Goal: Information Seeking & Learning: Understand process/instructions

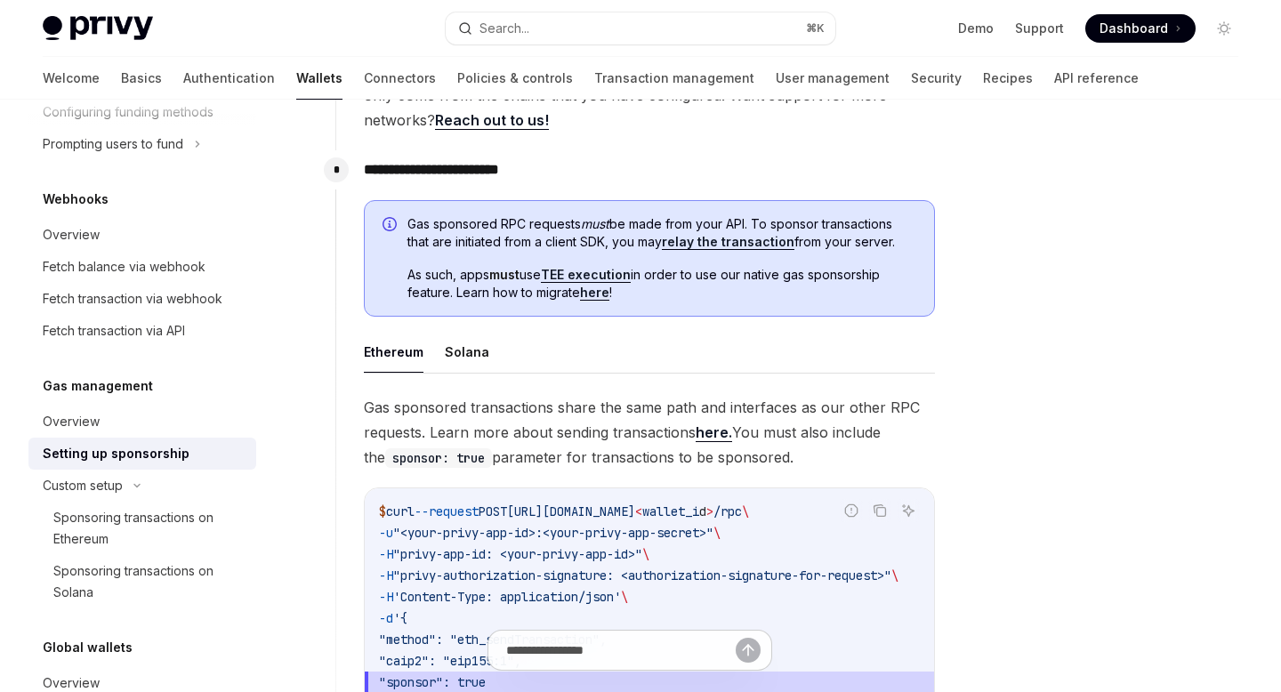
scroll to position [892, 0]
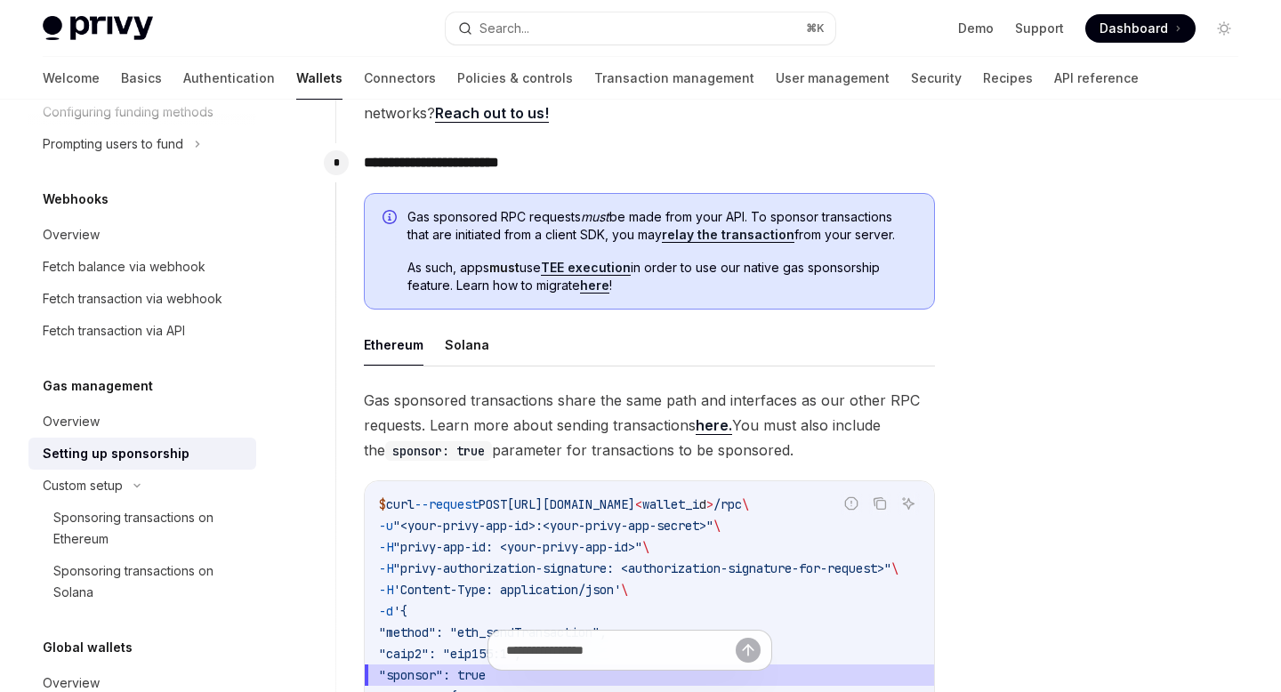
click at [709, 432] on link "here." at bounding box center [714, 425] width 36 height 19
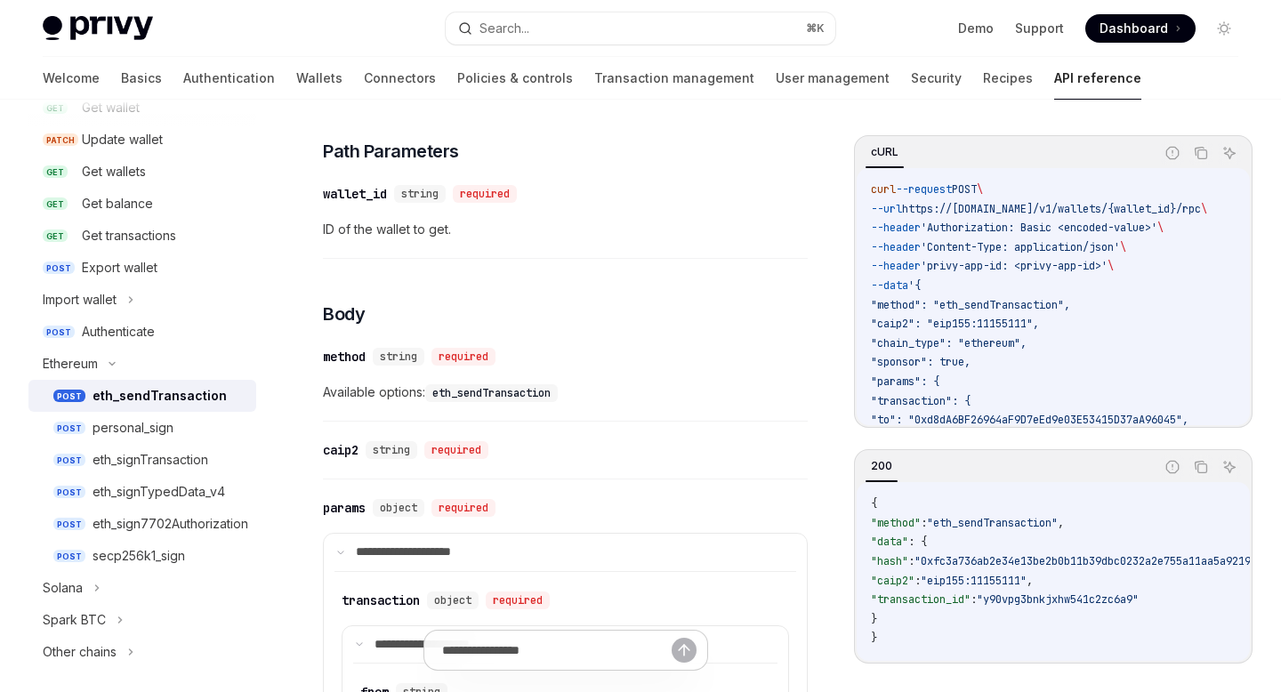
scroll to position [481, 0]
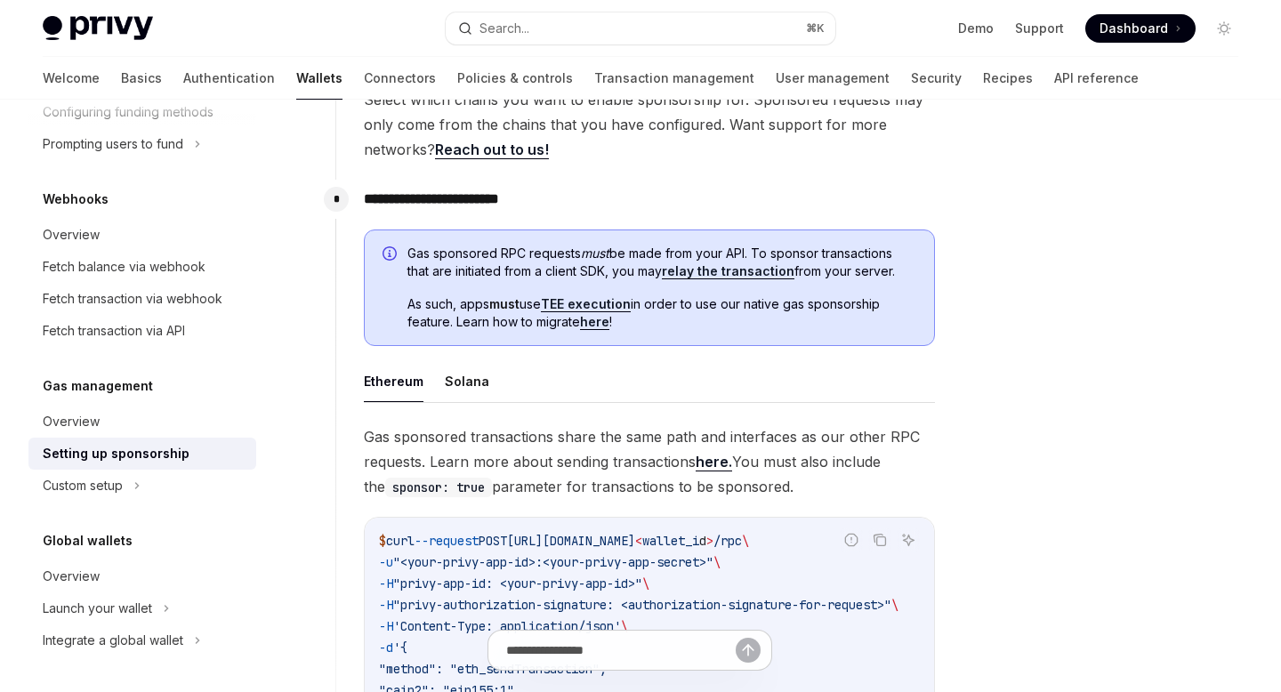
scroll to position [861, 0]
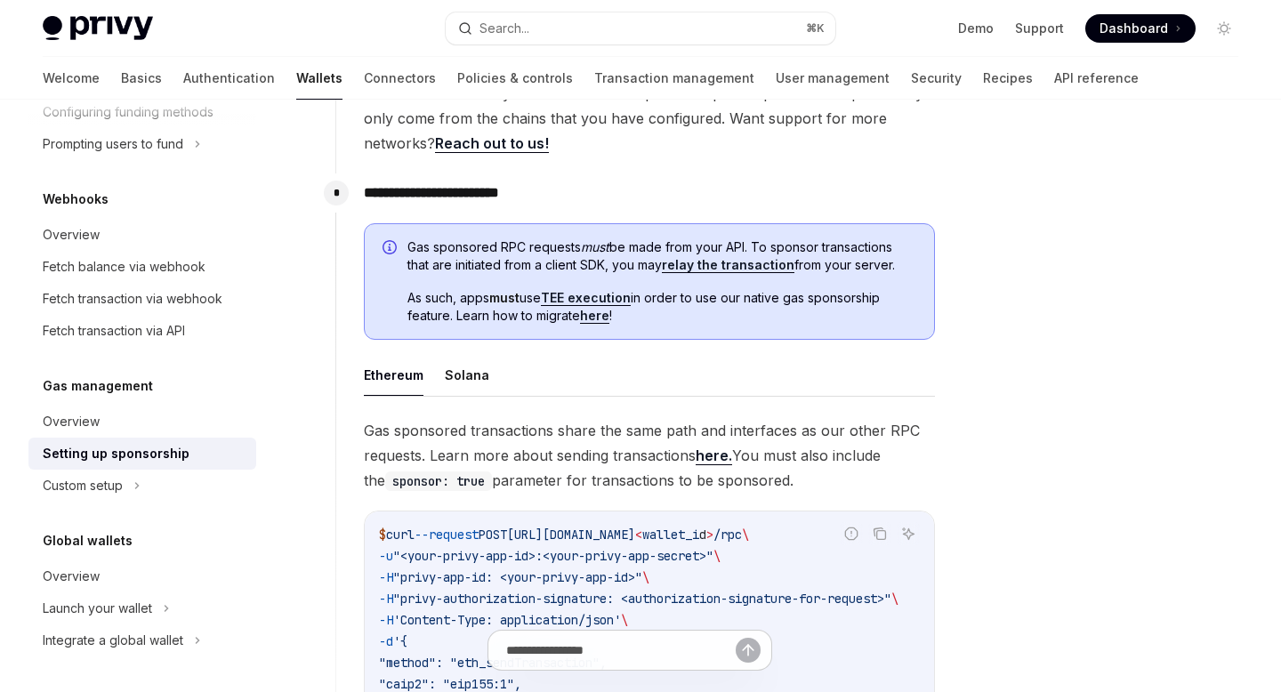
click at [610, 295] on link "TEE execution" at bounding box center [586, 298] width 90 height 16
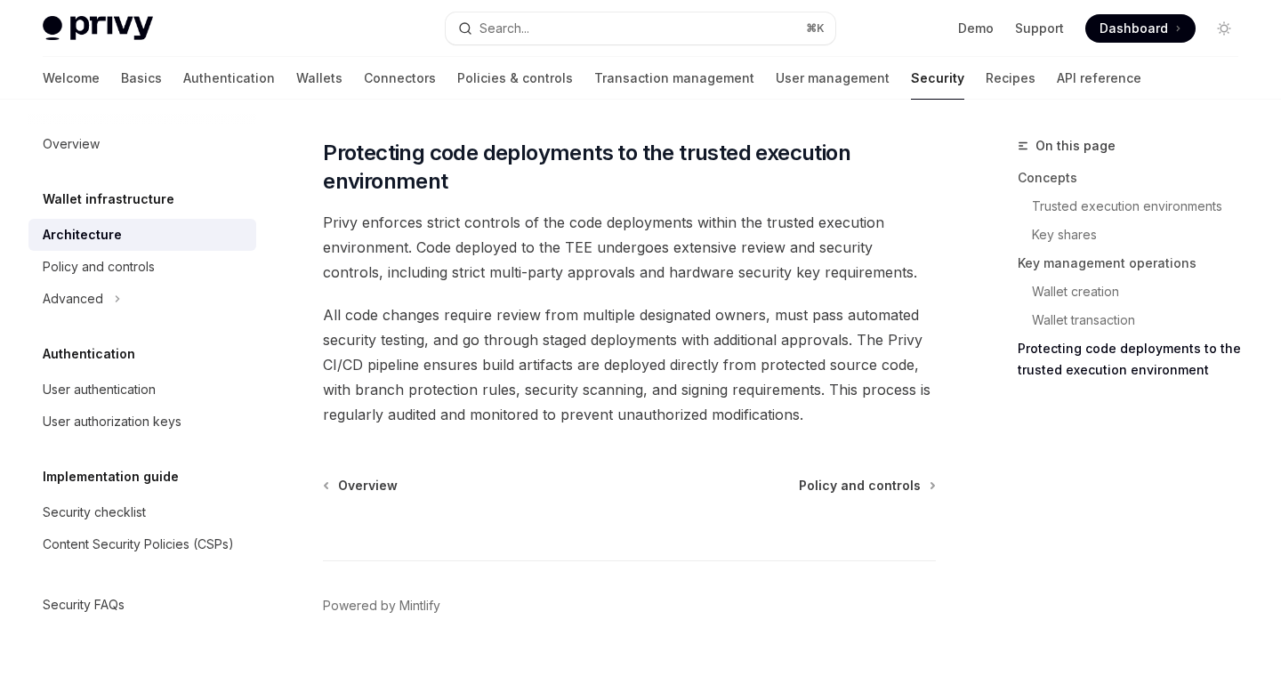
scroll to position [3801, 0]
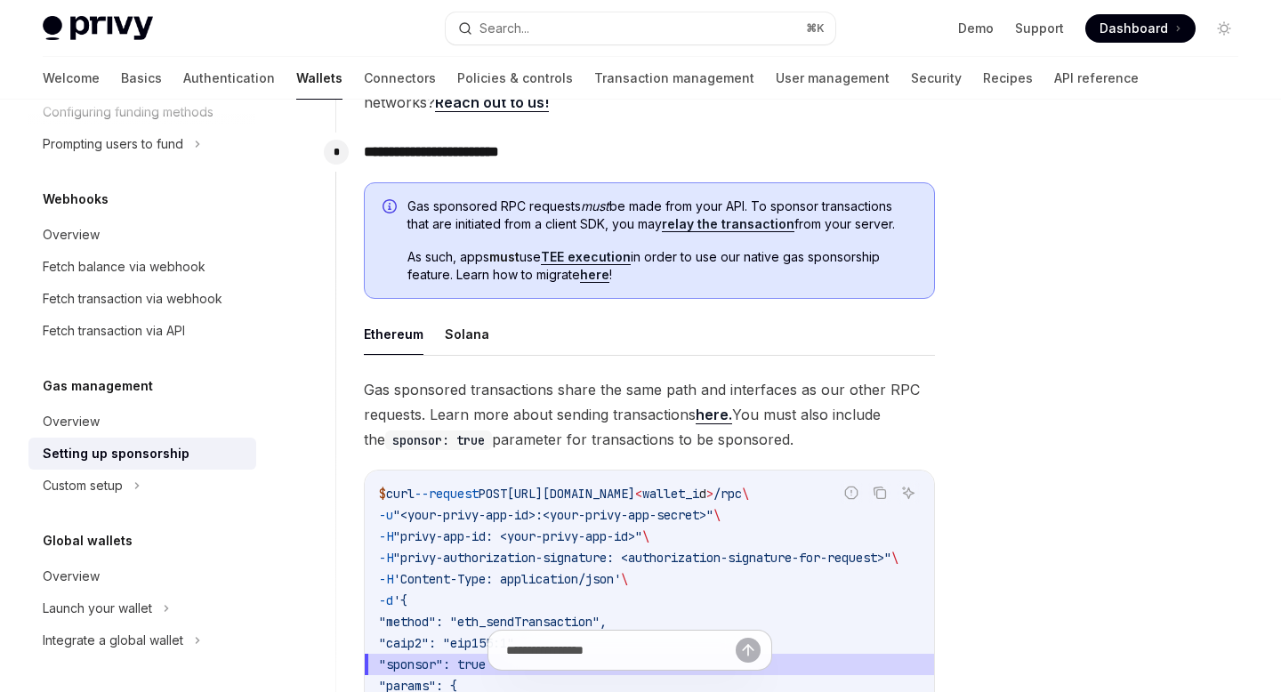
scroll to position [861, 0]
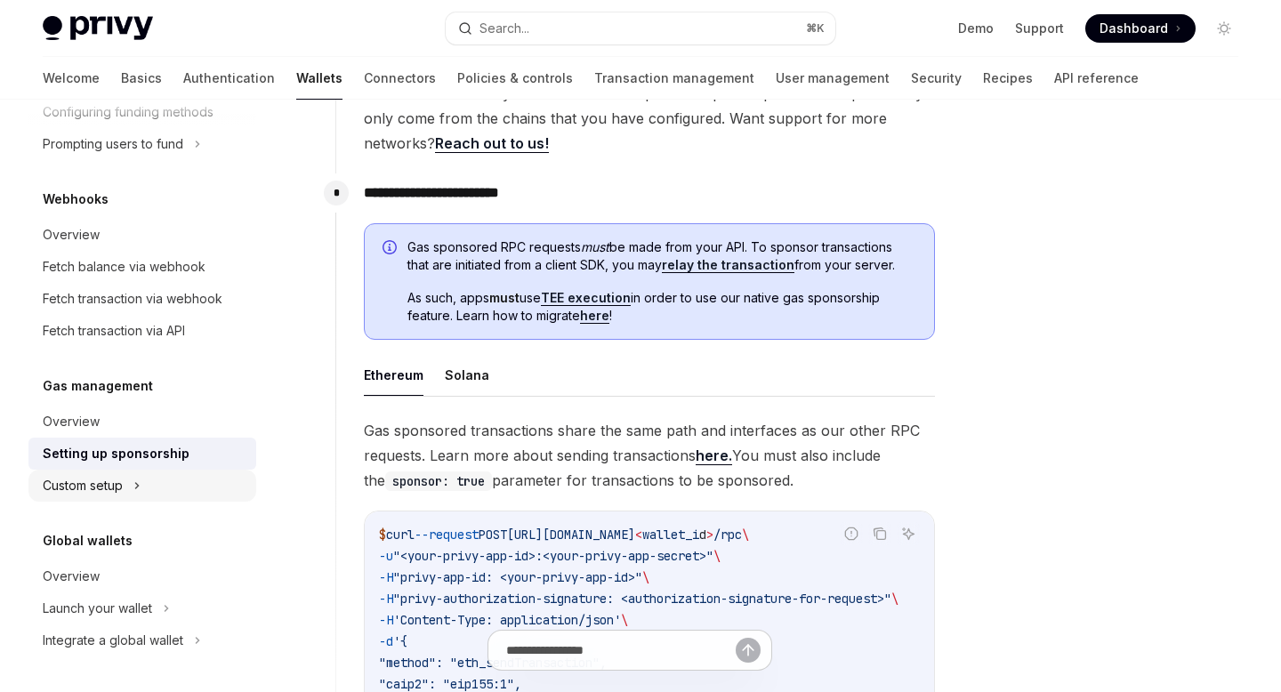
click at [136, 493] on icon at bounding box center [136, 485] width 7 height 21
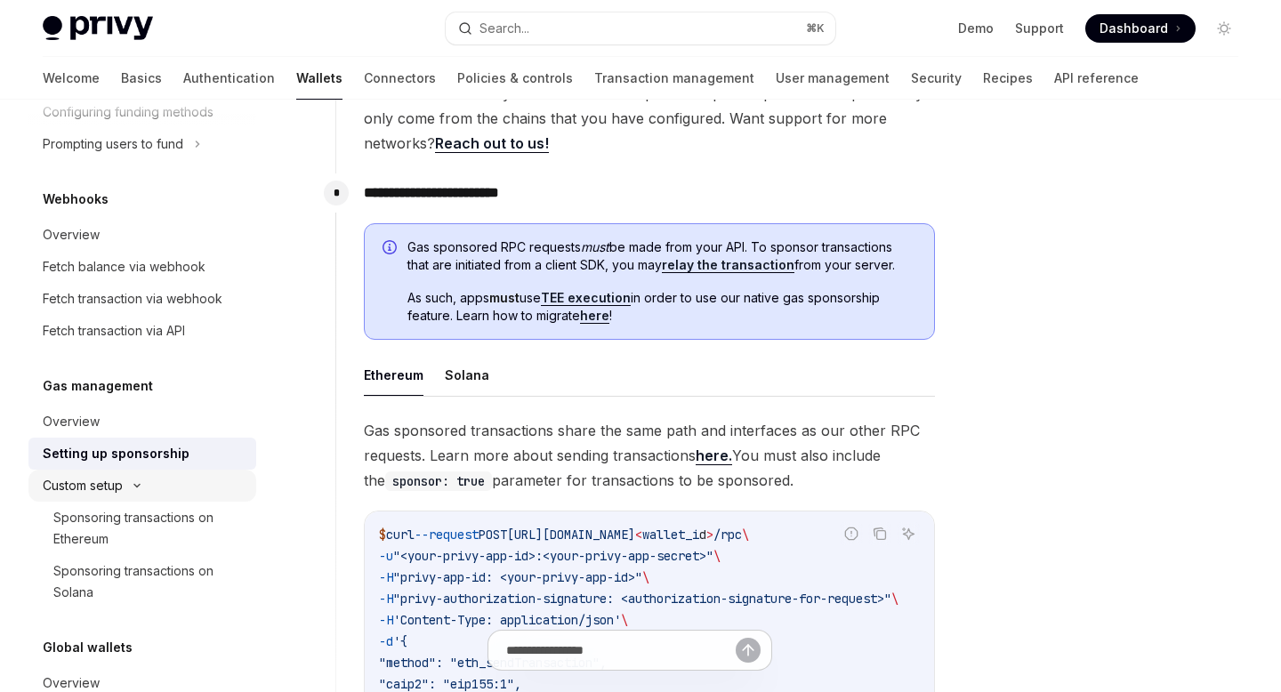
type textarea "*"
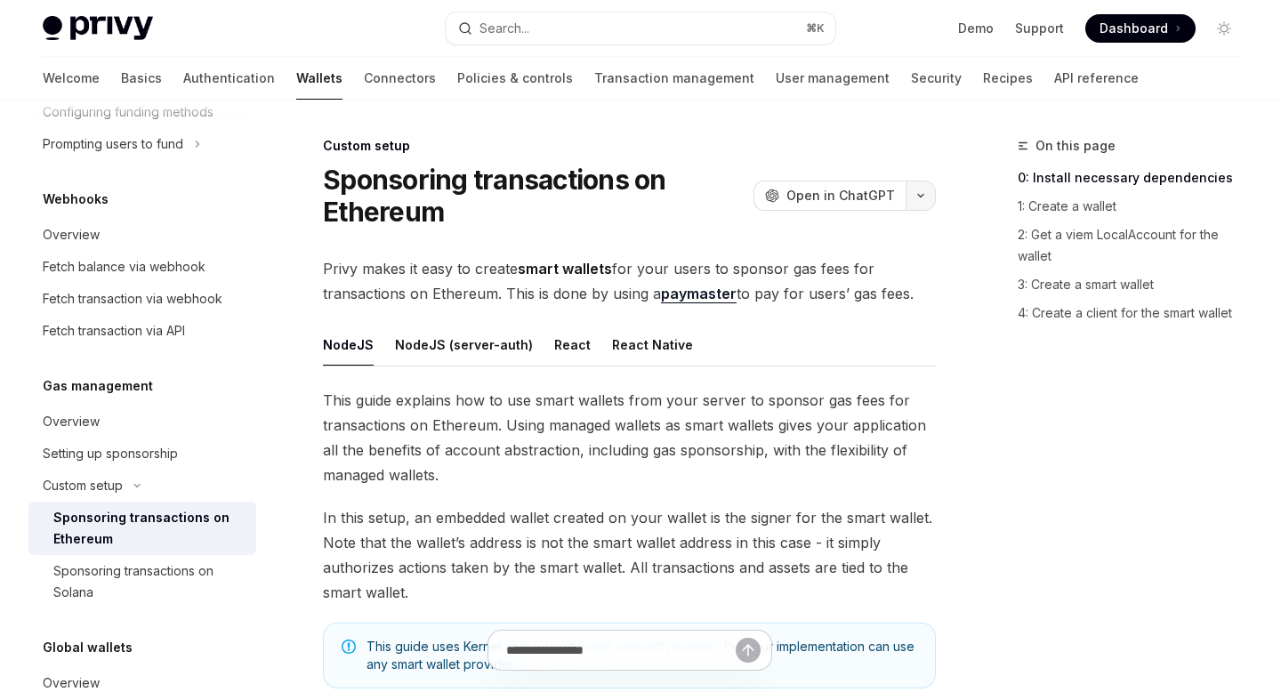
click at [924, 198] on icon "button" at bounding box center [920, 195] width 21 height 7
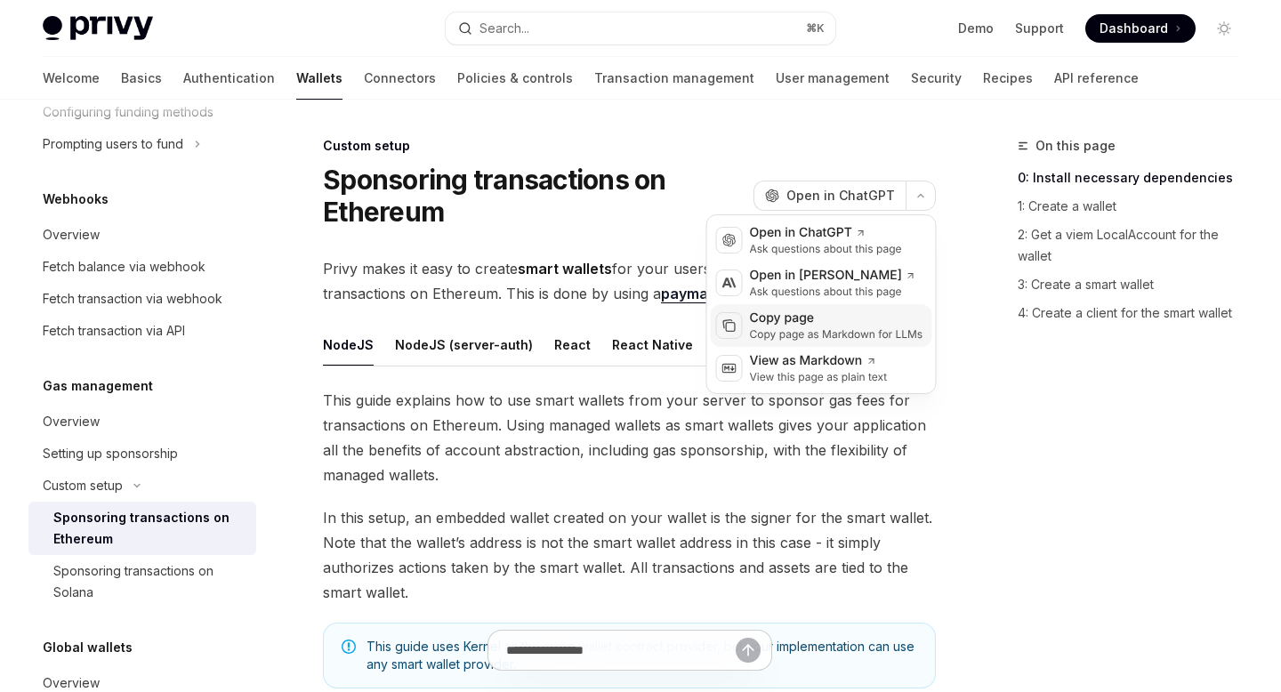
click at [823, 327] on div "Copy page as Markdown for LLMs" at bounding box center [837, 334] width 174 height 14
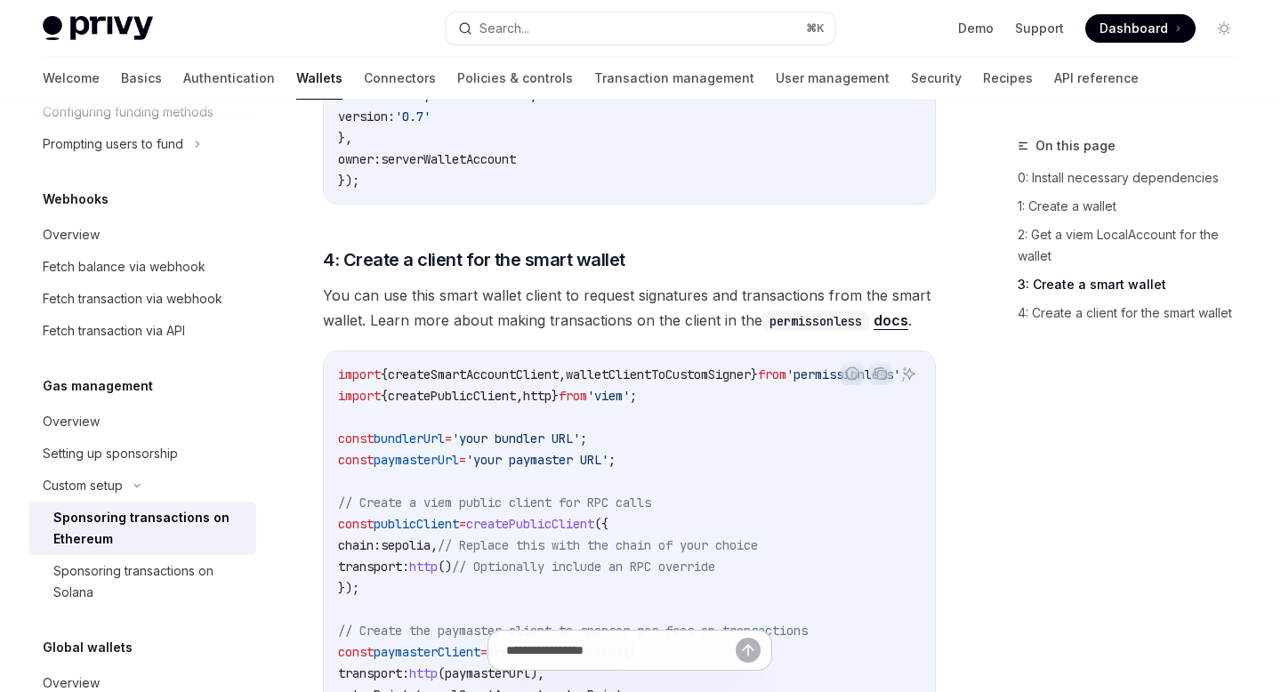
scroll to position [2199, 0]
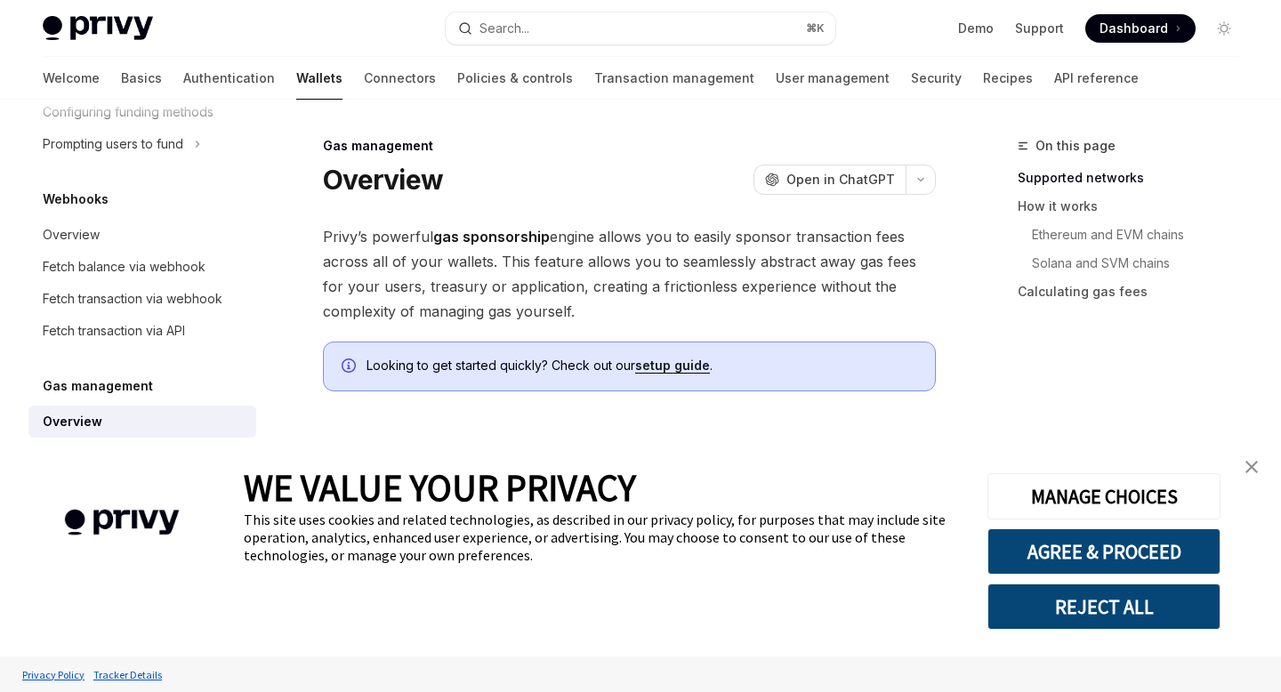
click at [678, 371] on link "setup guide" at bounding box center [672, 366] width 75 height 16
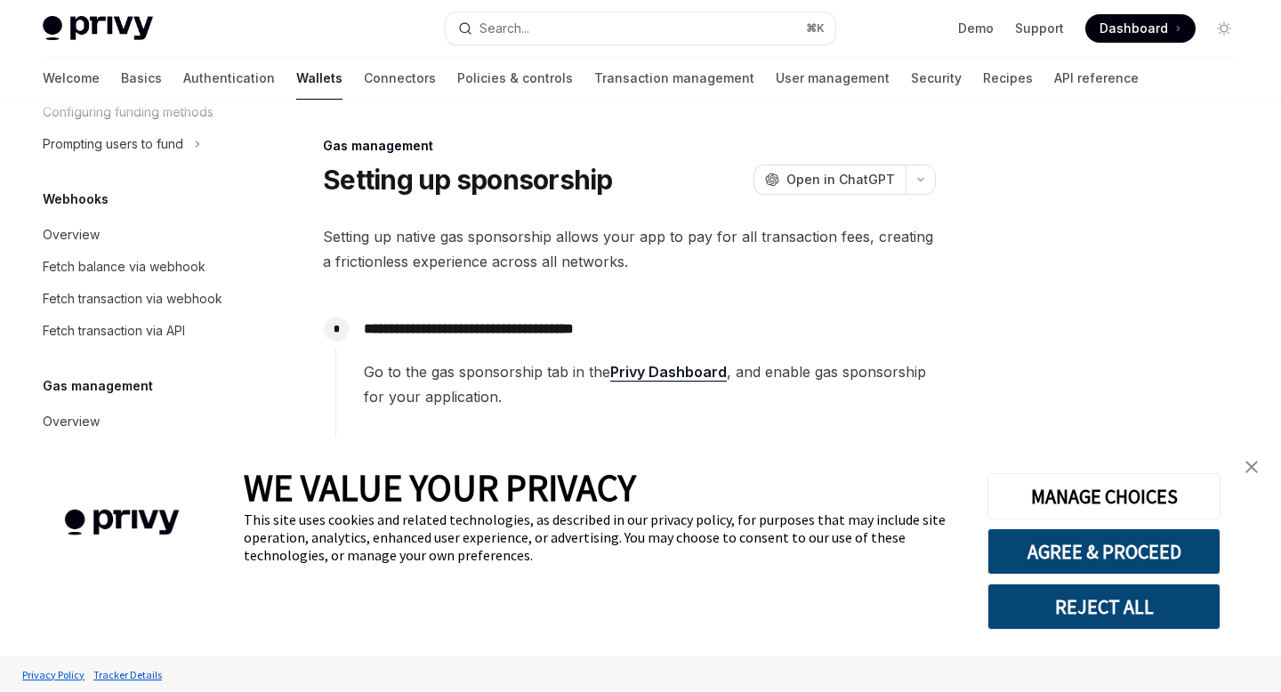
click at [1252, 470] on img "close banner" at bounding box center [1252, 467] width 12 height 12
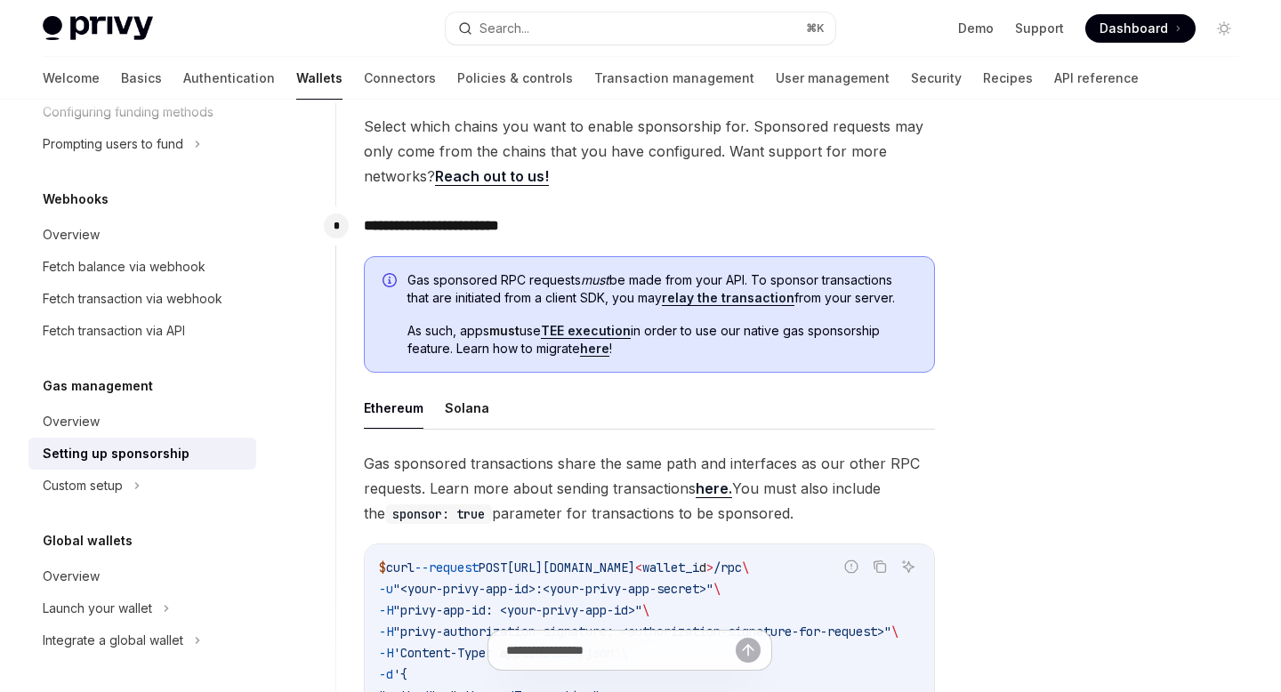
scroll to position [821, 0]
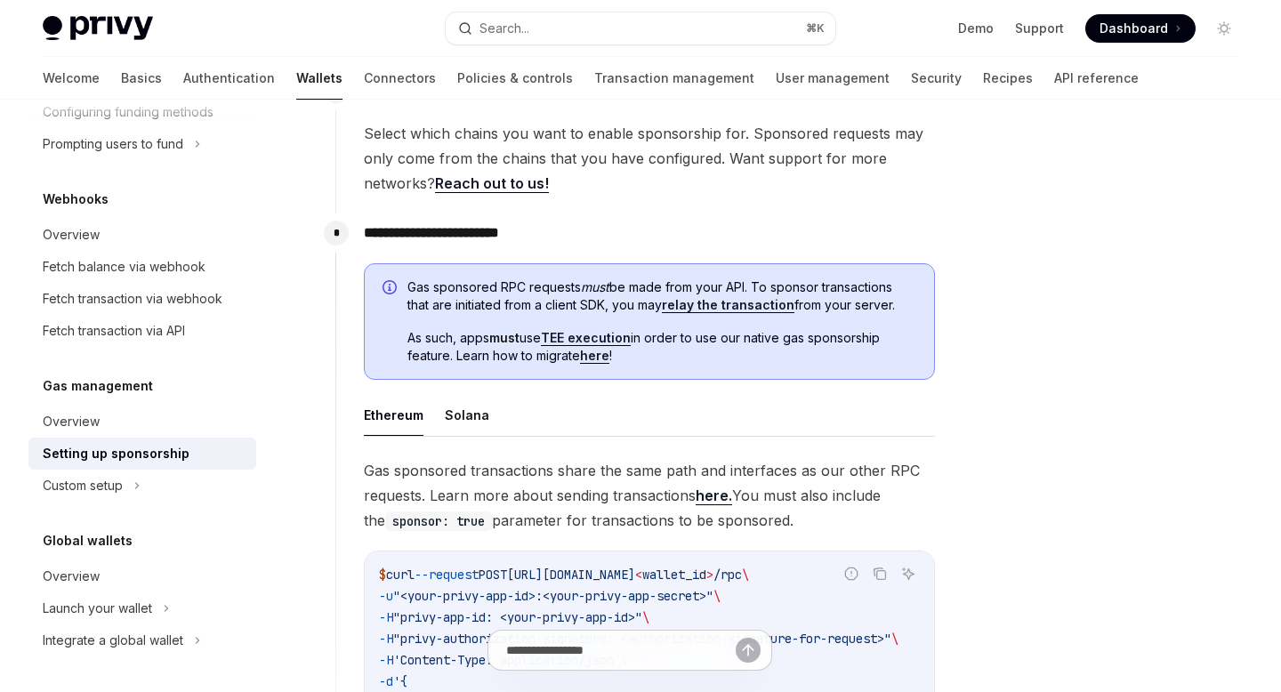
click at [604, 339] on link "TEE execution" at bounding box center [586, 338] width 90 height 16
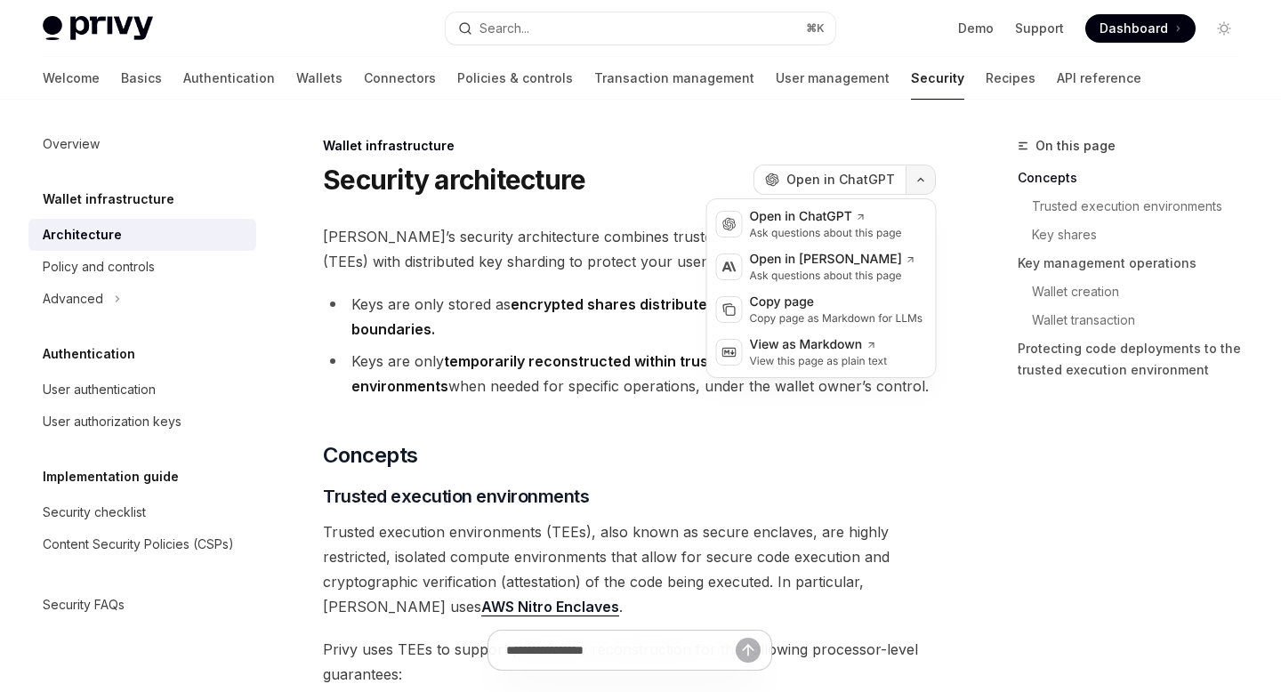
click at [917, 189] on button "button" at bounding box center [921, 180] width 30 height 30
click at [837, 310] on div "Copy page" at bounding box center [837, 303] width 174 height 18
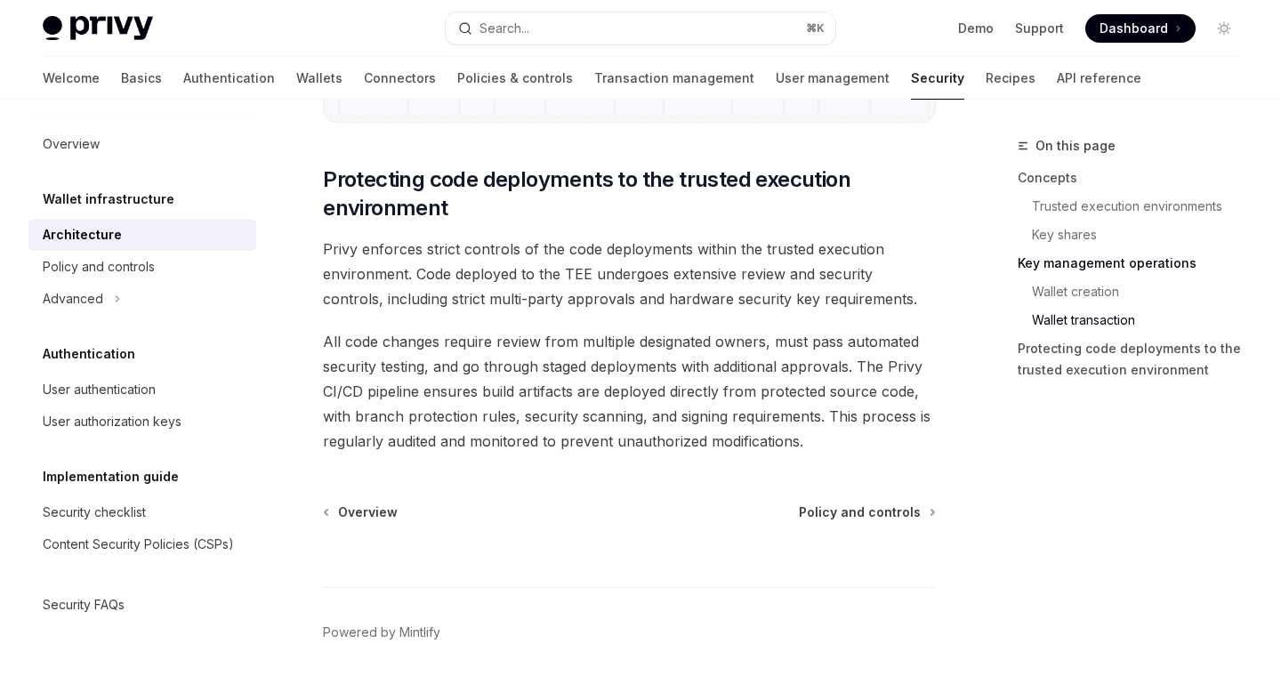
scroll to position [3754, 0]
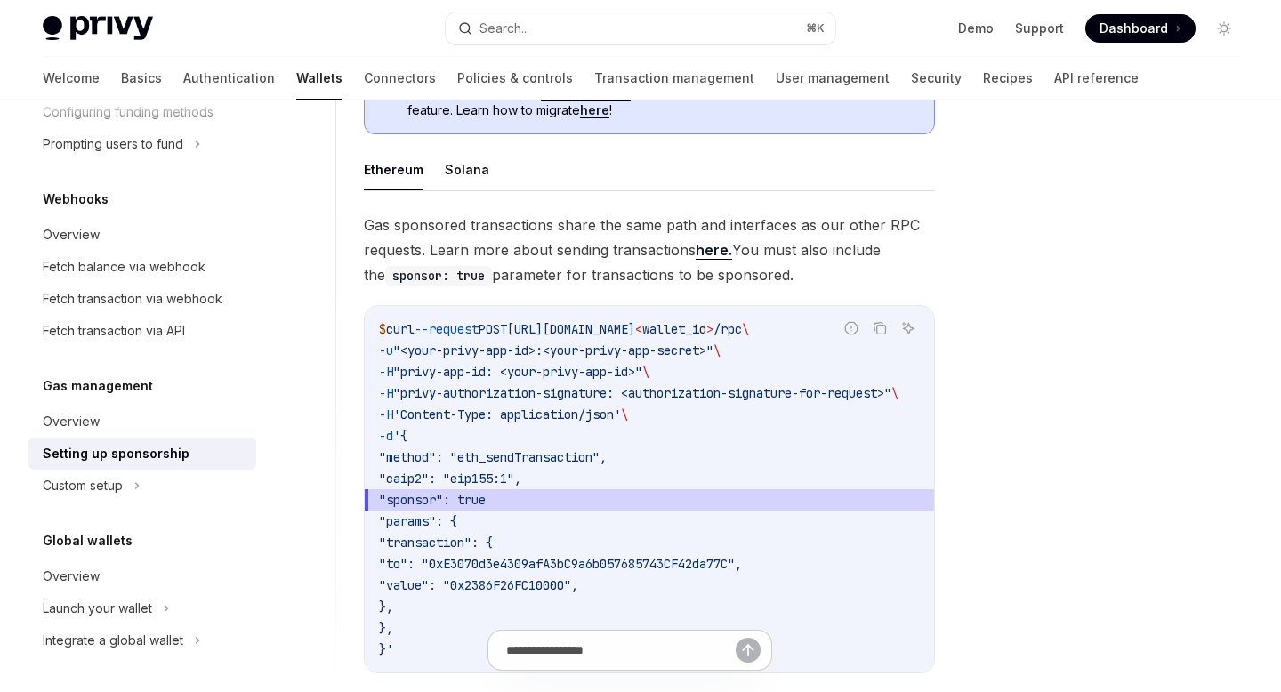
scroll to position [1057, 0]
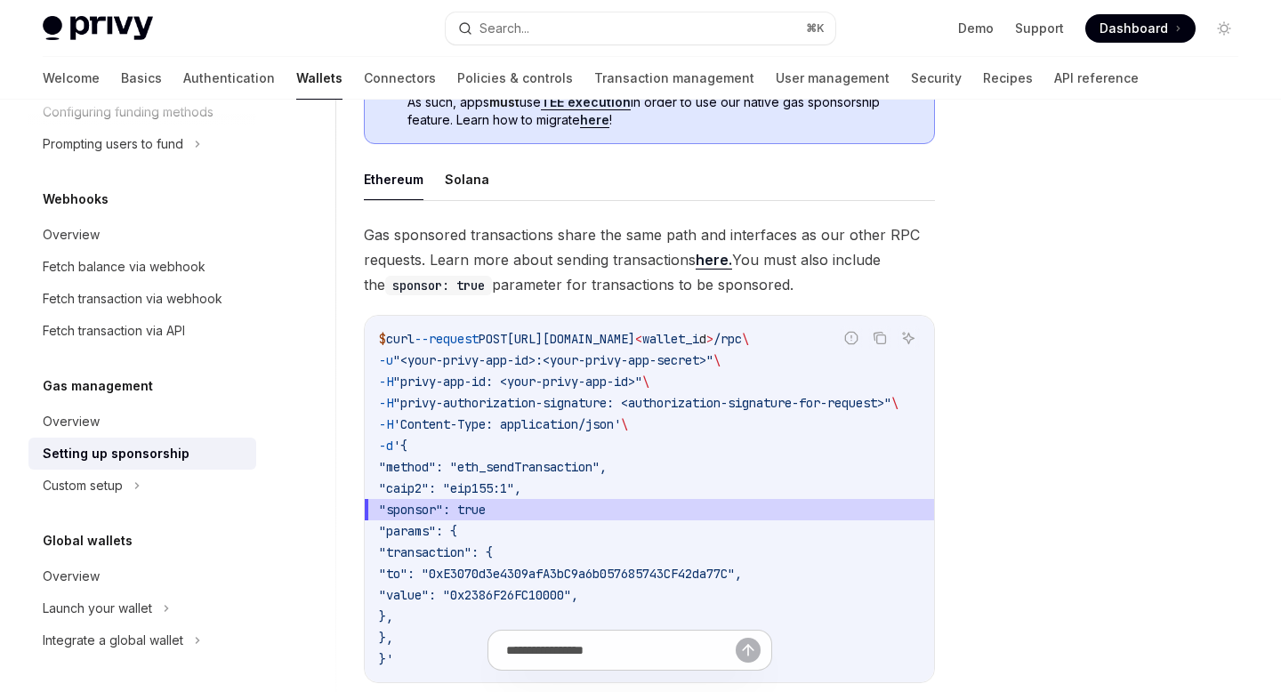
click at [709, 262] on link "here." at bounding box center [714, 260] width 36 height 19
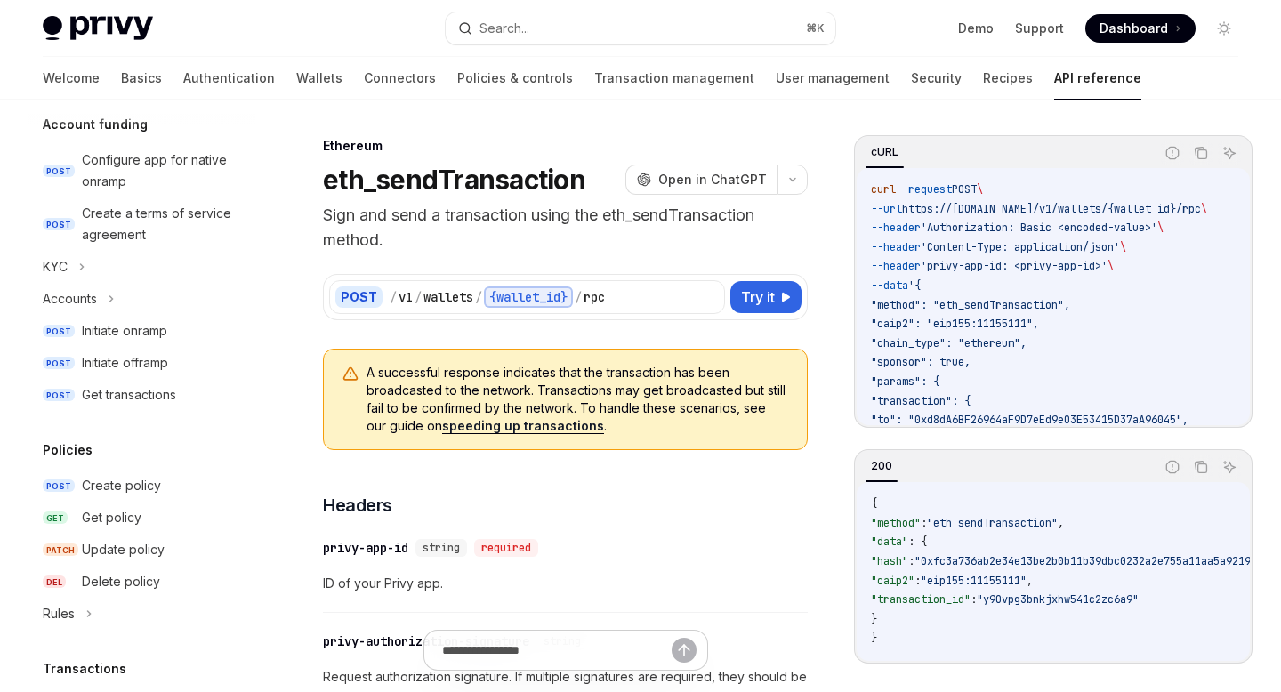
scroll to position [254, 0]
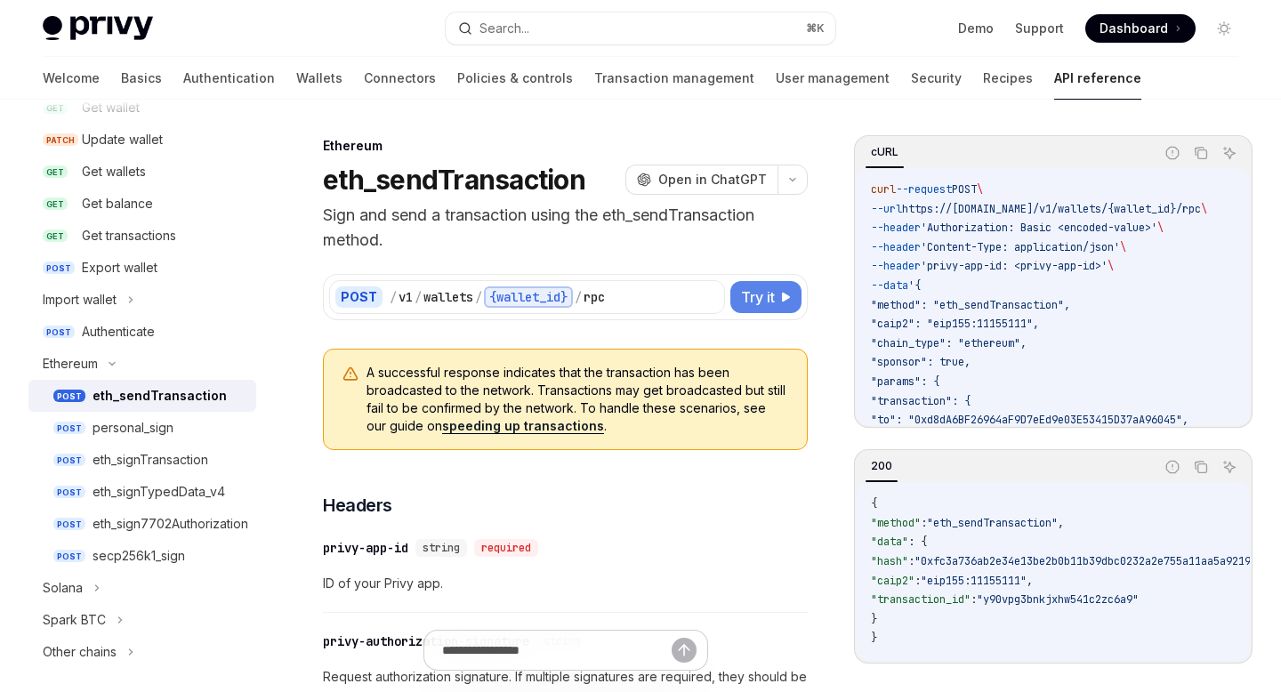
click at [767, 303] on span "Try it" at bounding box center [758, 297] width 34 height 21
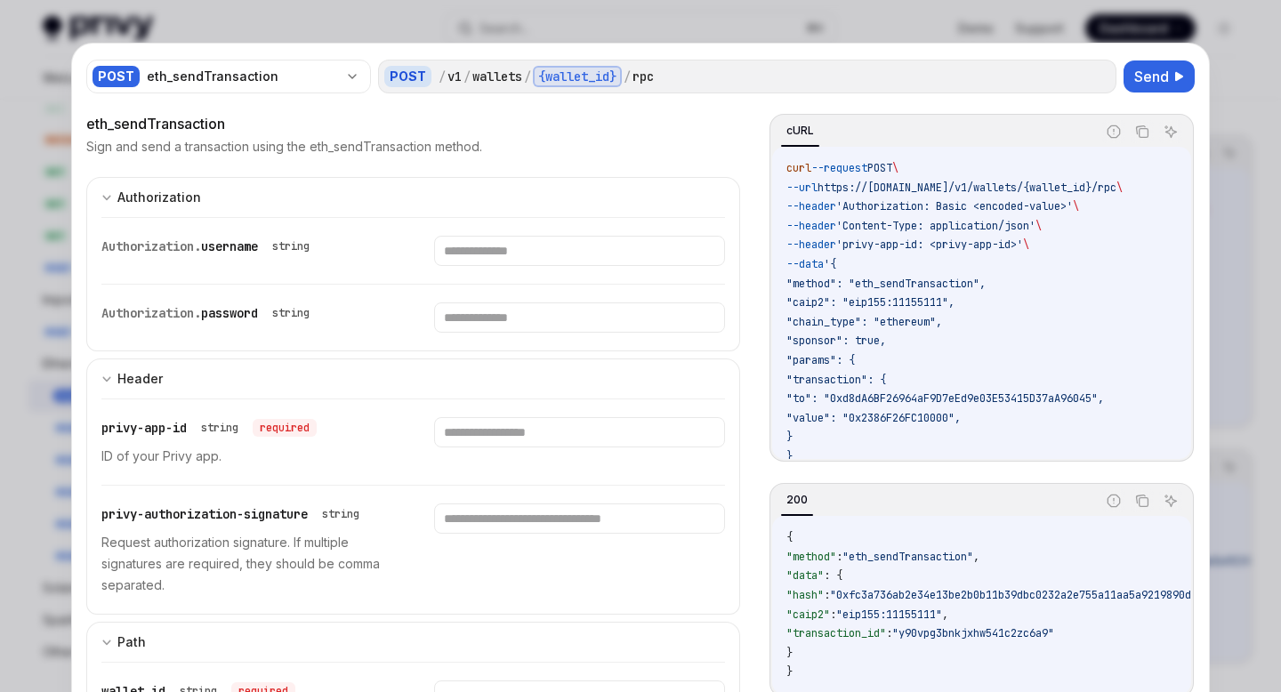
click at [1264, 113] on div at bounding box center [640, 346] width 1281 height 692
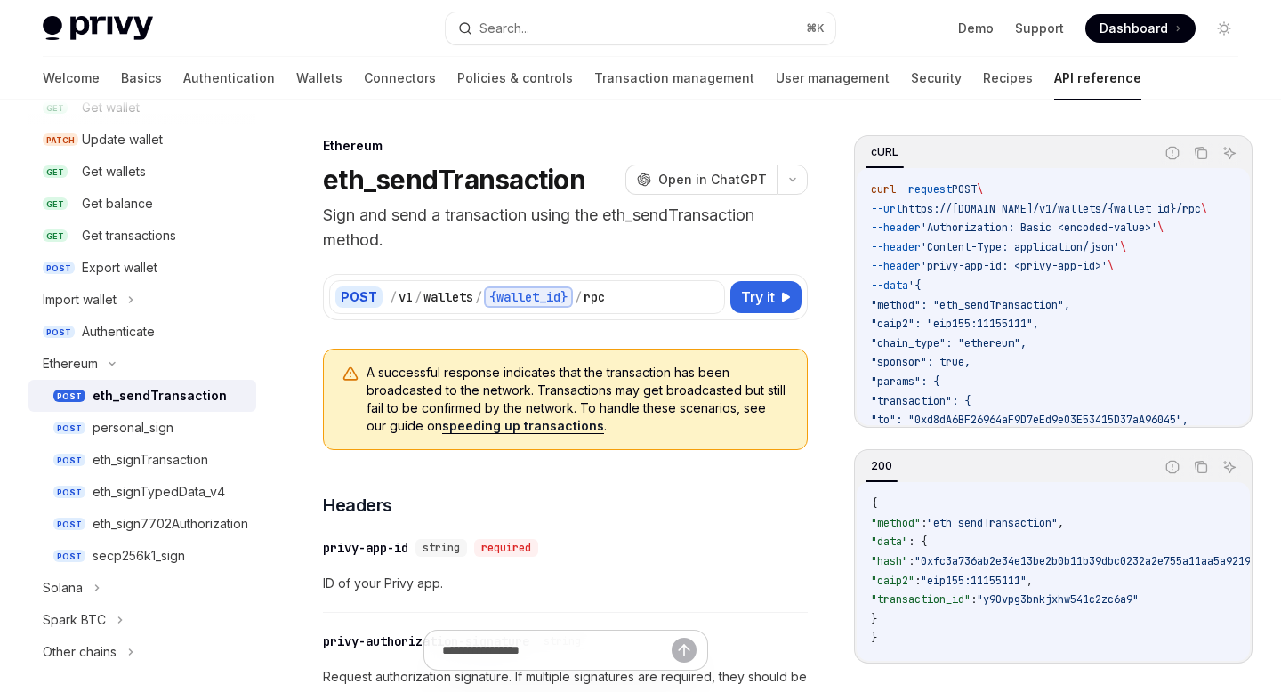
type textarea "*"
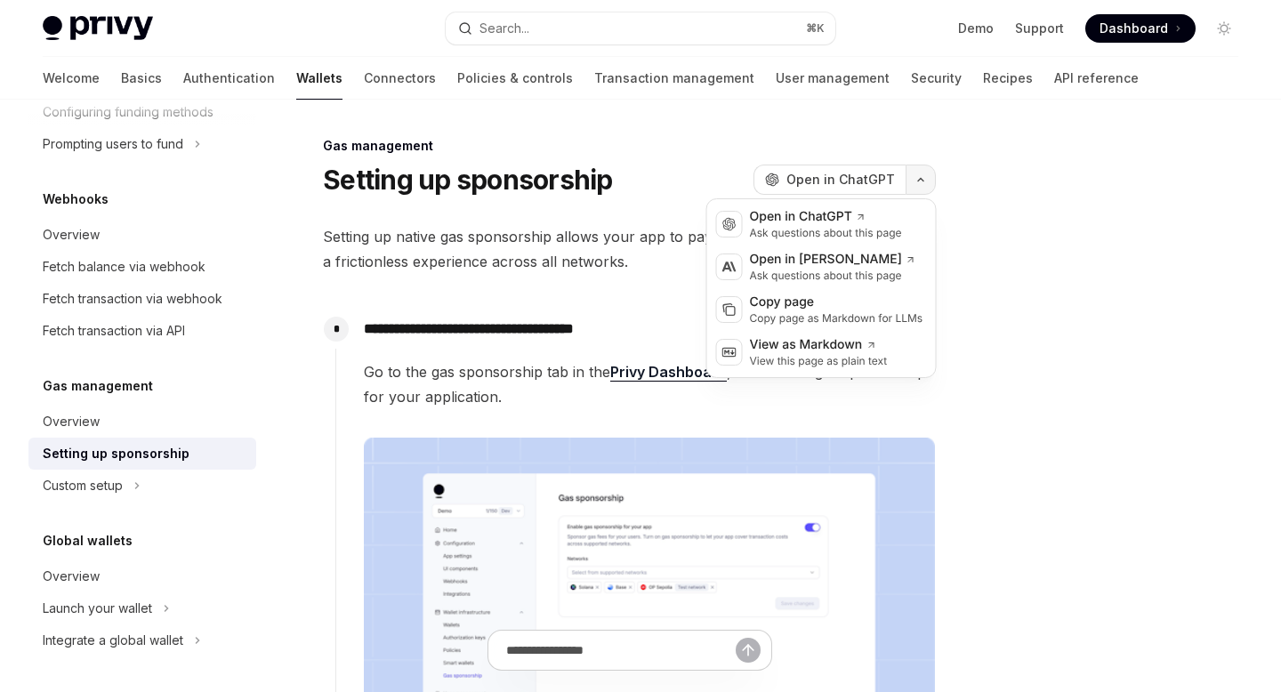
click at [920, 185] on button "button" at bounding box center [921, 180] width 30 height 30
click at [802, 305] on div "Copy page" at bounding box center [837, 303] width 174 height 18
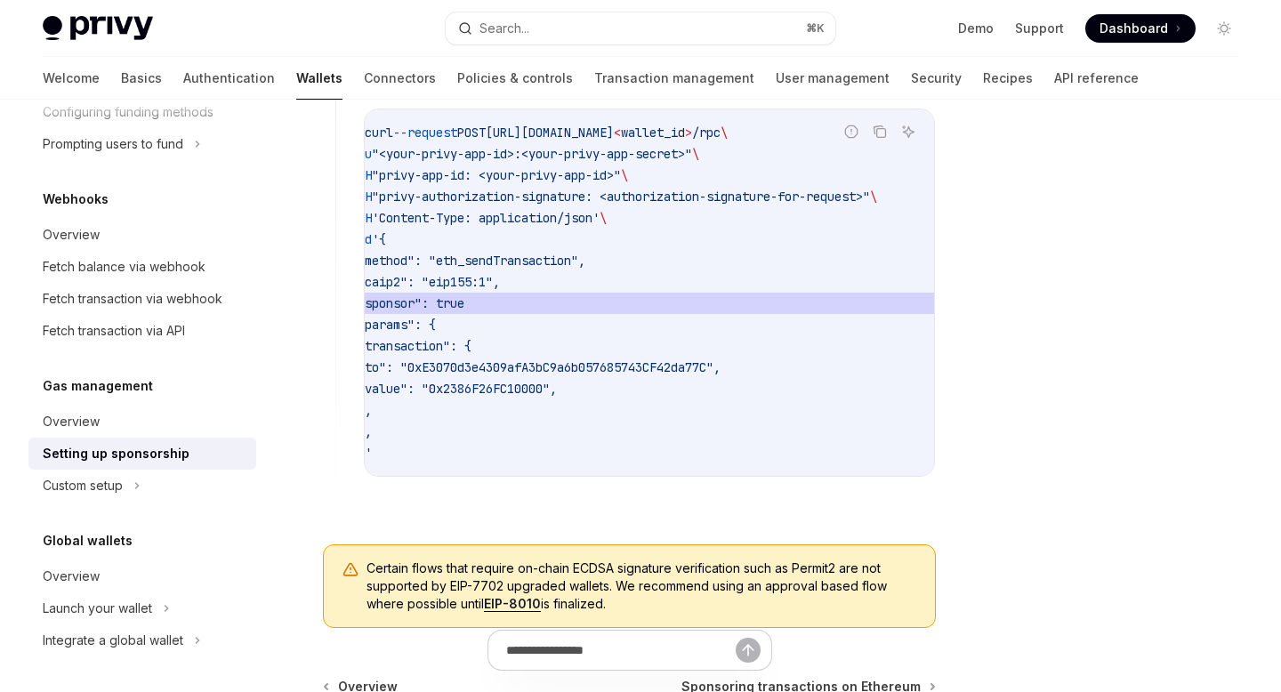
scroll to position [0, 77]
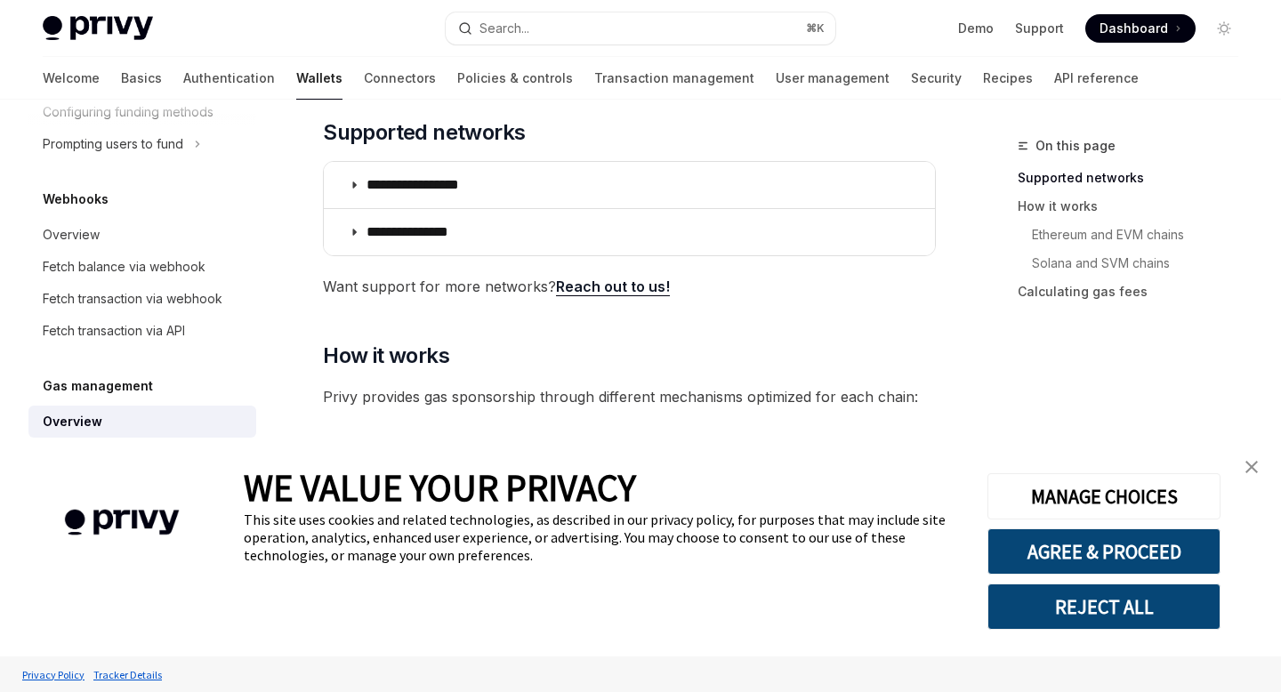
scroll to position [342, 0]
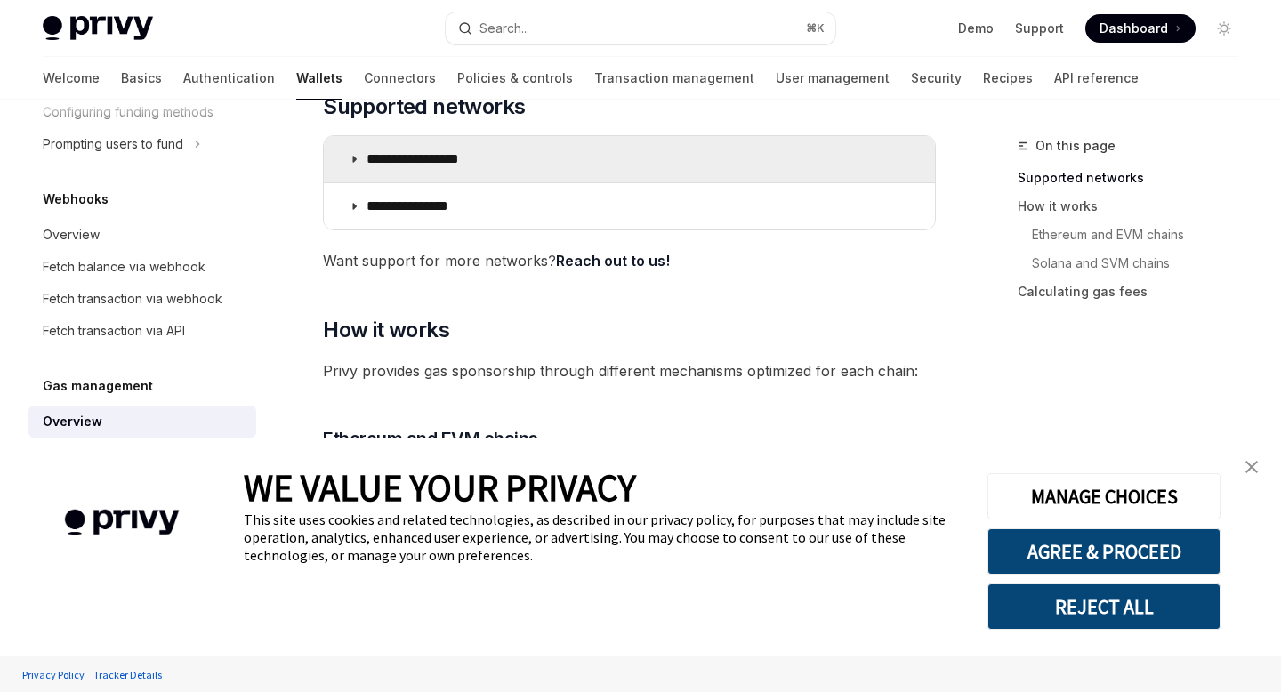
click at [460, 146] on summary "**********" at bounding box center [629, 159] width 611 height 46
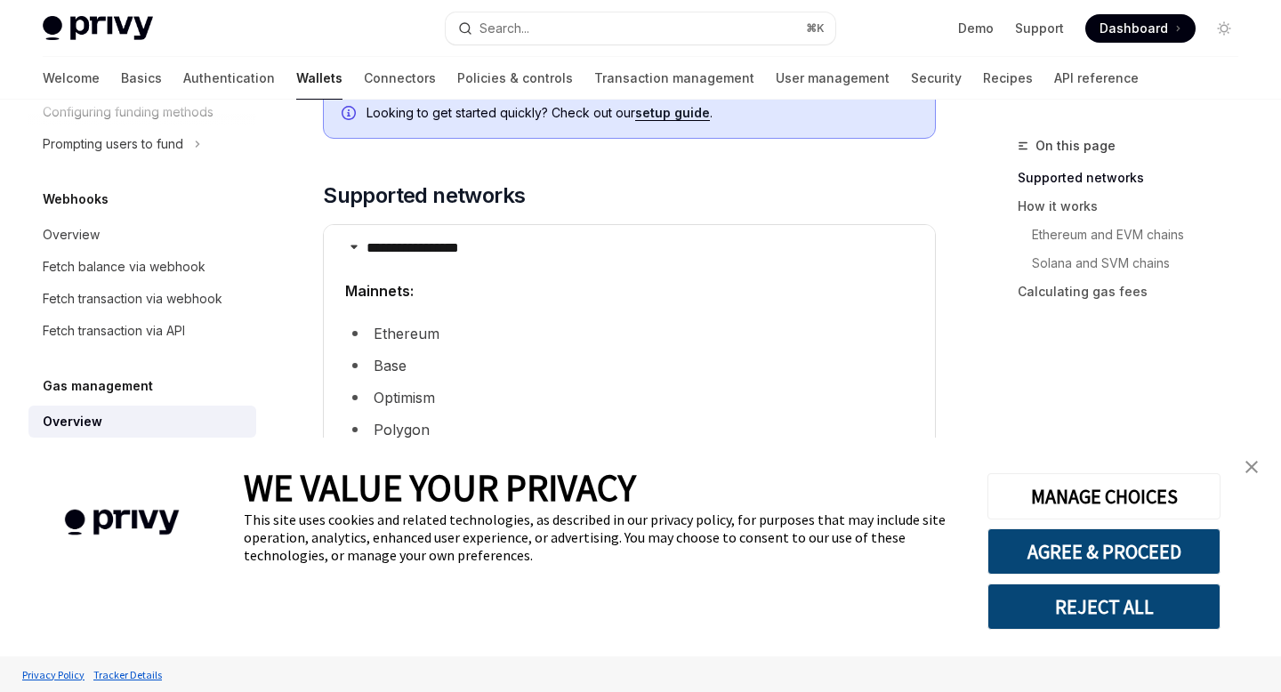
scroll to position [244, 0]
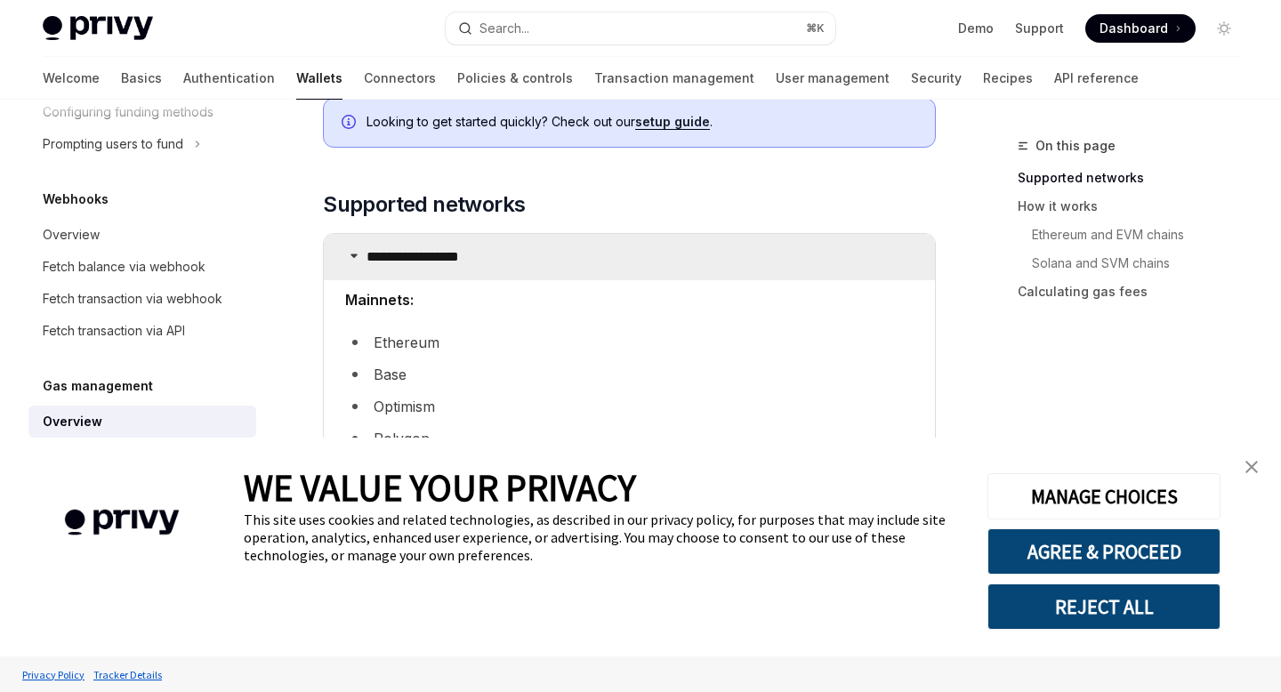
click at [433, 248] on p "**********" at bounding box center [433, 257] width 133 height 18
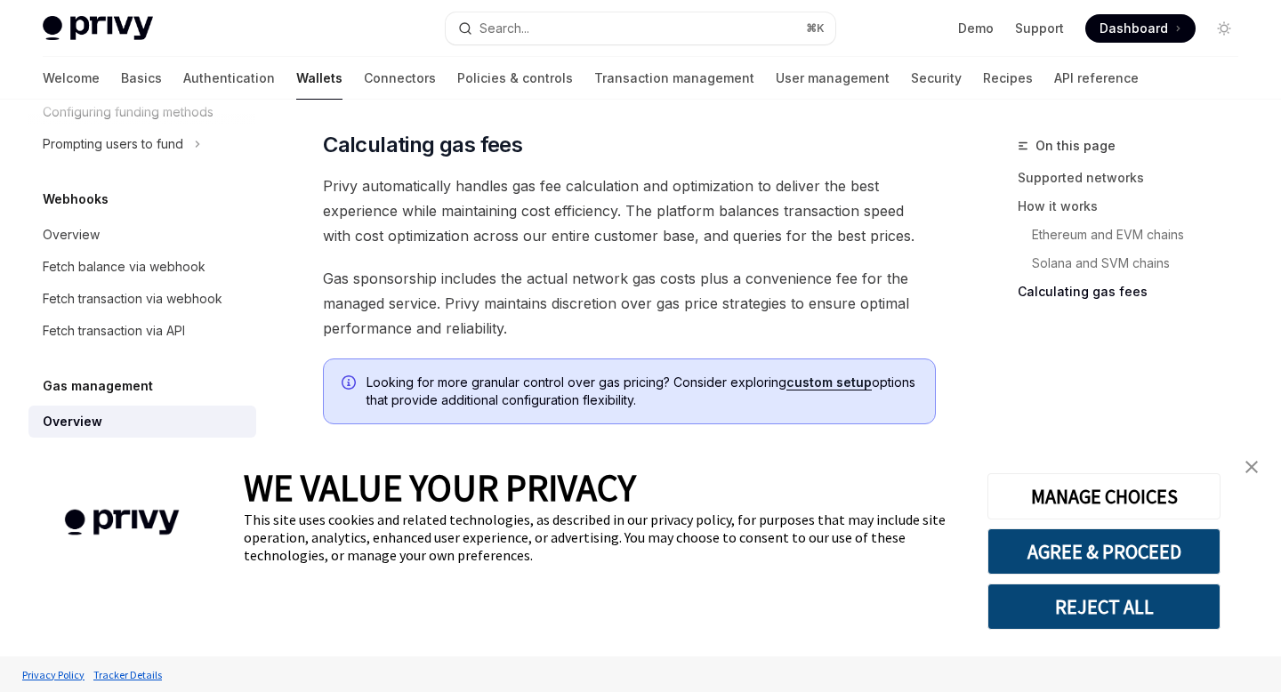
scroll to position [1424, 0]
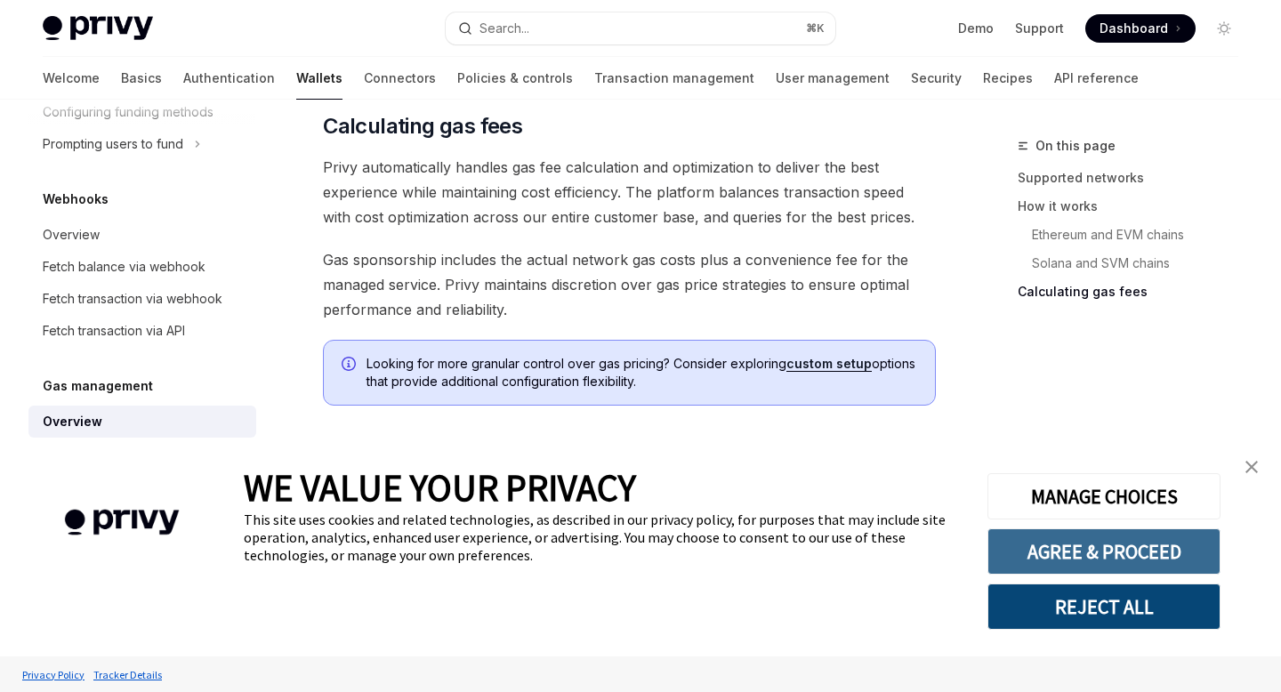
click at [1089, 553] on button "AGREE & PROCEED" at bounding box center [1104, 552] width 233 height 46
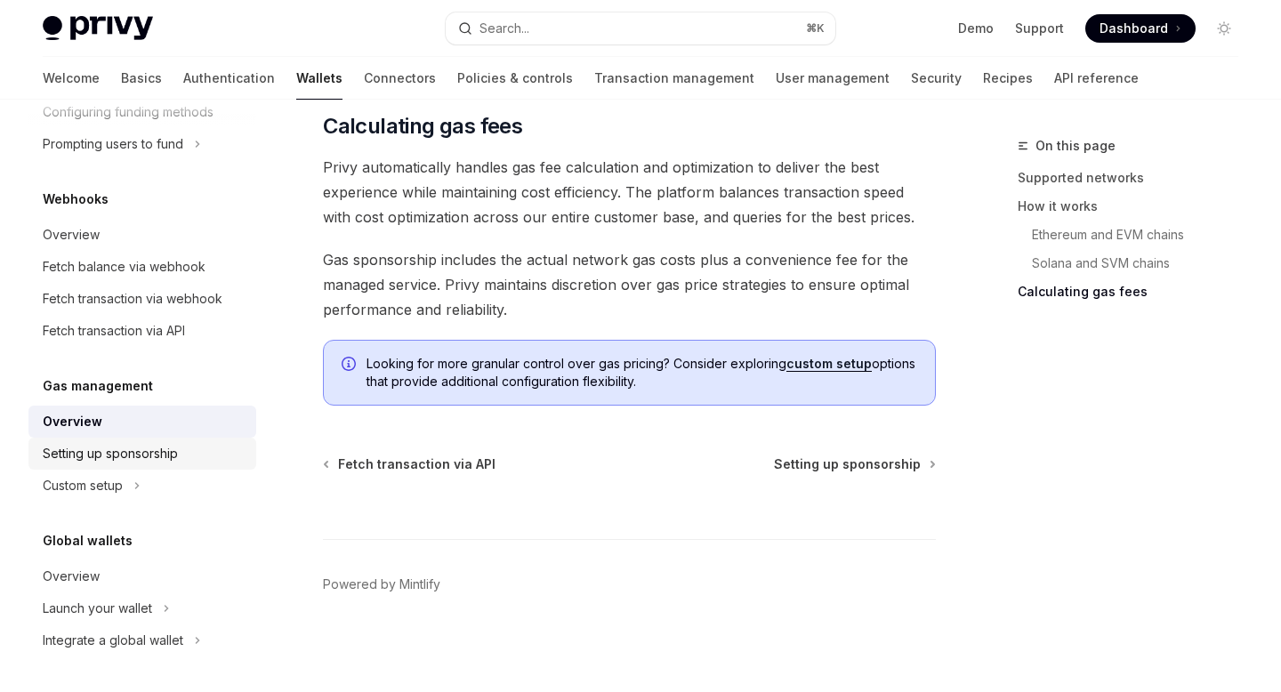
click at [155, 448] on div "Setting up sponsorship" at bounding box center [110, 453] width 135 height 21
type textarea "*"
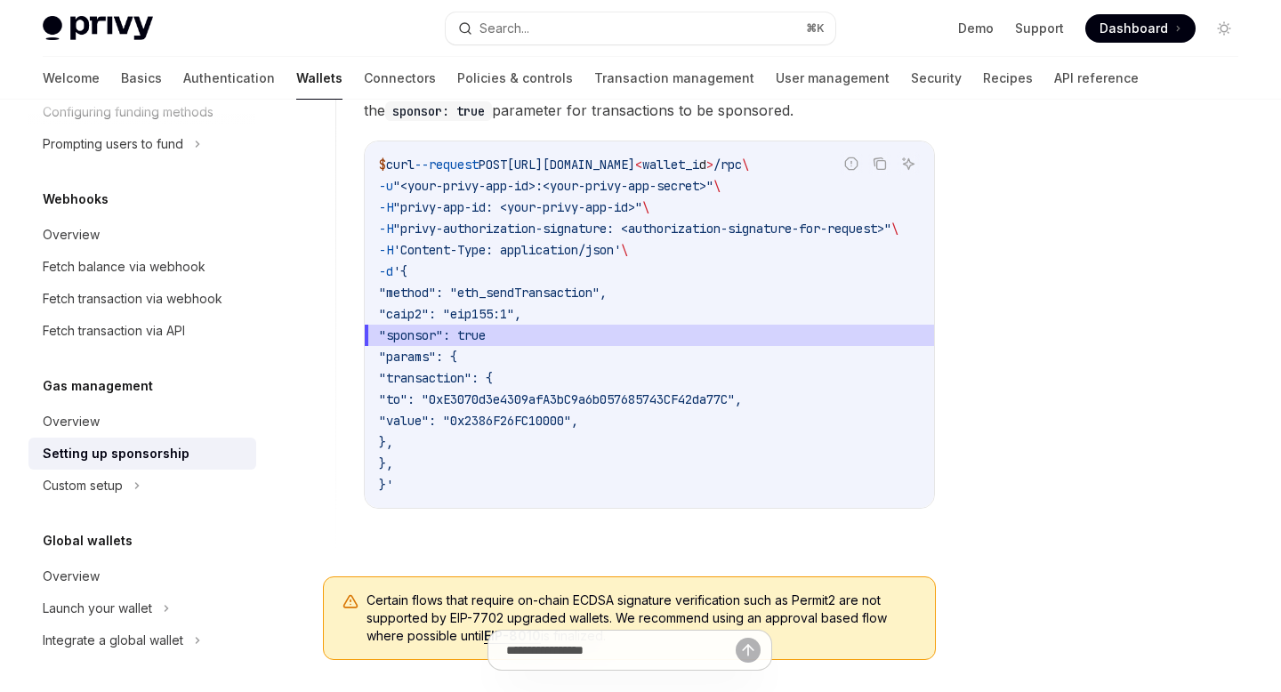
scroll to position [0, 38]
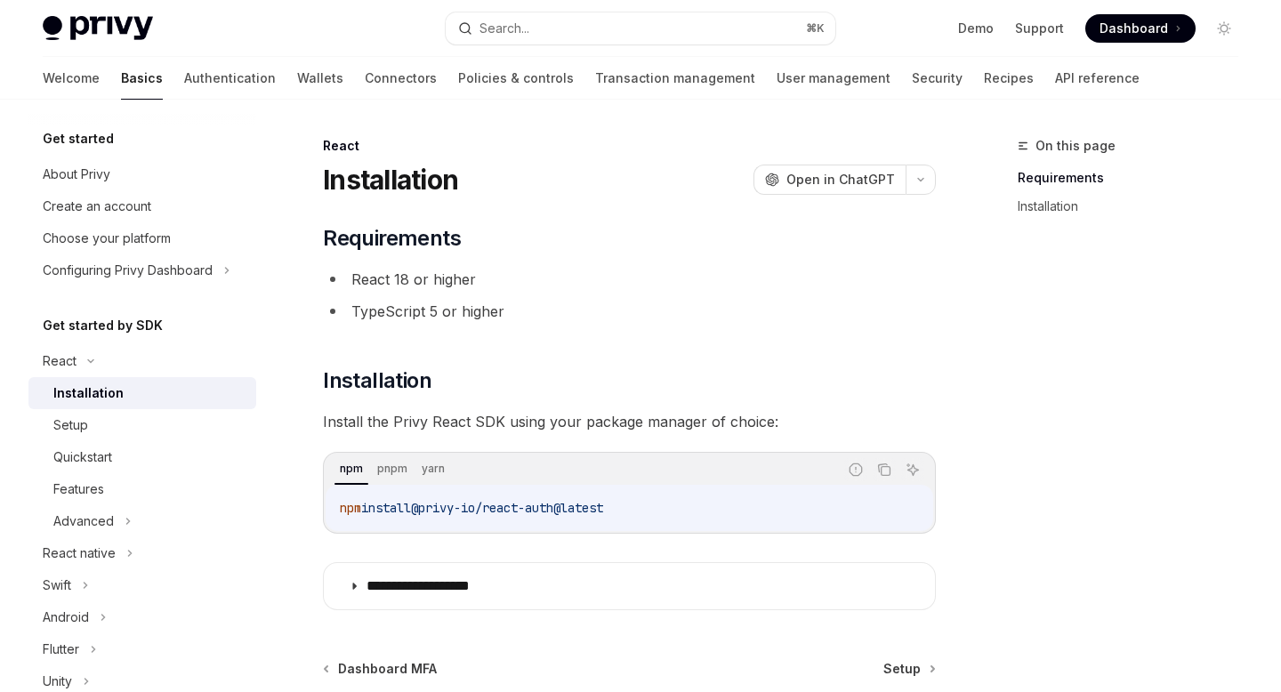
scroll to position [206, 0]
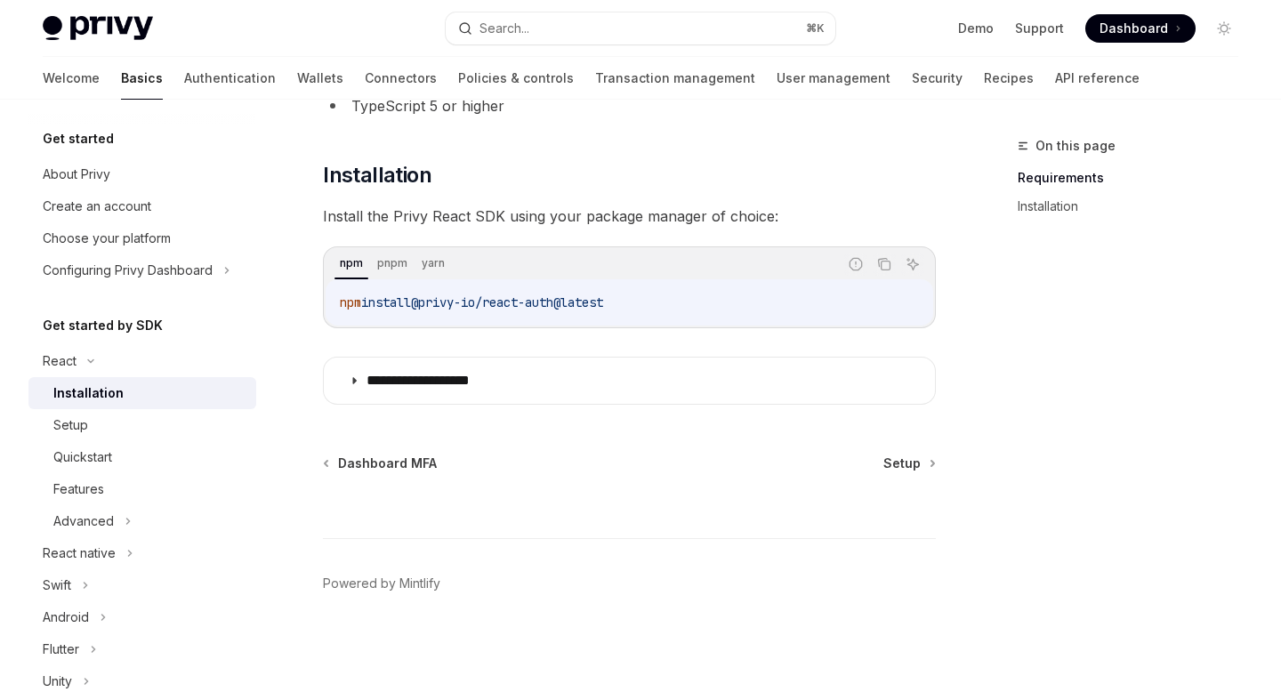
type textarea "*"
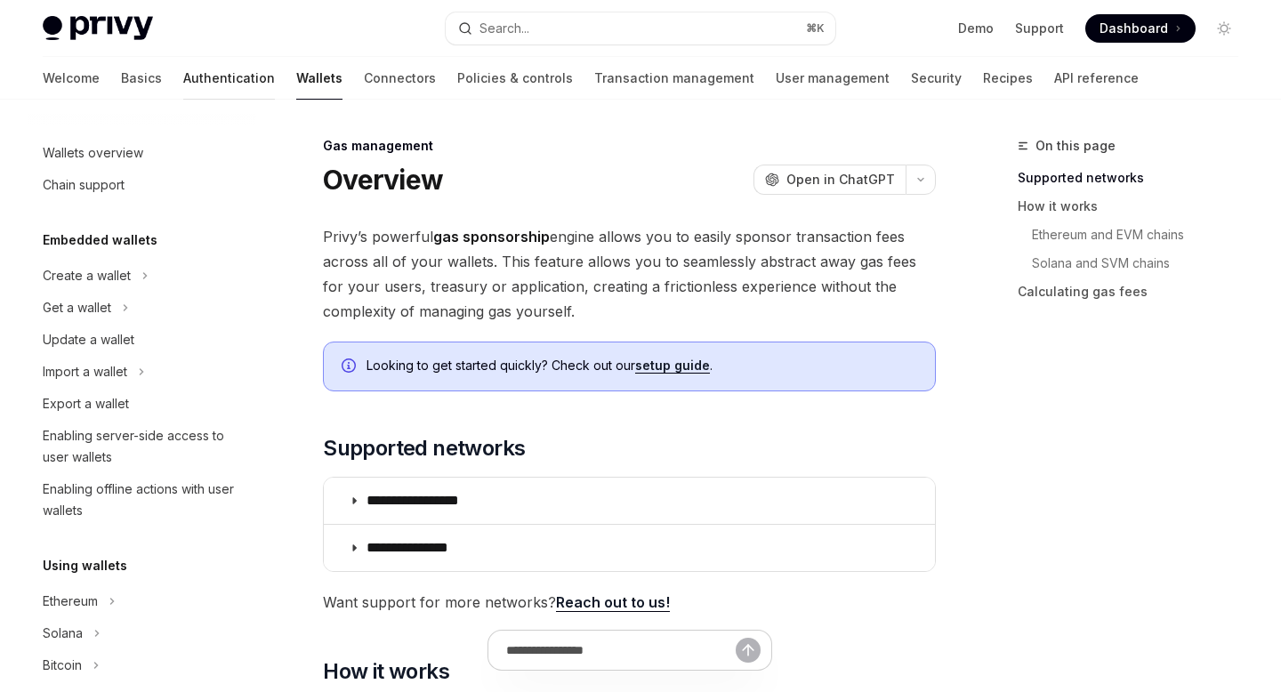
scroll to position [836, 0]
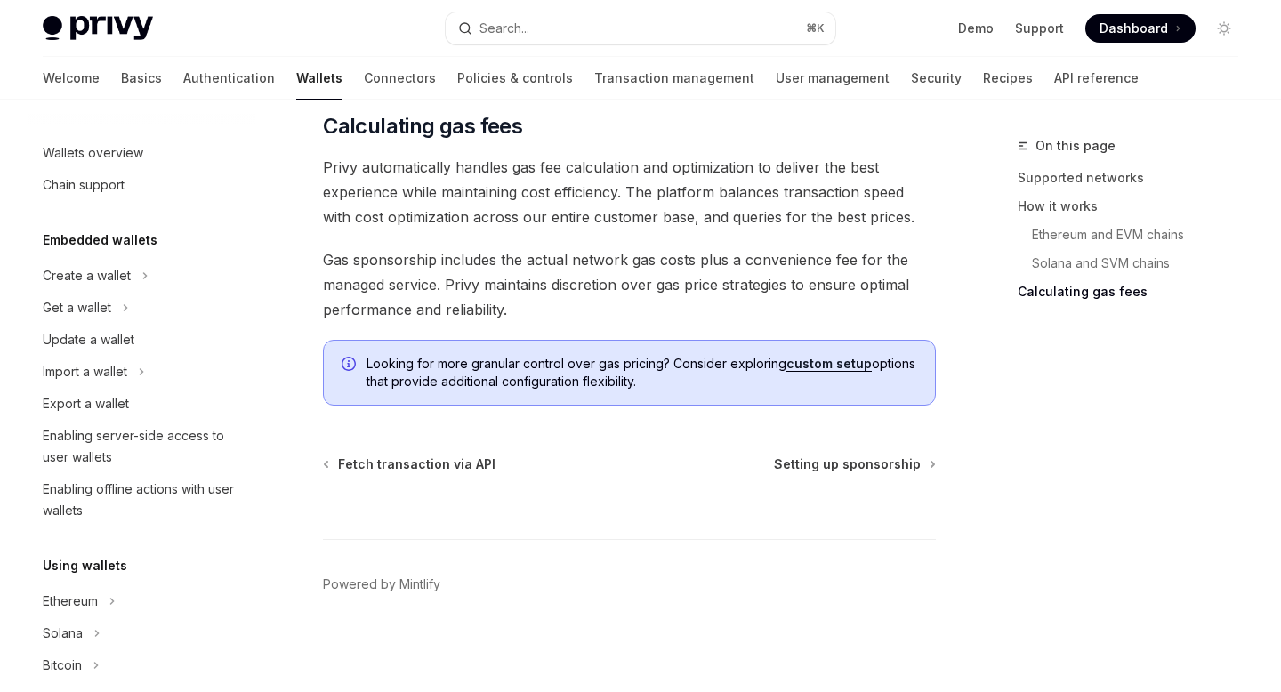
scroll to position [836, 0]
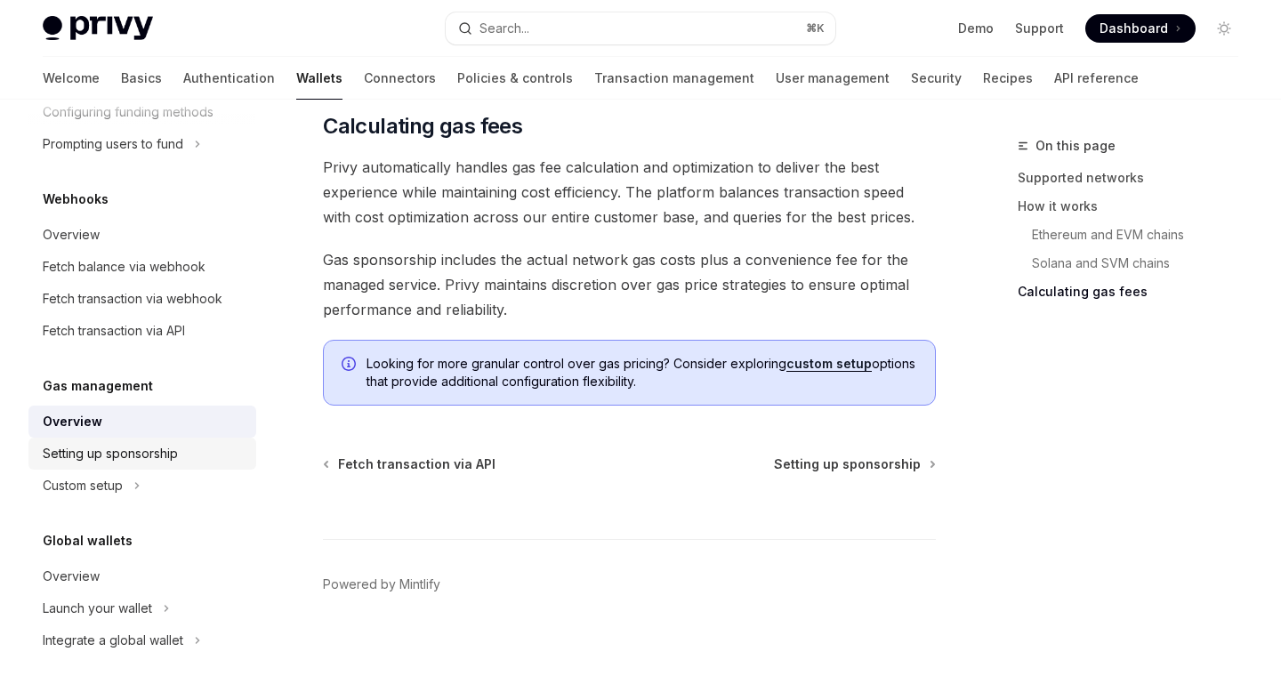
click at [172, 464] on div "Setting up sponsorship" at bounding box center [110, 453] width 135 height 21
click at [114, 485] on div "Custom setup" at bounding box center [83, 485] width 80 height 21
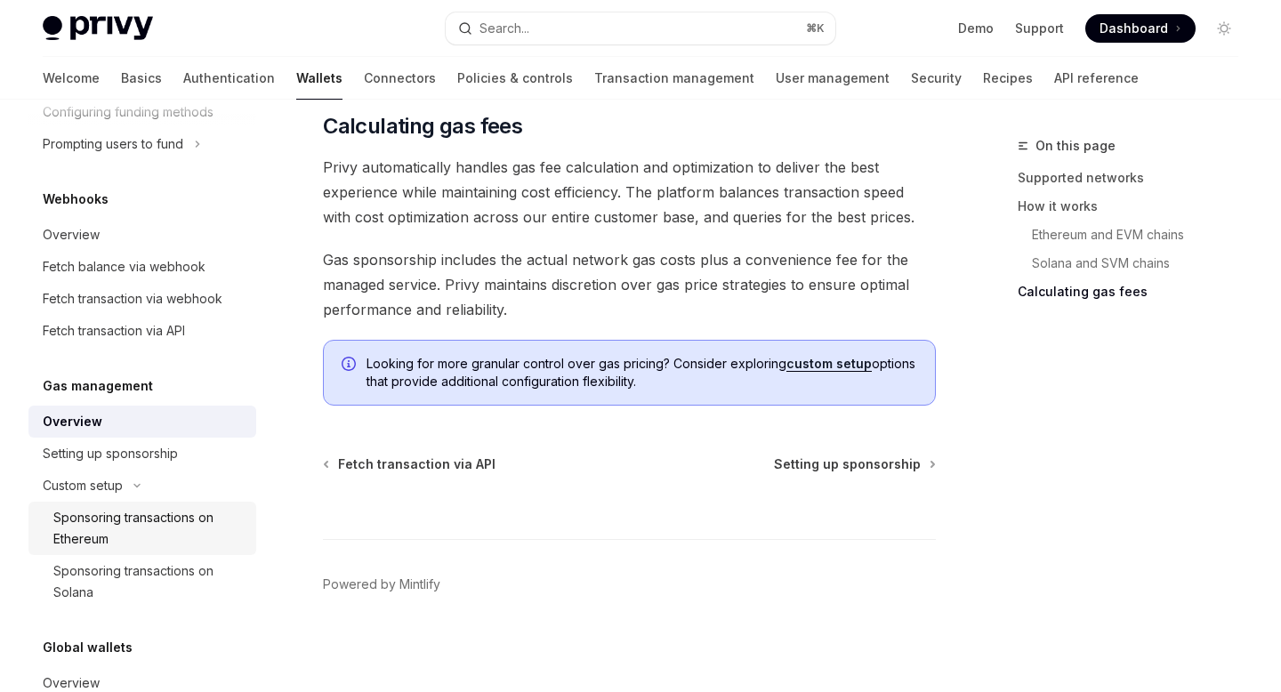
click at [118, 521] on div "Sponsoring transactions on Ethereum" at bounding box center [149, 528] width 192 height 43
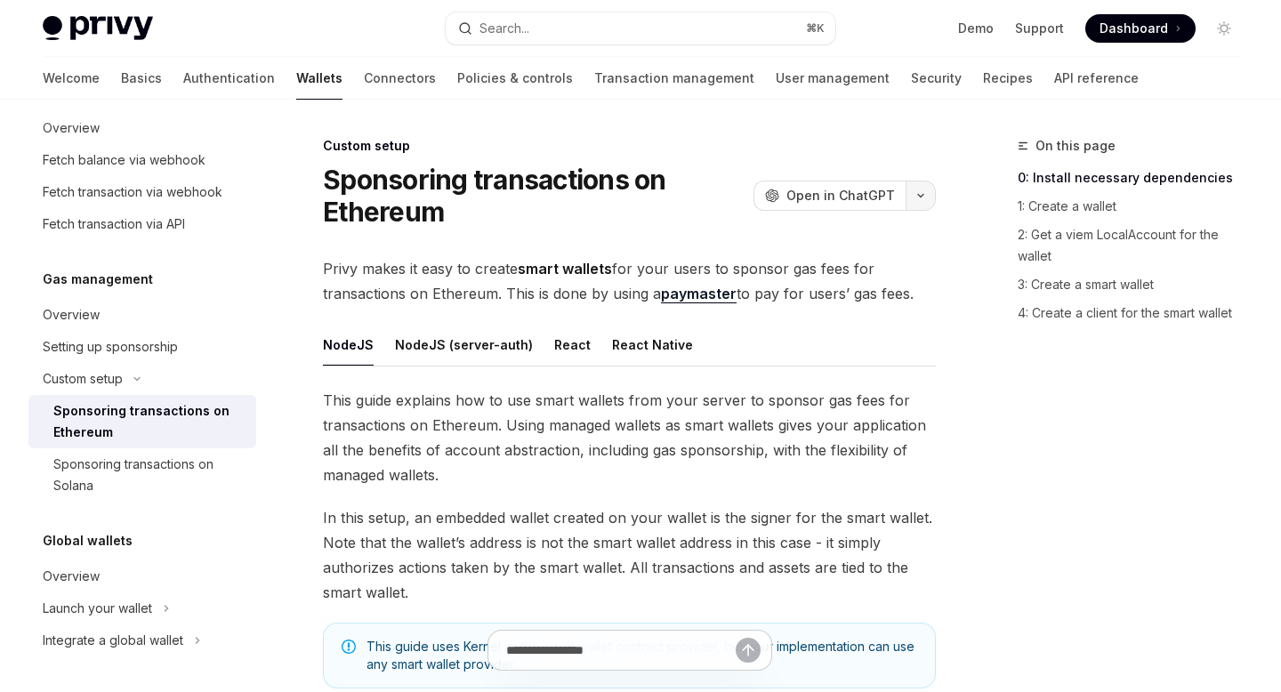
click at [920, 196] on icon "button" at bounding box center [920, 196] width 5 height 3
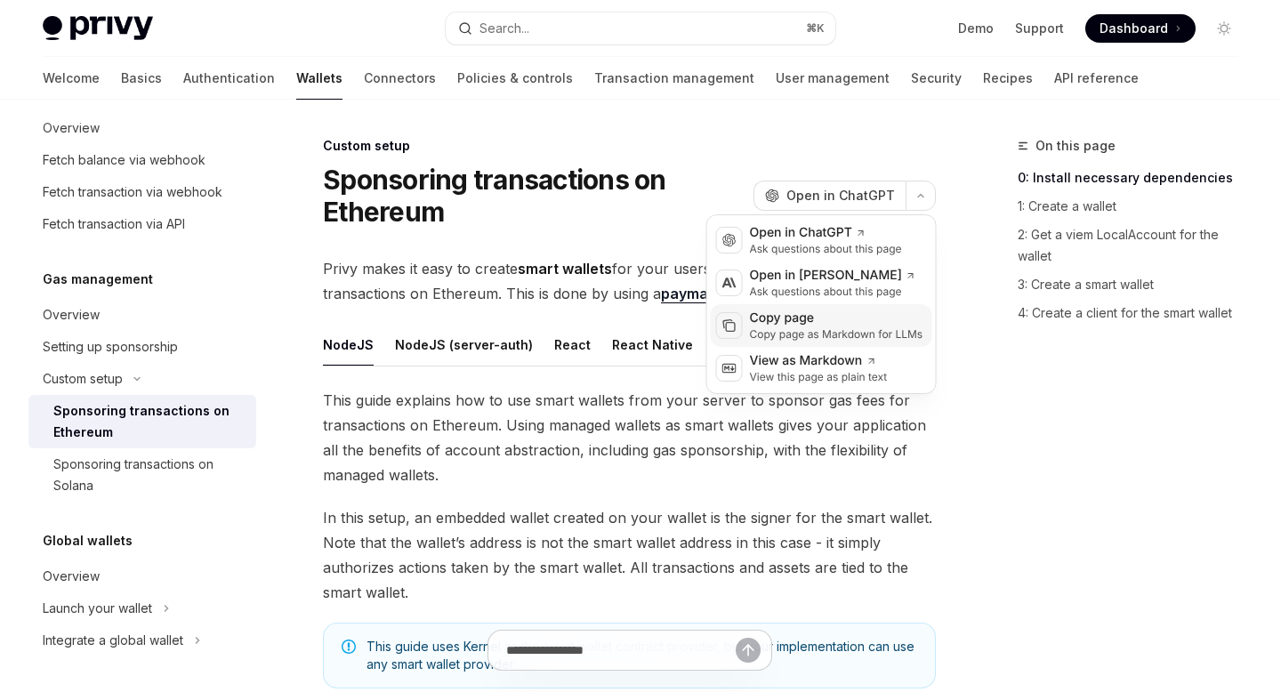
click at [798, 319] on div "Copy page" at bounding box center [837, 319] width 174 height 18
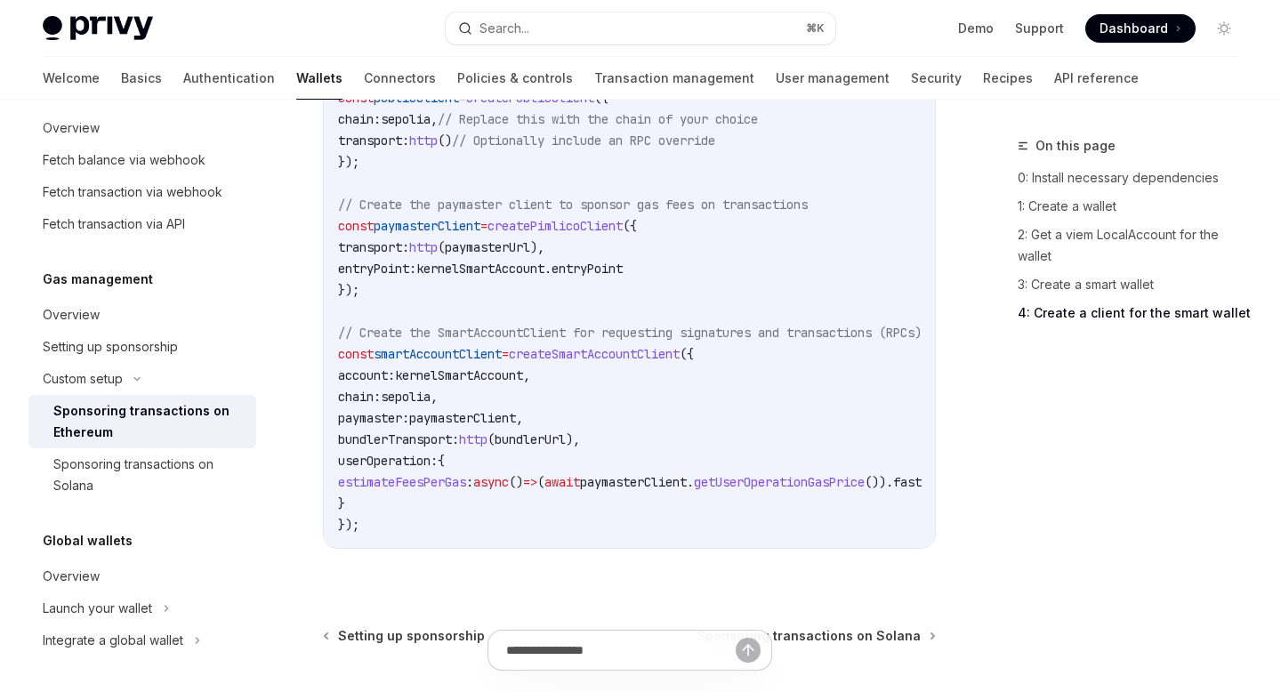
scroll to position [2541, 0]
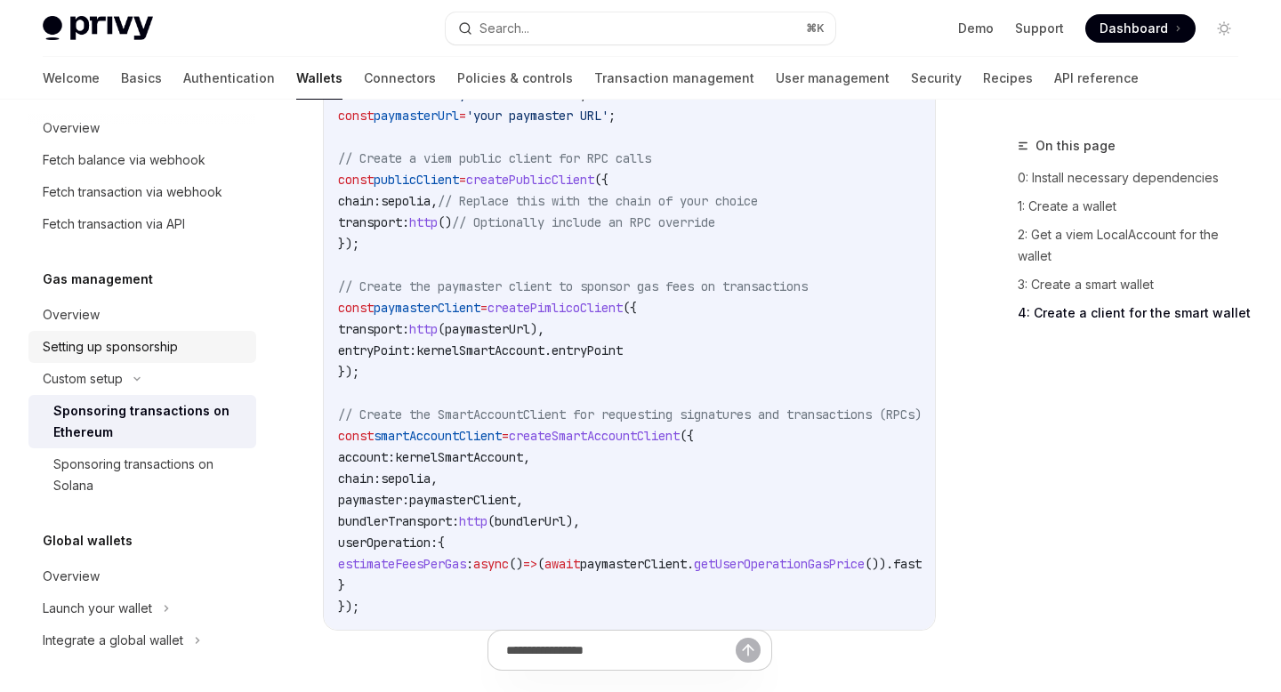
click at [141, 351] on div "Setting up sponsorship" at bounding box center [110, 346] width 135 height 21
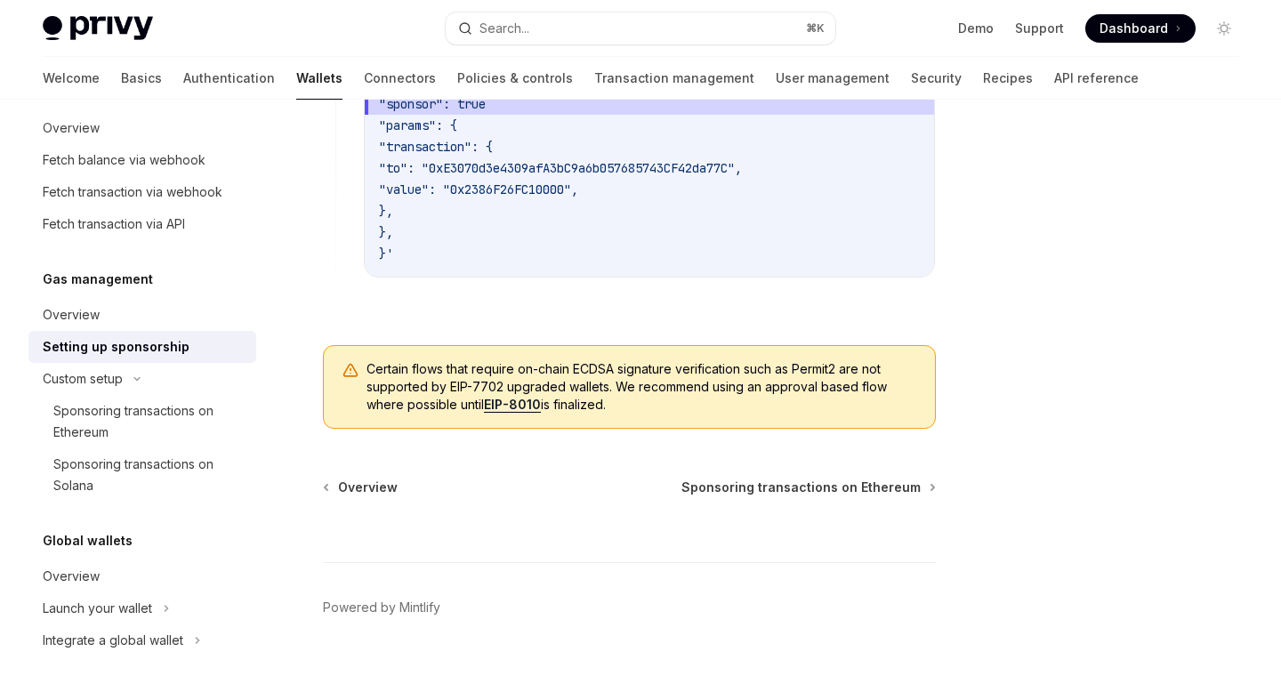
scroll to position [1494, 0]
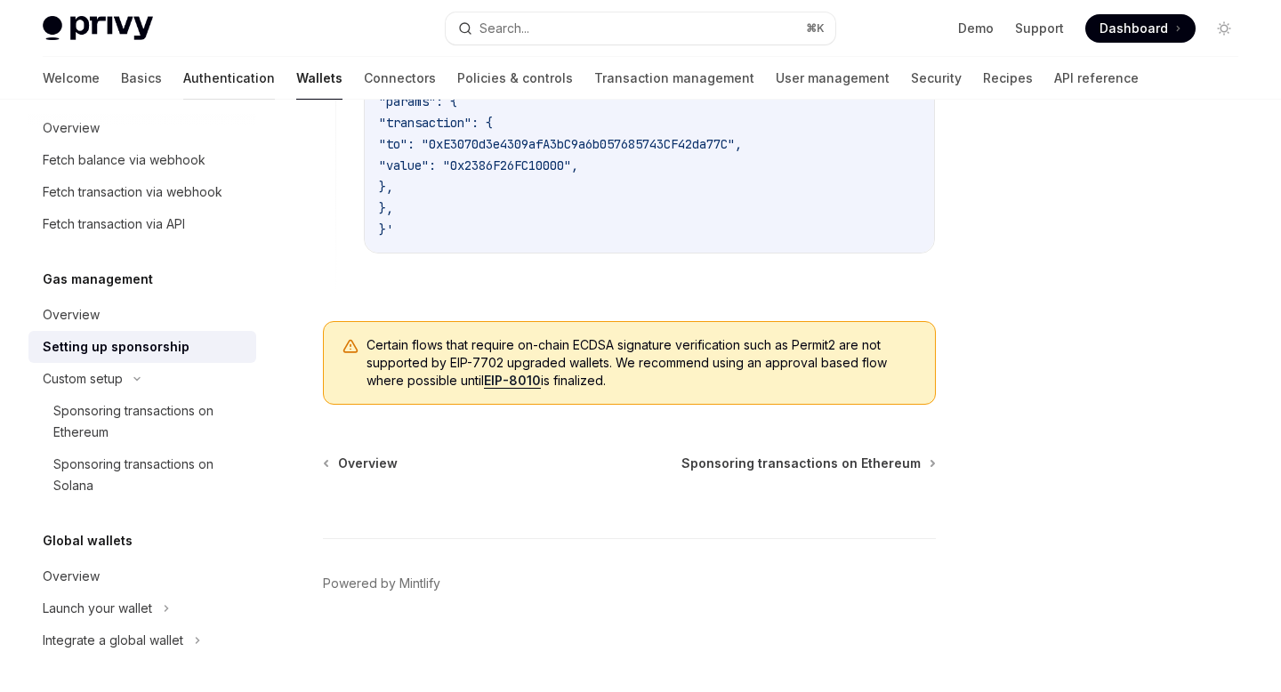
click at [183, 80] on link "Authentication" at bounding box center [229, 78] width 92 height 43
type textarea "*"
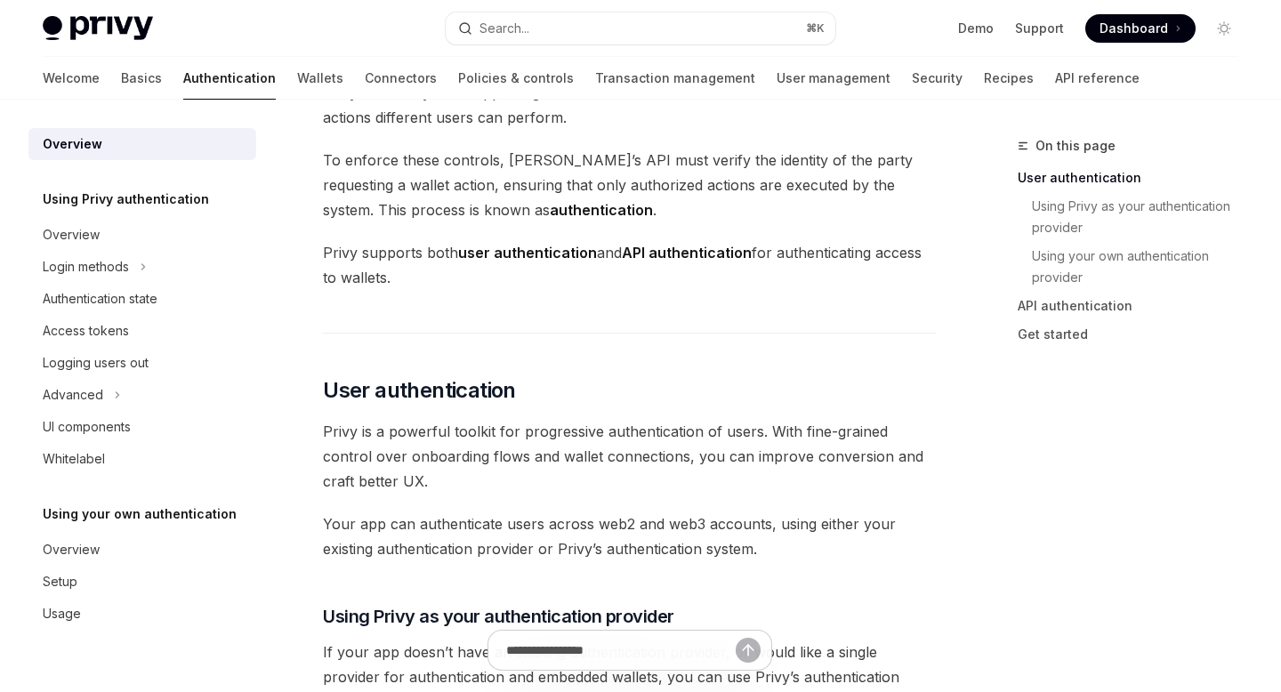
scroll to position [120, 0]
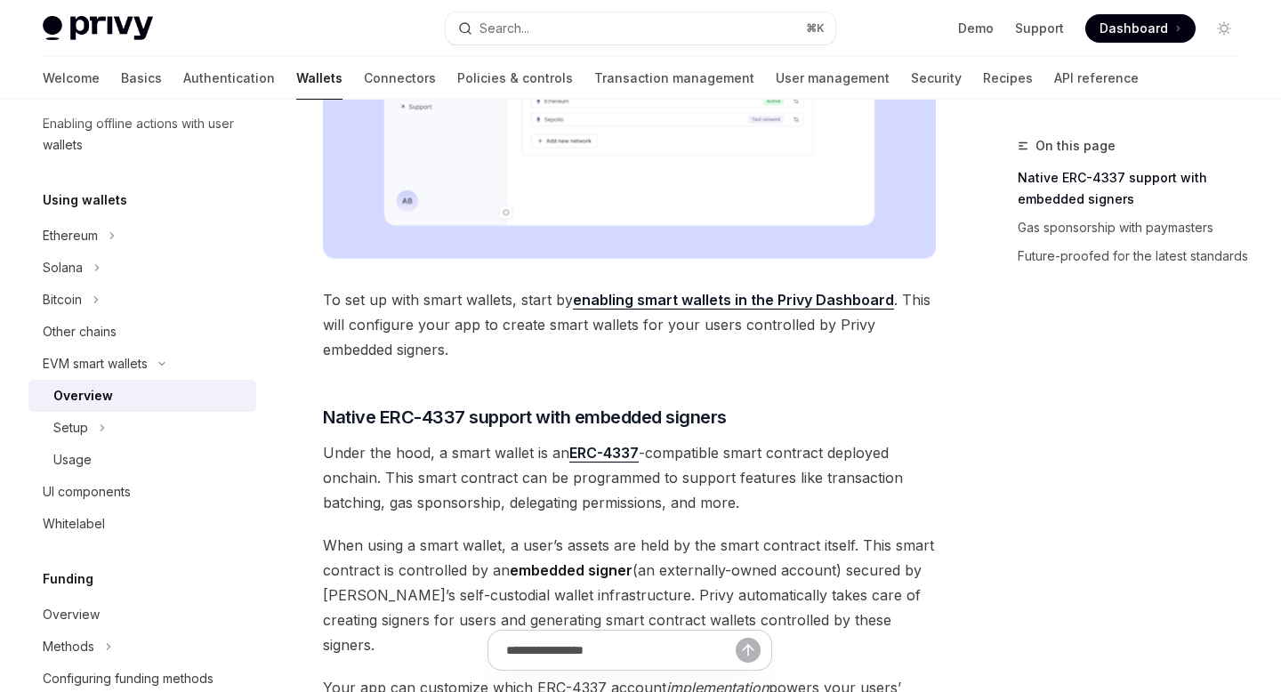
scroll to position [695, 0]
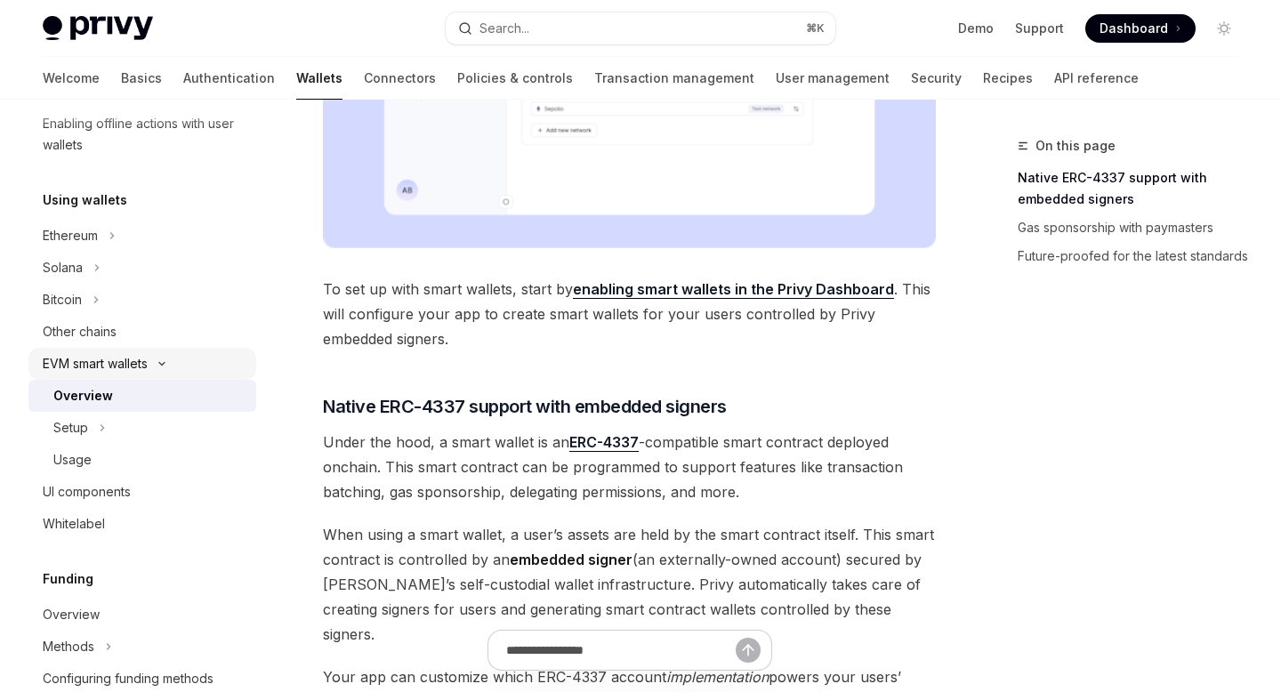
click at [122, 361] on div "EVM smart wallets" at bounding box center [95, 363] width 105 height 21
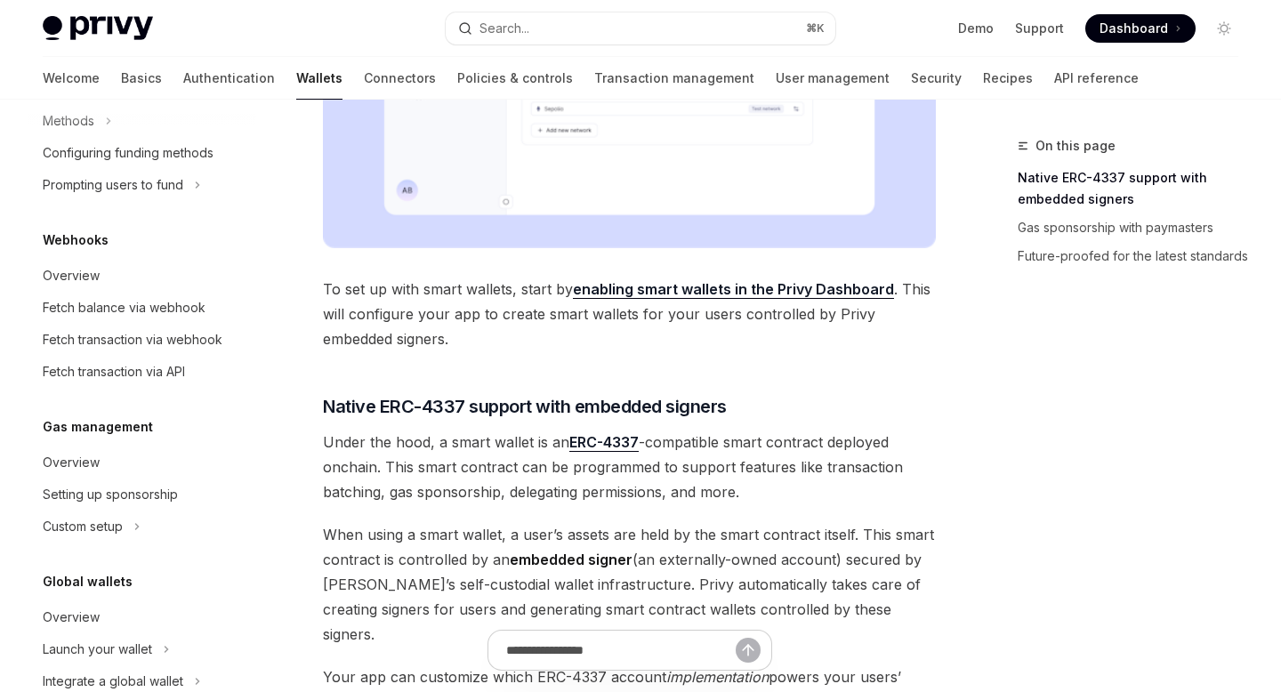
scroll to position [830, 0]
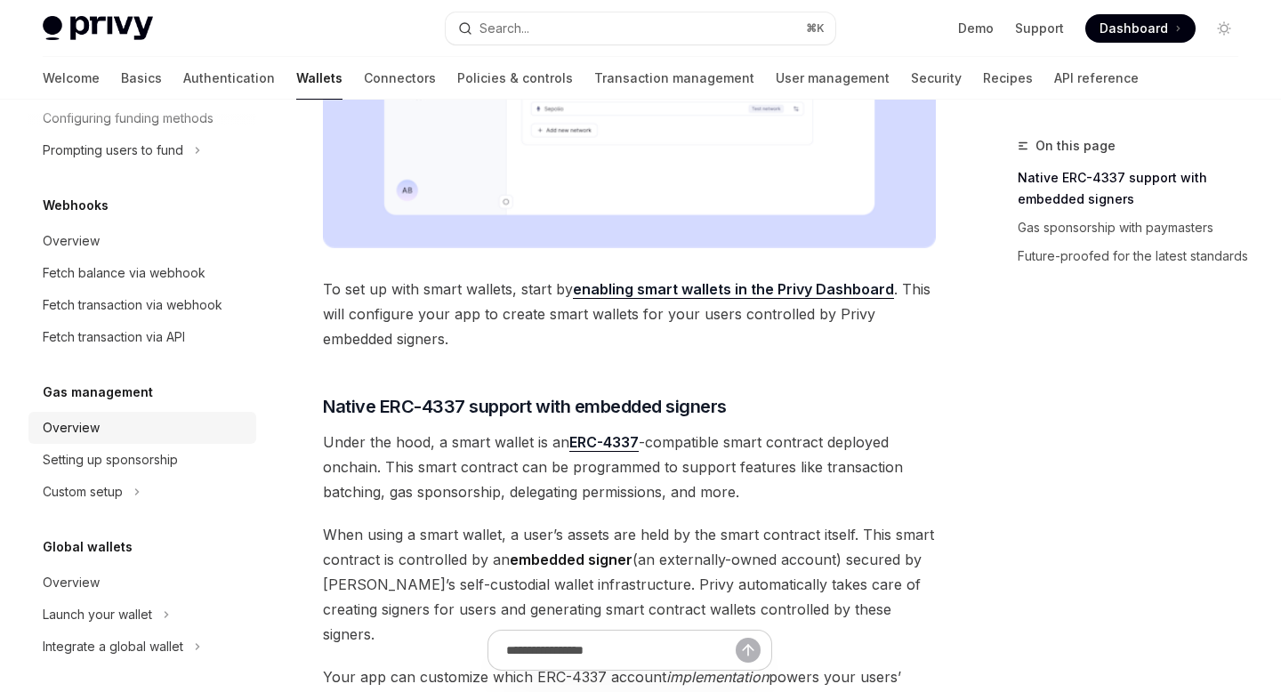
click at [101, 432] on div "Overview" at bounding box center [144, 427] width 203 height 21
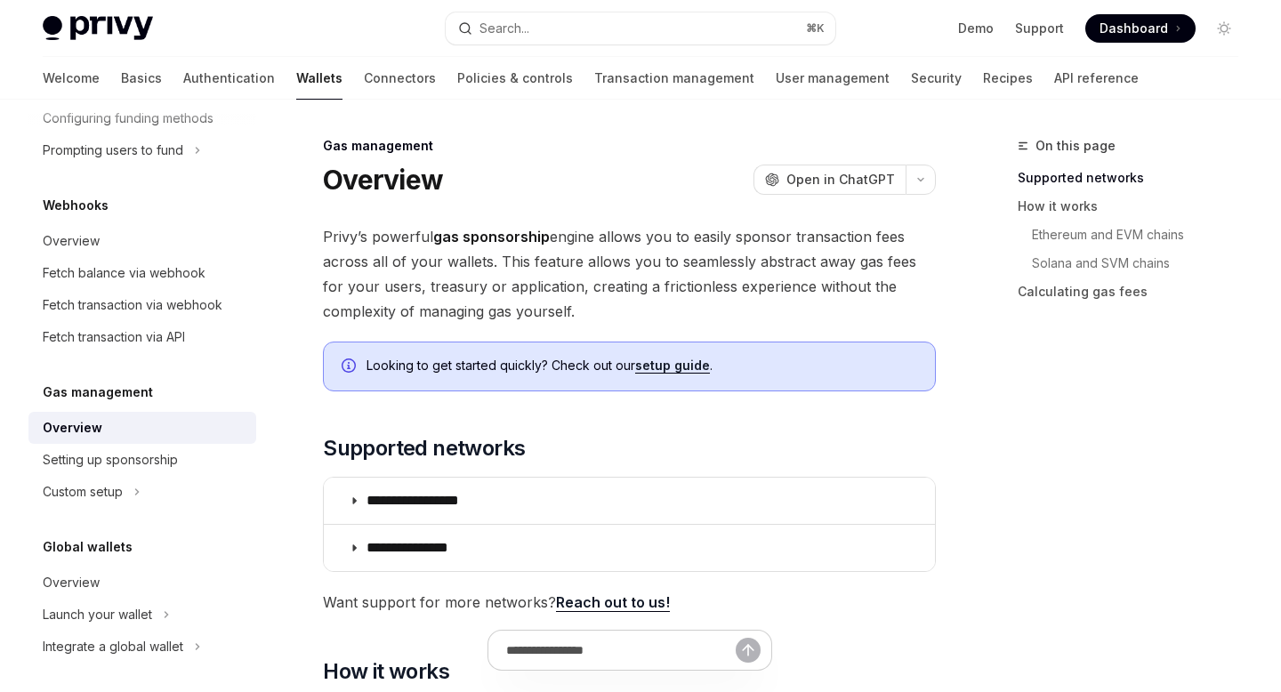
click at [691, 365] on link "setup guide" at bounding box center [672, 366] width 75 height 16
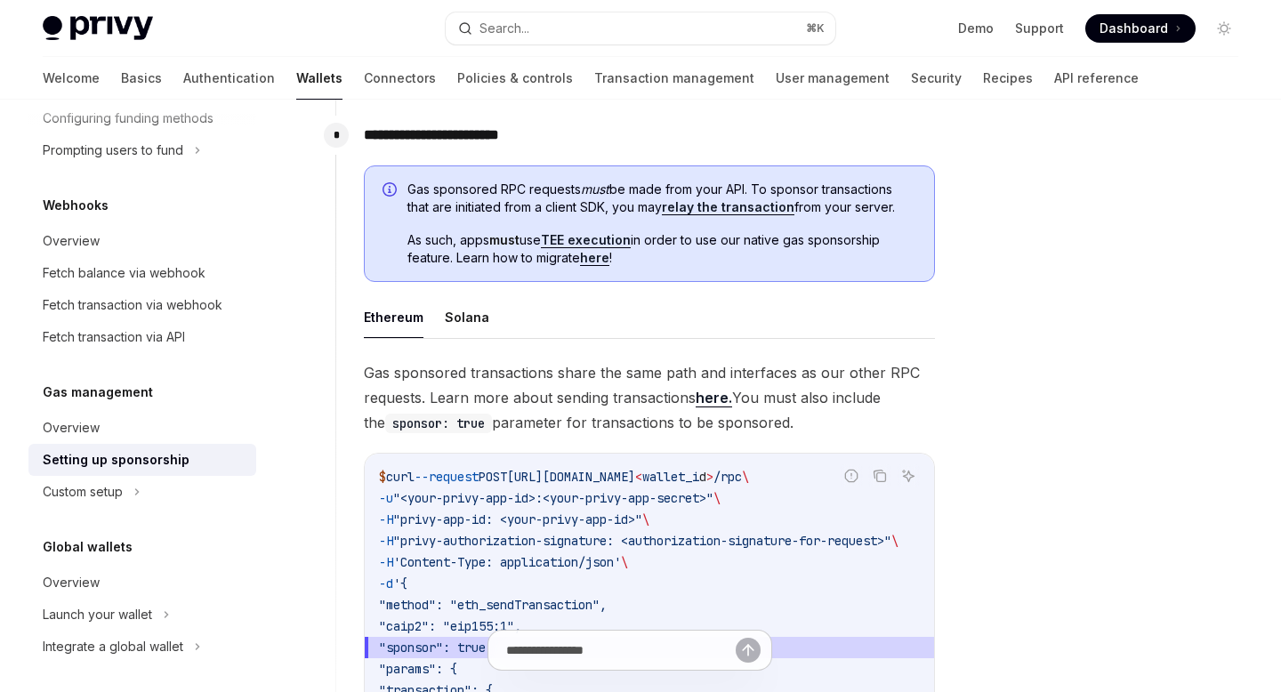
scroll to position [960, 0]
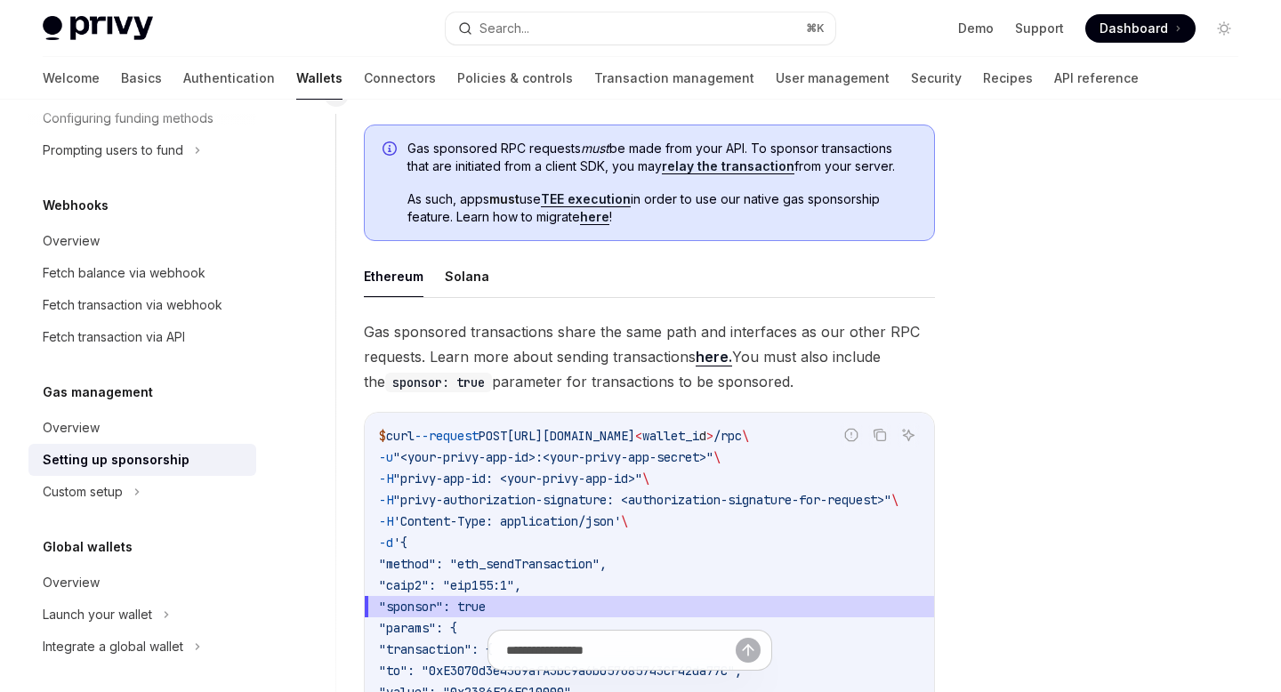
click at [722, 355] on link "here." at bounding box center [714, 357] width 36 height 19
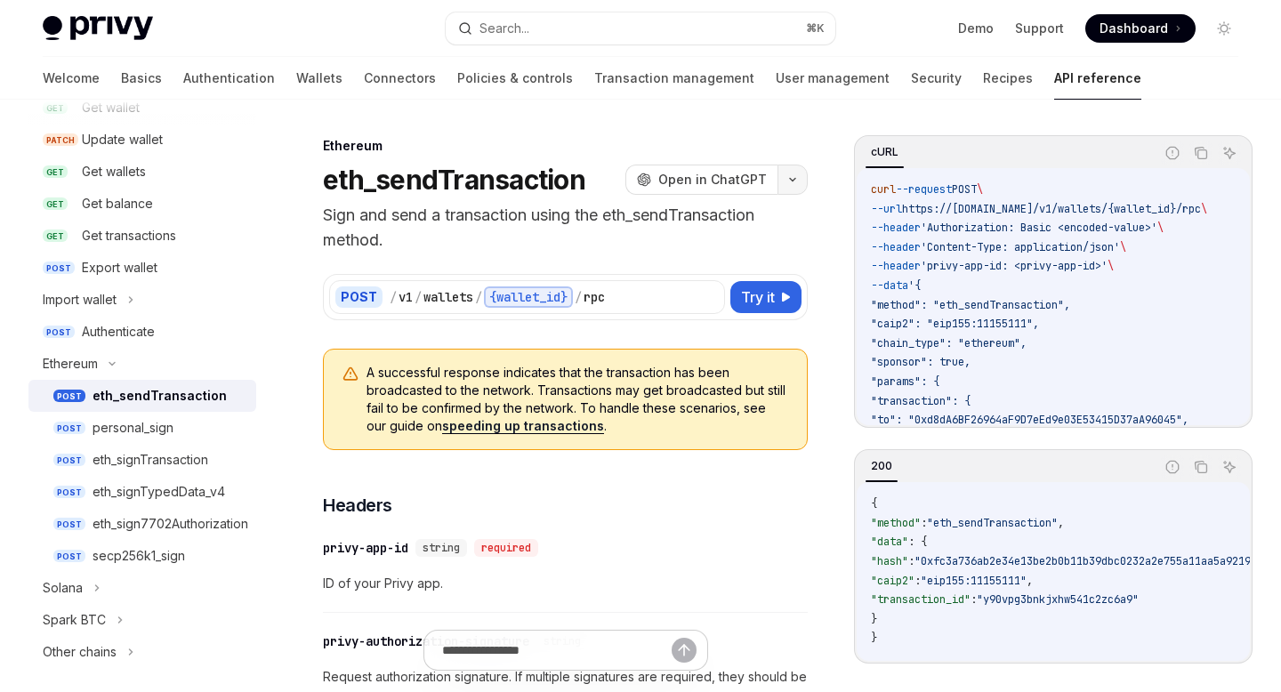
click at [793, 179] on icon "button" at bounding box center [792, 179] width 21 height 7
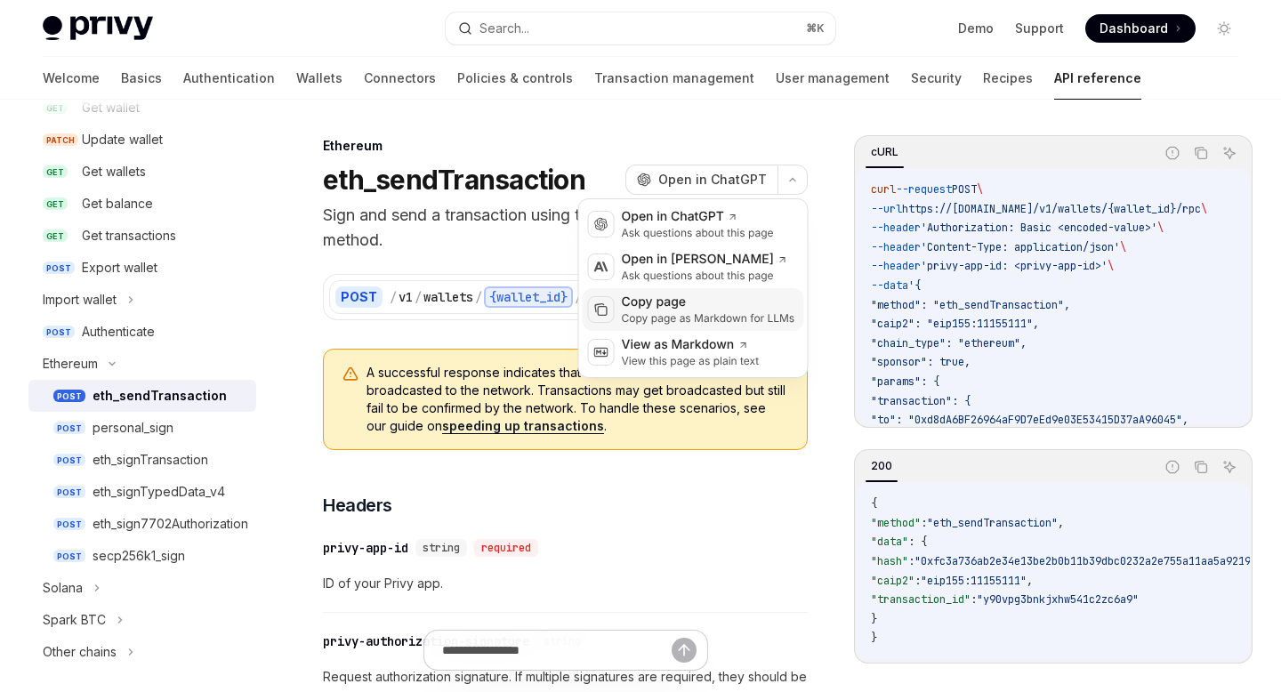
click at [687, 305] on div "Copy page" at bounding box center [709, 303] width 174 height 18
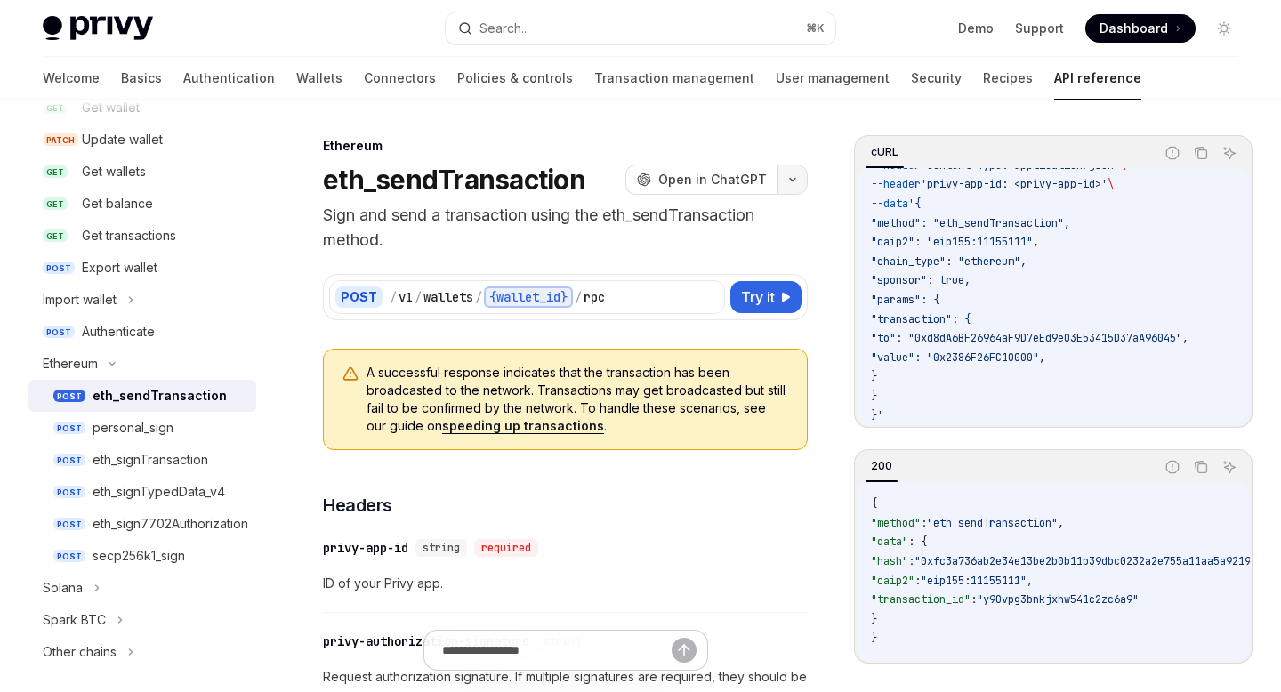
click at [796, 189] on button "button" at bounding box center [793, 180] width 30 height 30
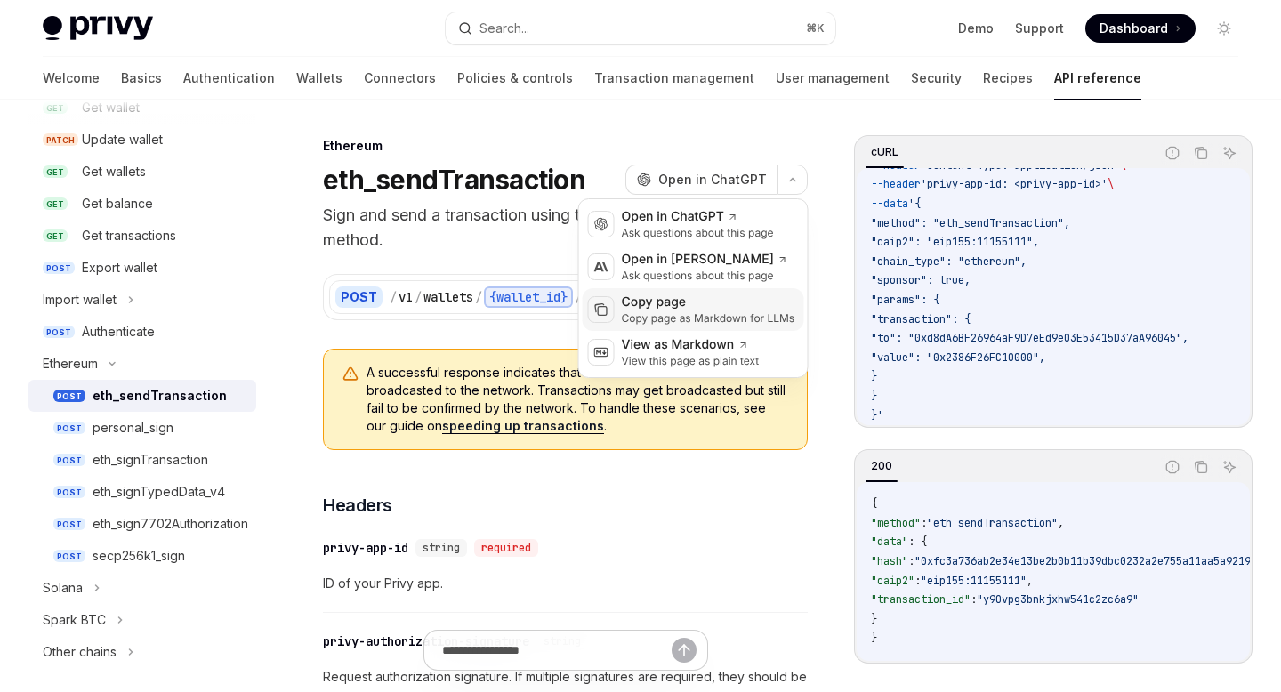
click at [691, 296] on div "Copy page" at bounding box center [709, 303] width 174 height 18
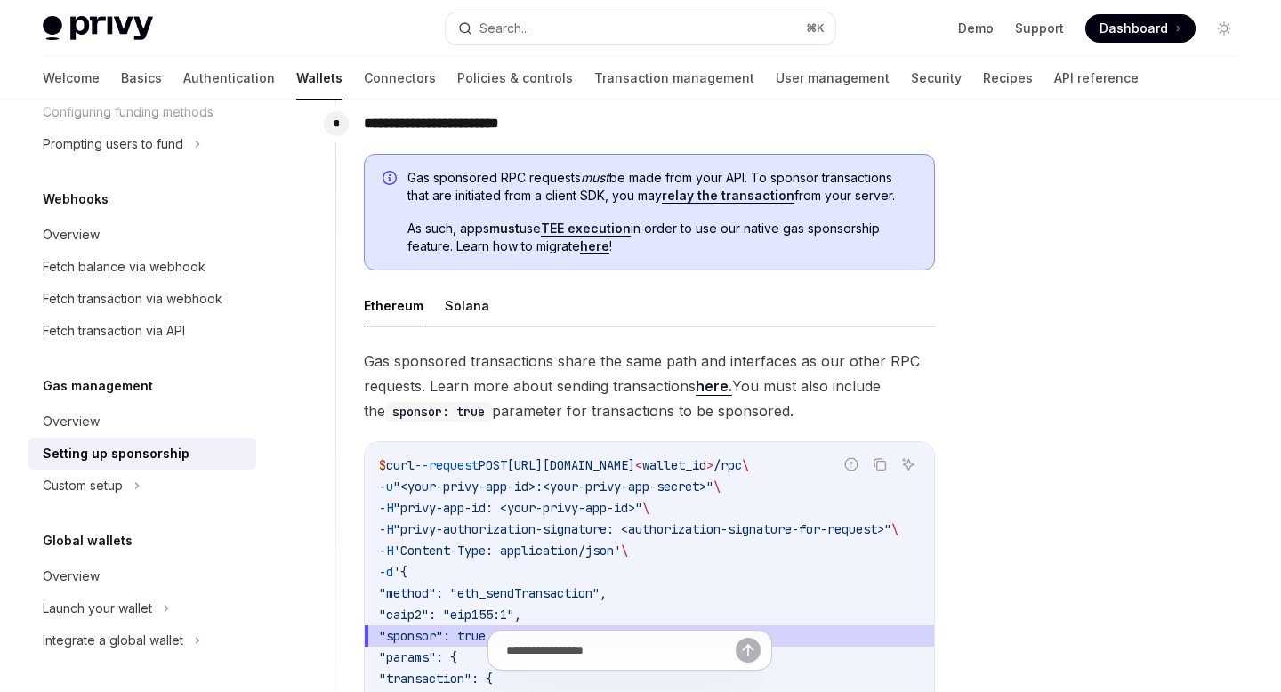
scroll to position [930, 0]
click at [601, 245] on link "here" at bounding box center [594, 247] width 29 height 16
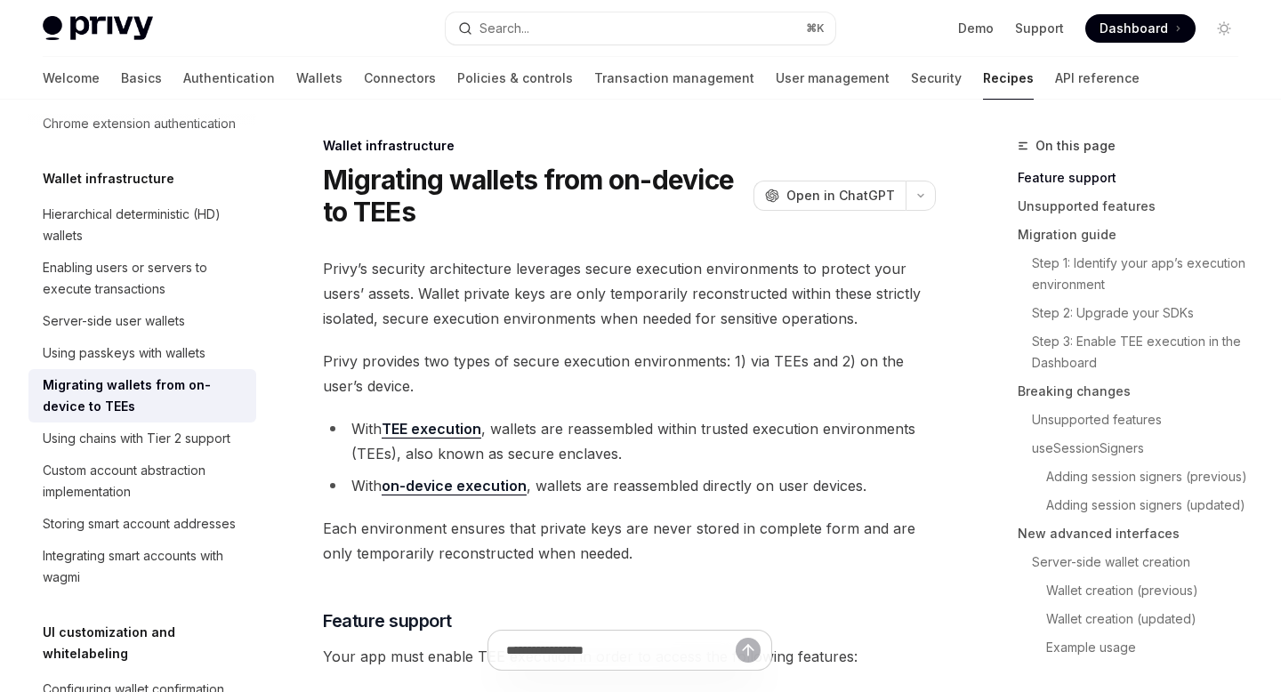
click at [441, 421] on link "TEE execution" at bounding box center [432, 429] width 100 height 19
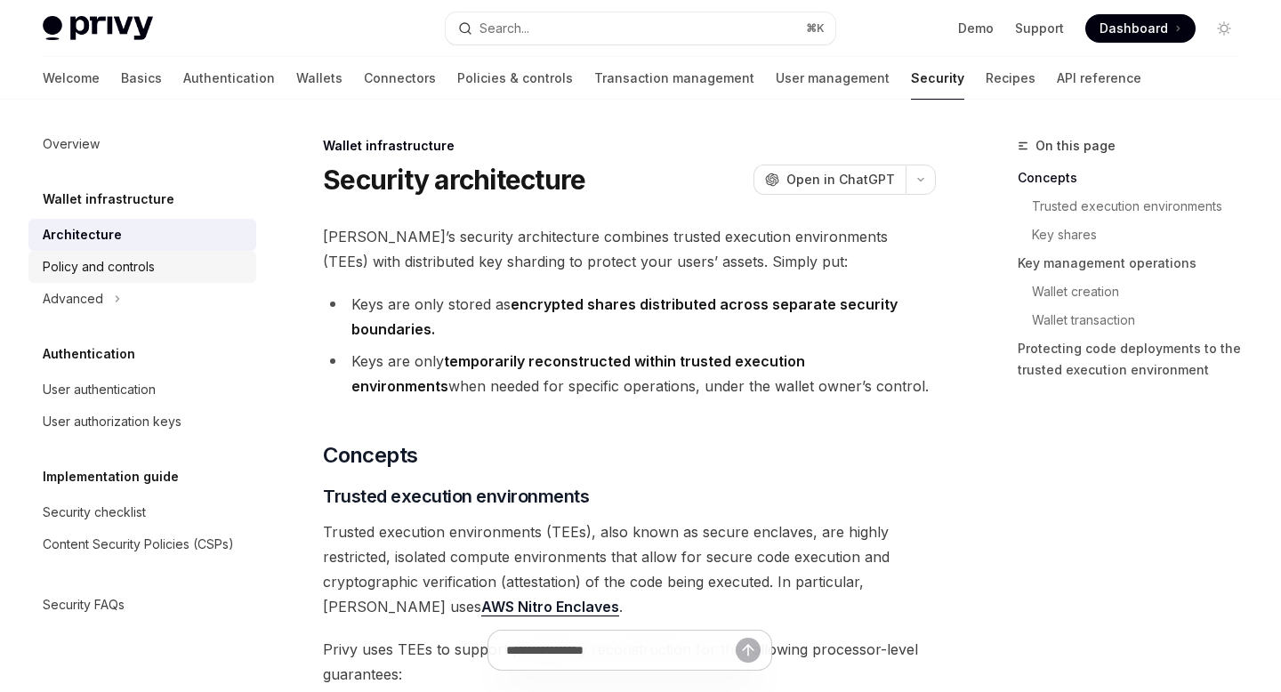
click at [159, 262] on div "Policy and controls" at bounding box center [144, 266] width 203 height 21
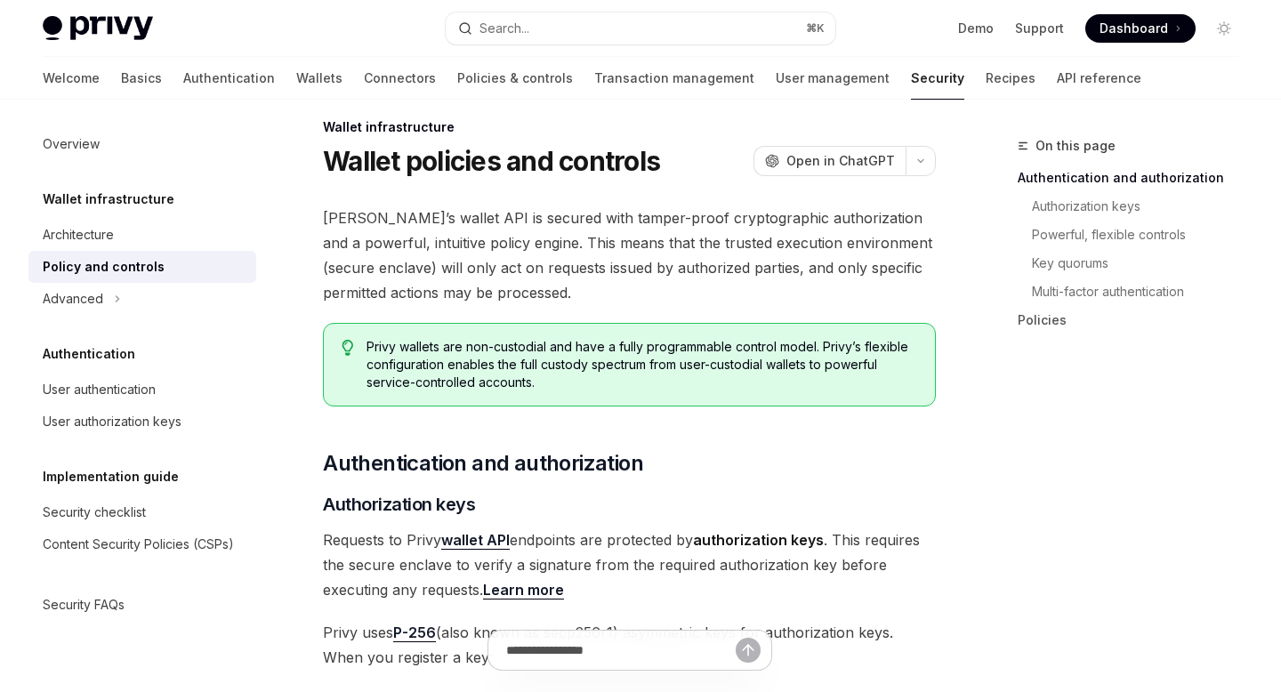
scroll to position [10, 0]
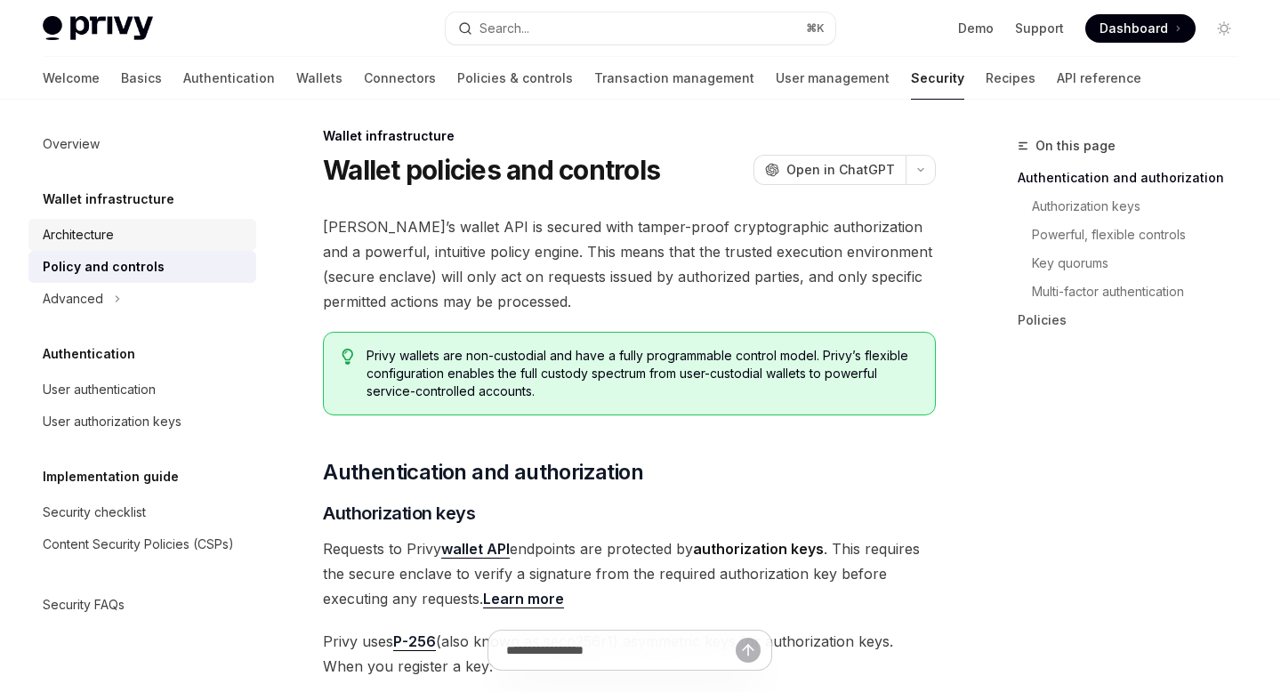
click at [116, 231] on div "Architecture" at bounding box center [144, 234] width 203 height 21
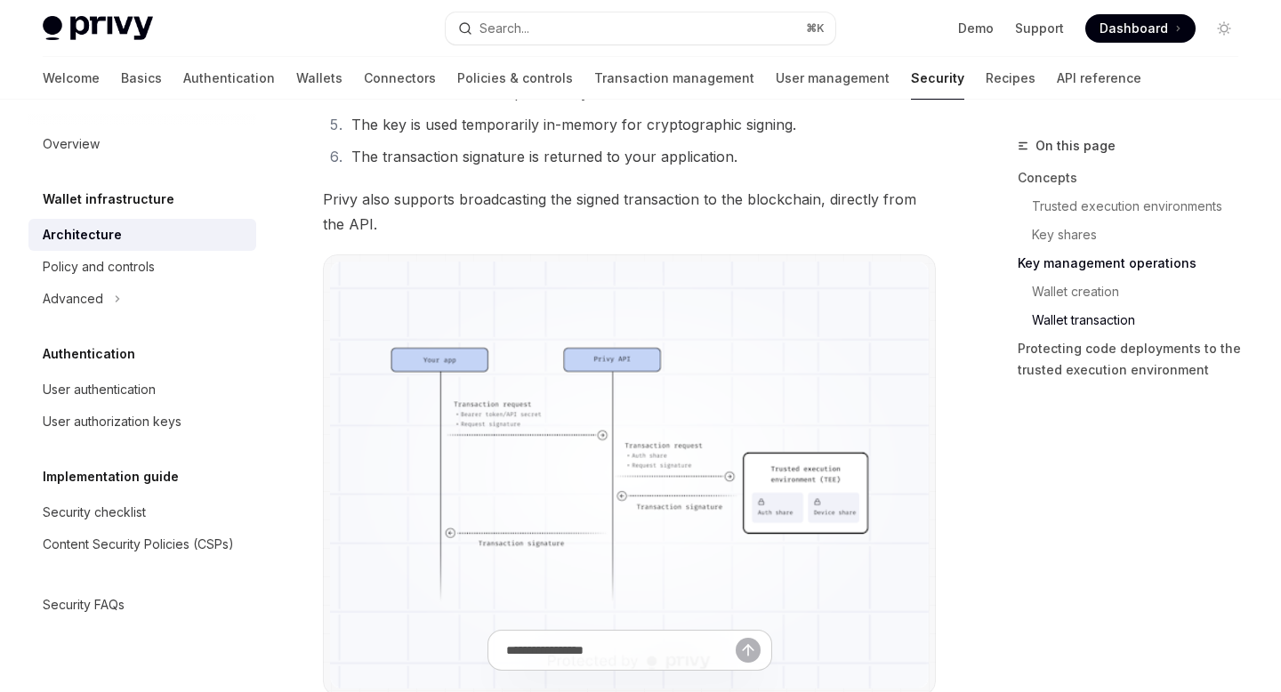
scroll to position [3248, 0]
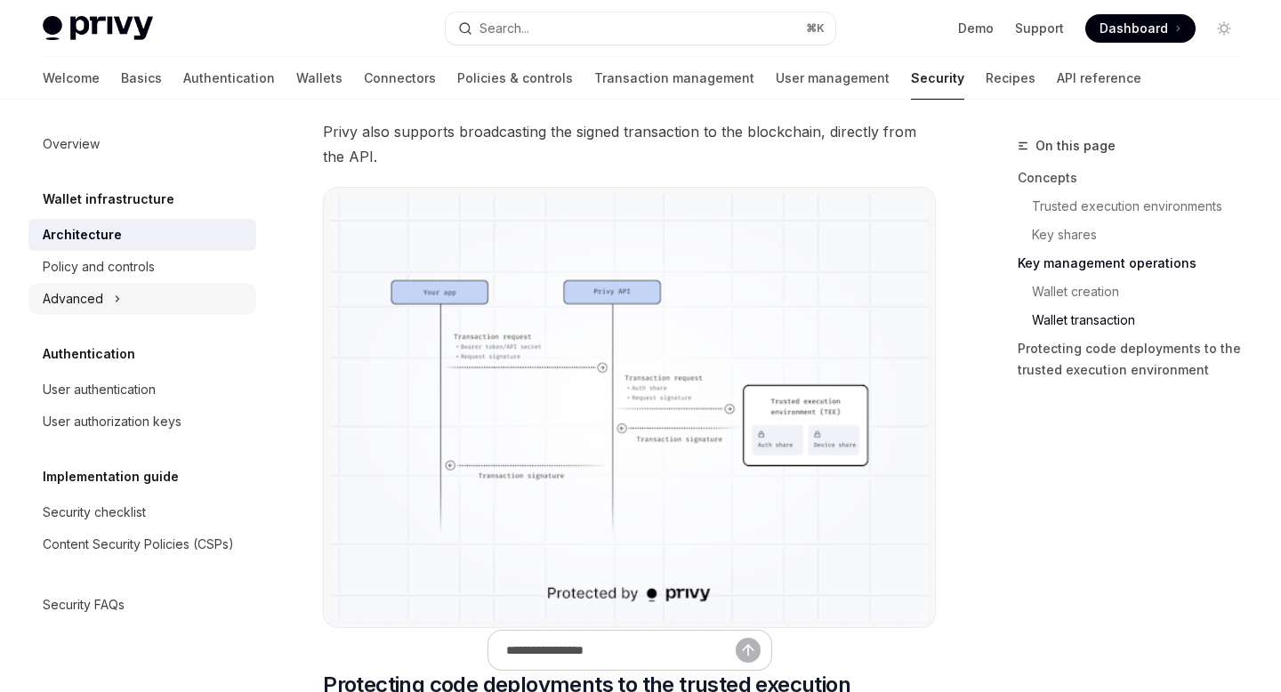
click at [107, 311] on div "Advanced" at bounding box center [142, 299] width 228 height 32
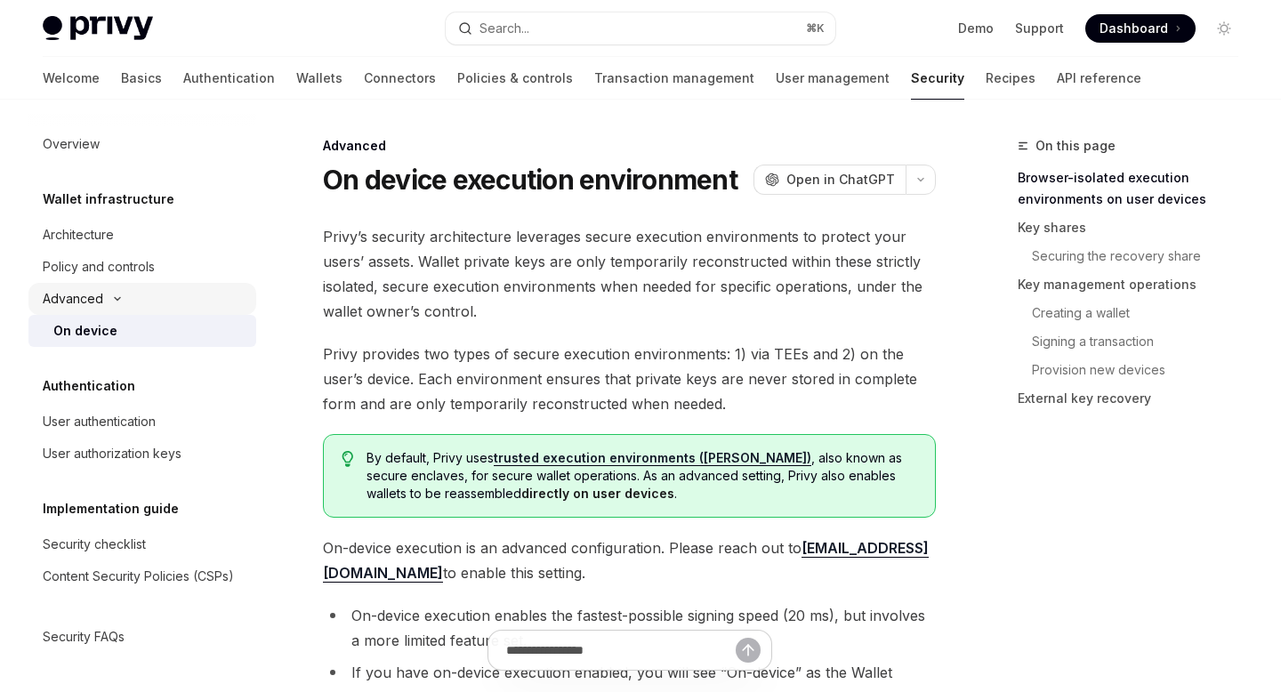
click at [103, 299] on div "Advanced" at bounding box center [142, 299] width 228 height 32
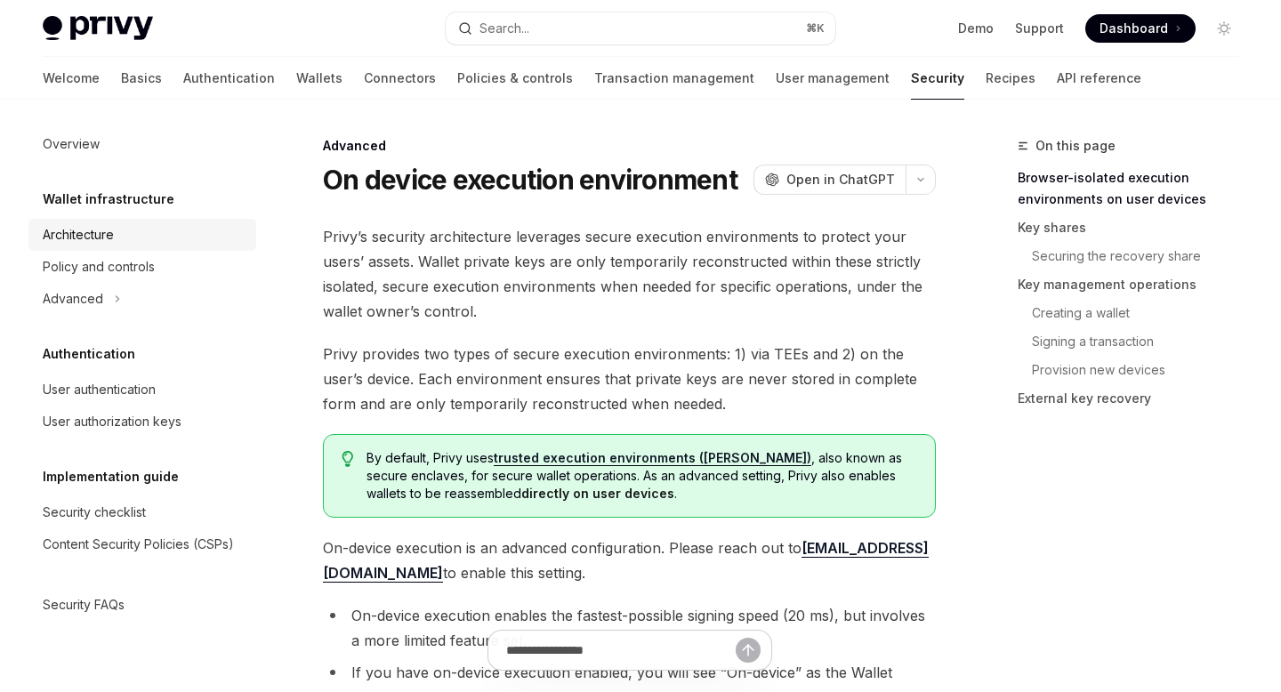
click at [124, 245] on div "Architecture" at bounding box center [144, 234] width 203 height 21
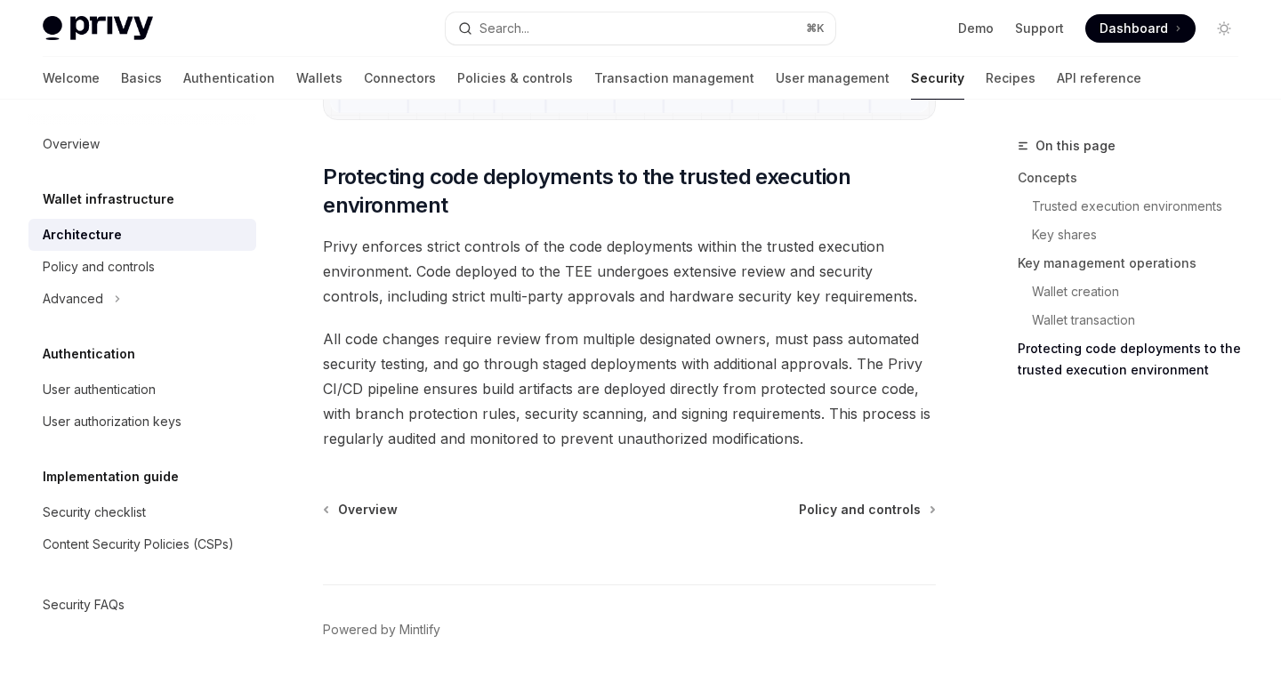
scroll to position [3801, 0]
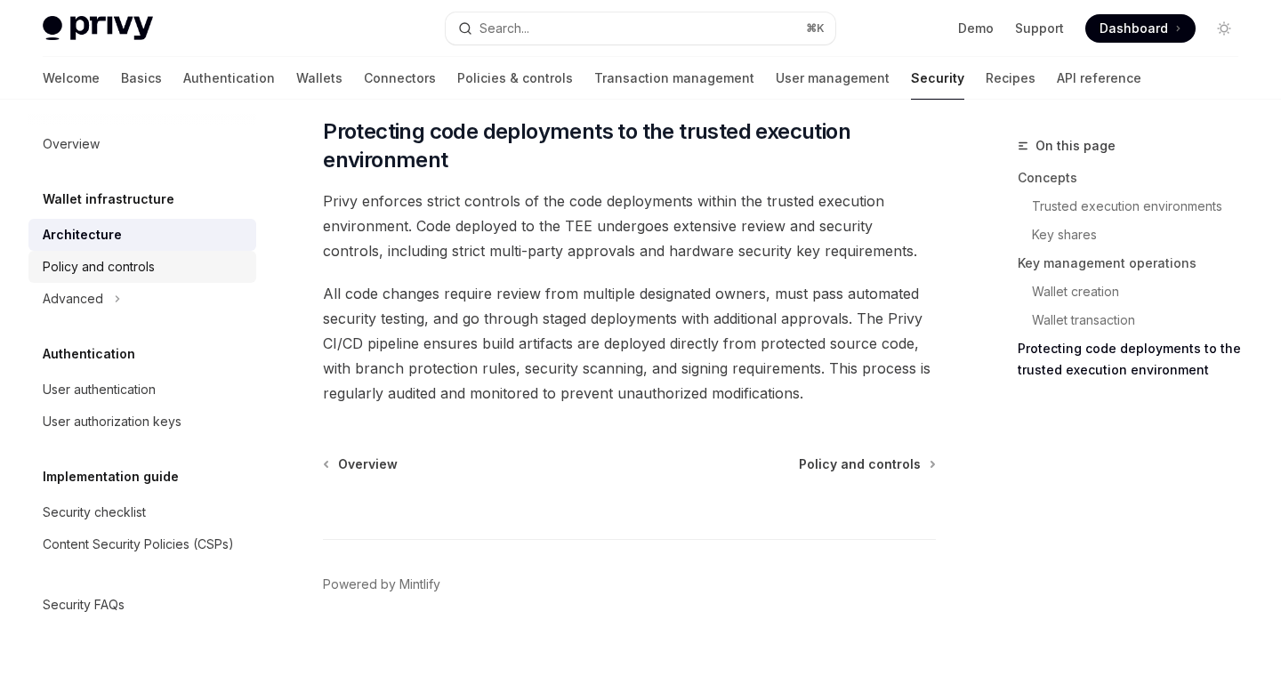
click at [164, 265] on div "Policy and controls" at bounding box center [144, 266] width 203 height 21
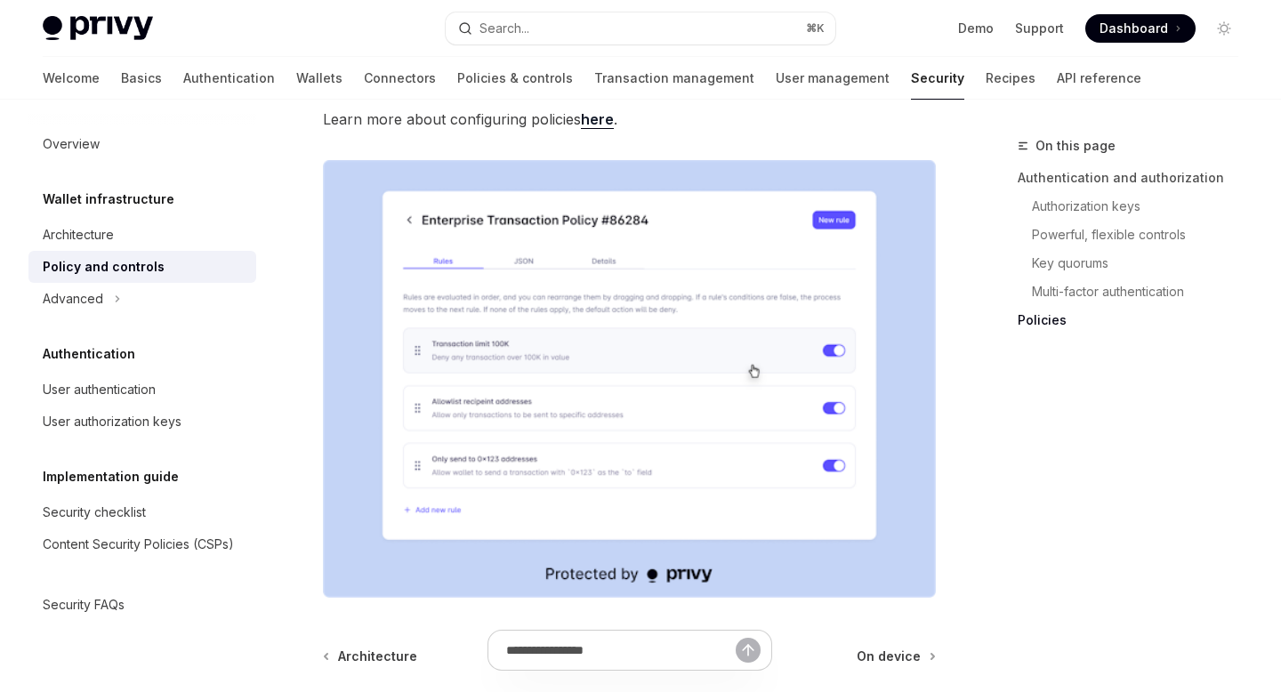
scroll to position [2211, 0]
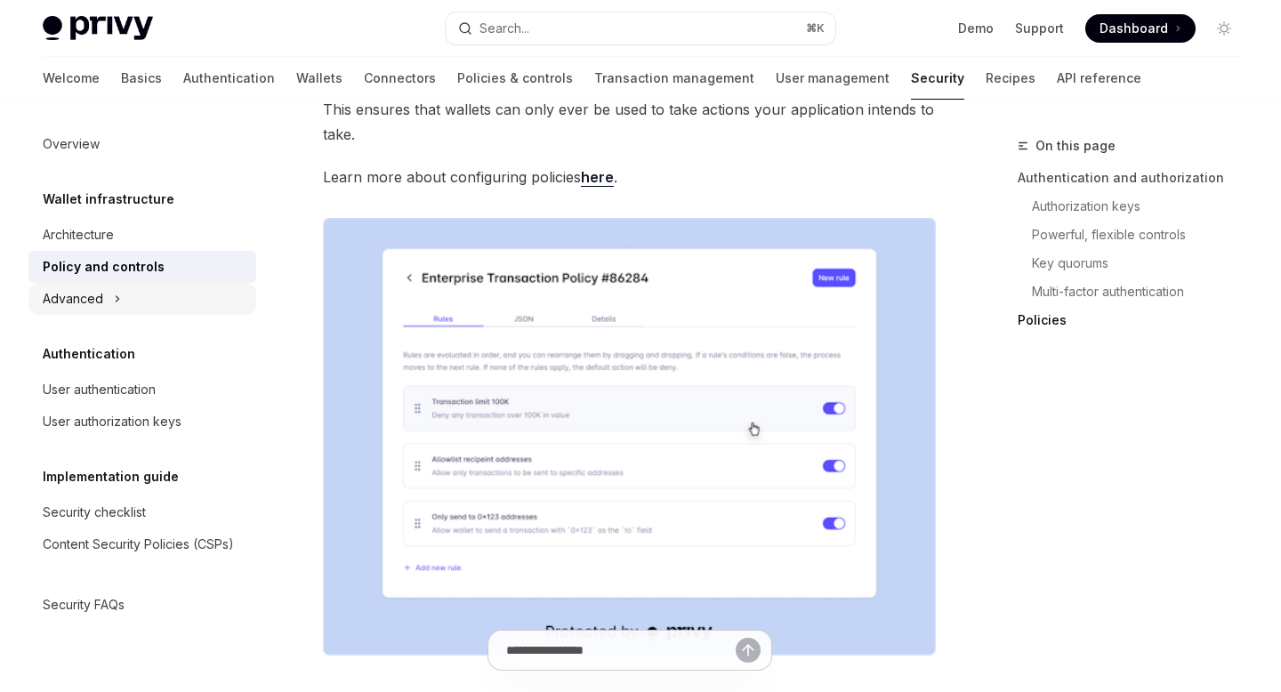
click at [102, 303] on div "Advanced" at bounding box center [142, 299] width 228 height 32
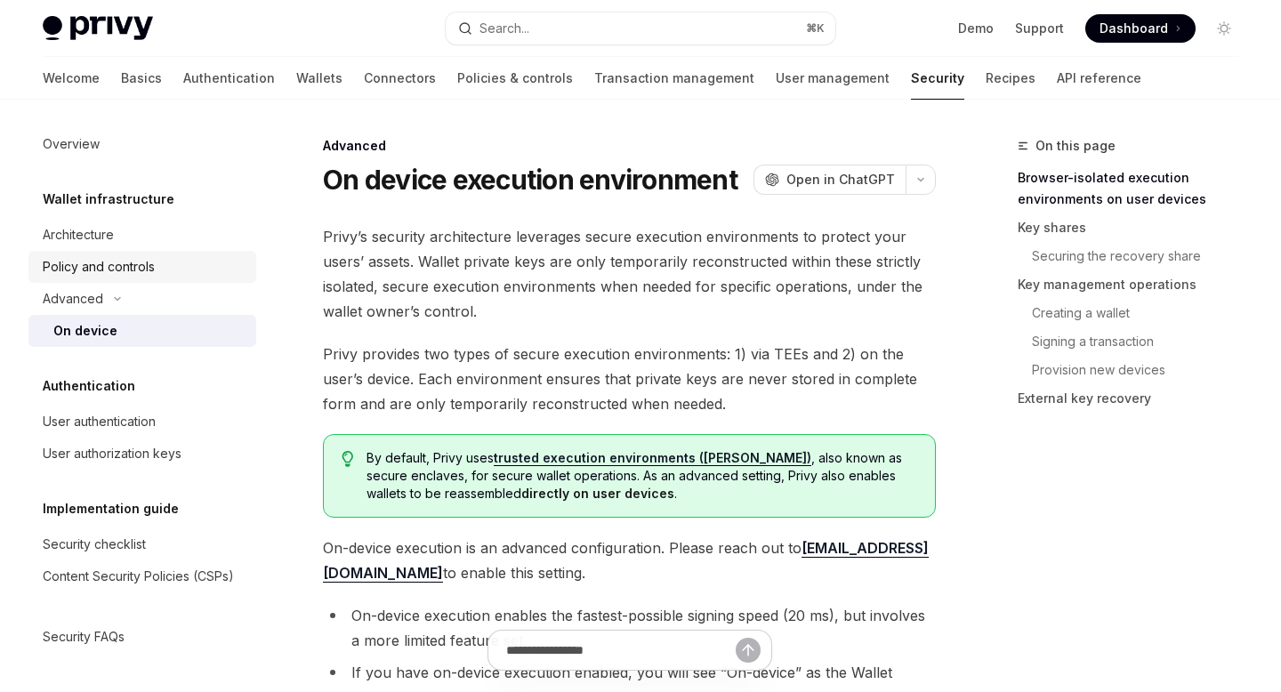
click at [158, 271] on div "Policy and controls" at bounding box center [144, 266] width 203 height 21
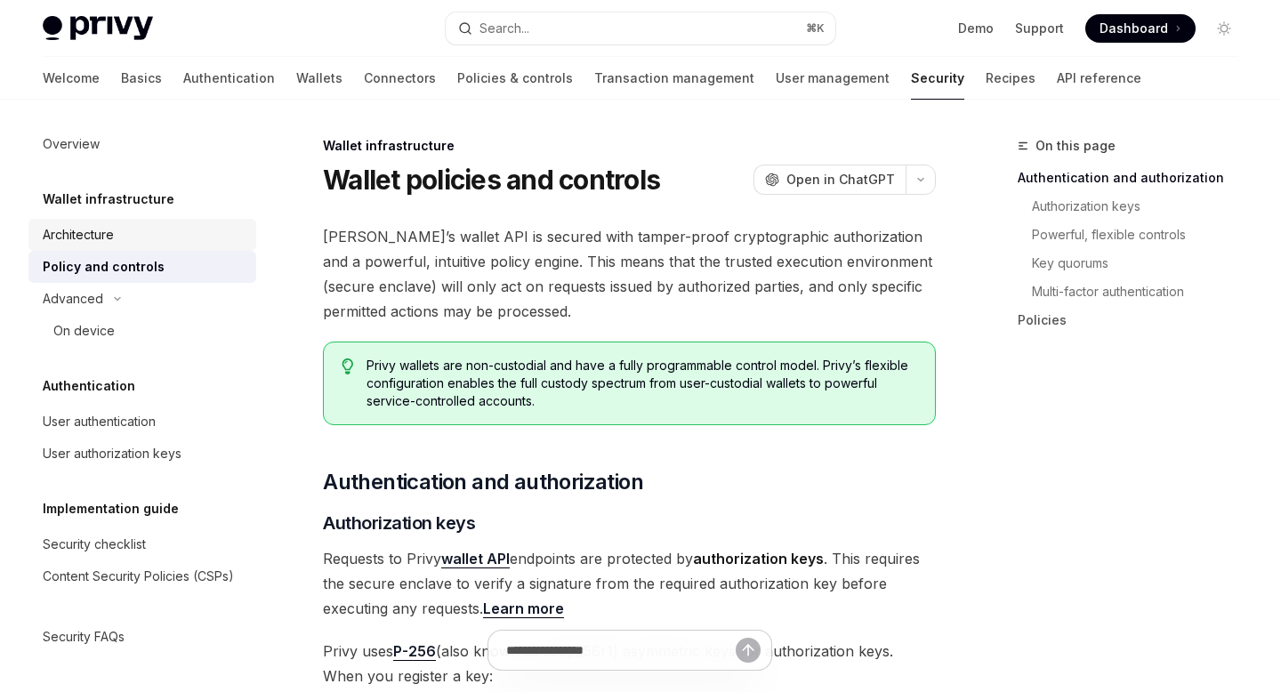
click at [119, 242] on div "Architecture" at bounding box center [144, 234] width 203 height 21
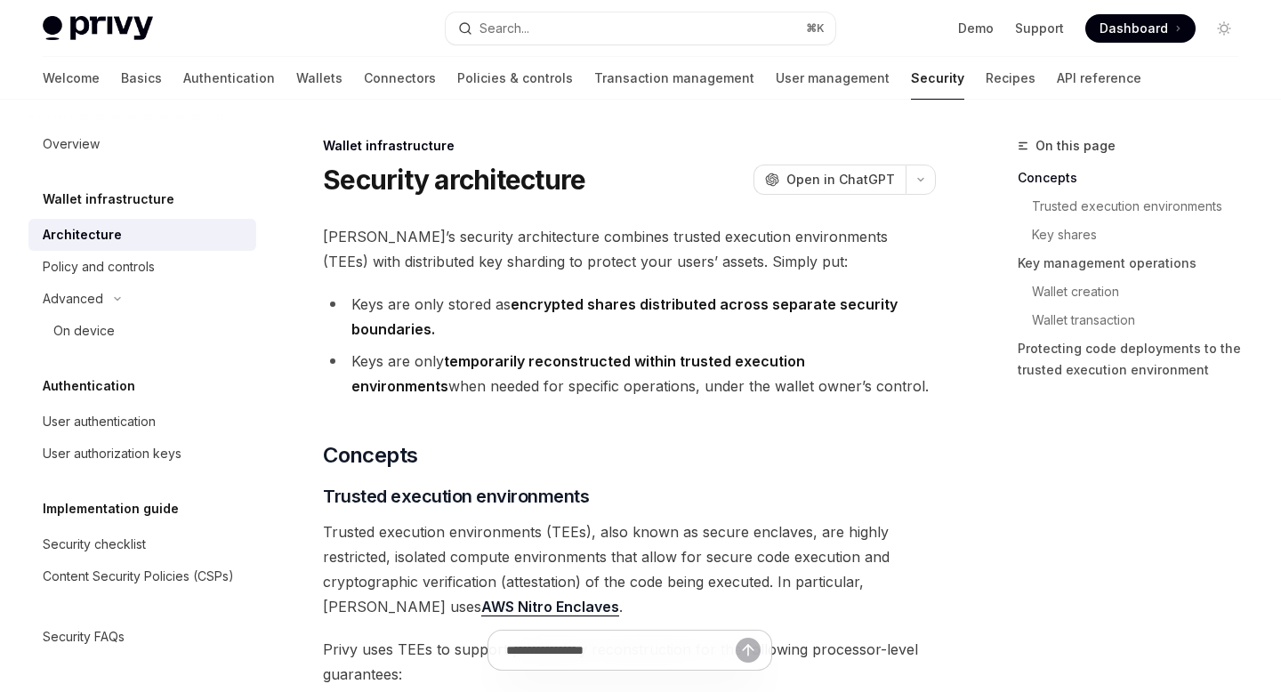
click at [920, 177] on icon "button" at bounding box center [920, 179] width 21 height 7
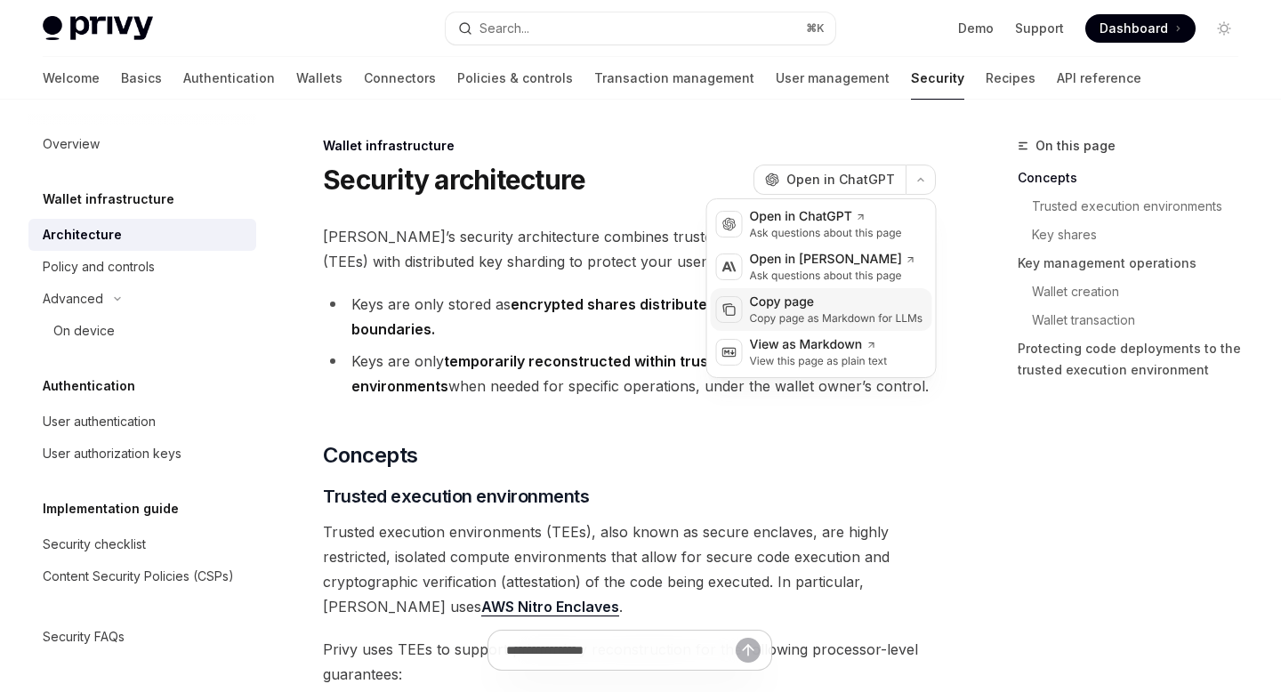
click at [772, 311] on div "Copy page" at bounding box center [837, 303] width 174 height 18
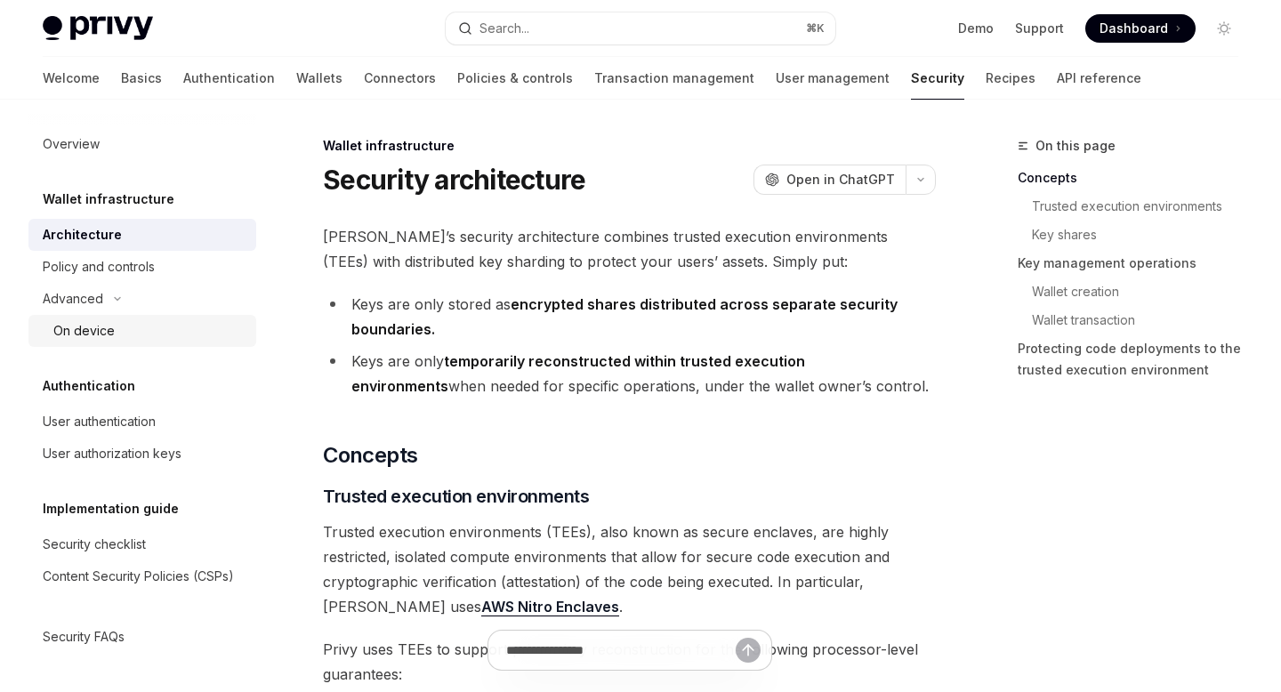
click at [117, 326] on div "On device" at bounding box center [149, 330] width 192 height 21
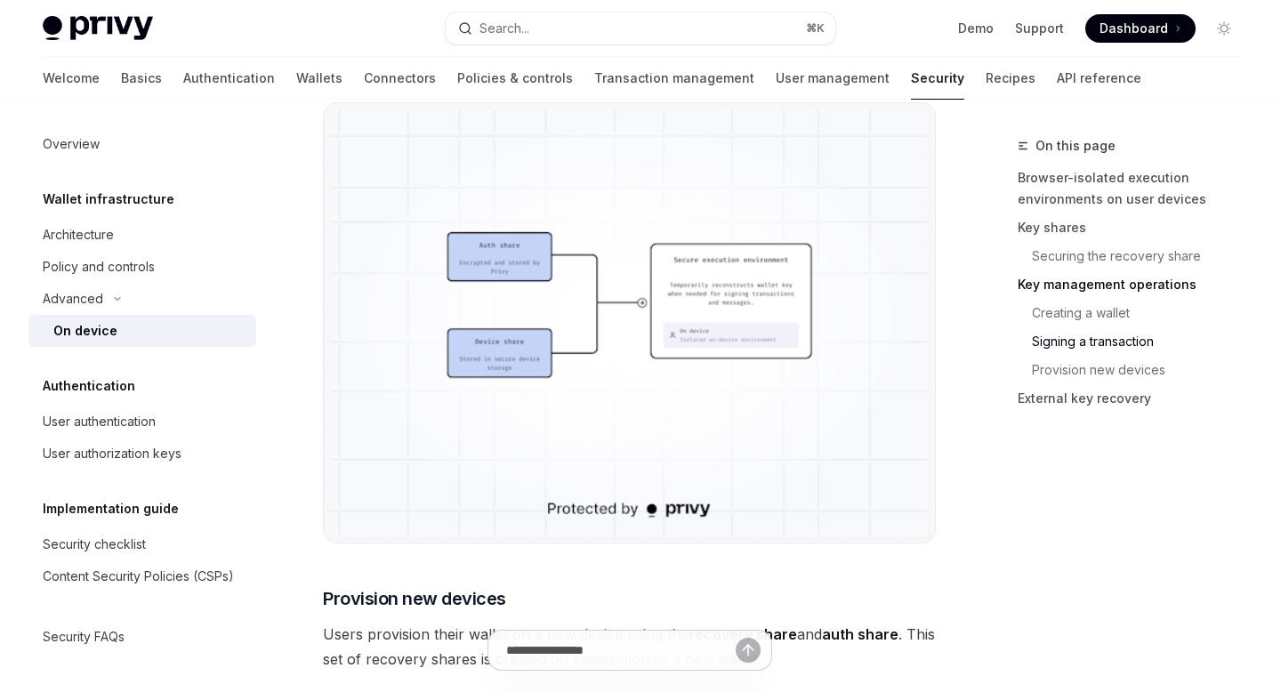
scroll to position [3565, 0]
click at [133, 238] on div "Architecture" at bounding box center [144, 234] width 203 height 21
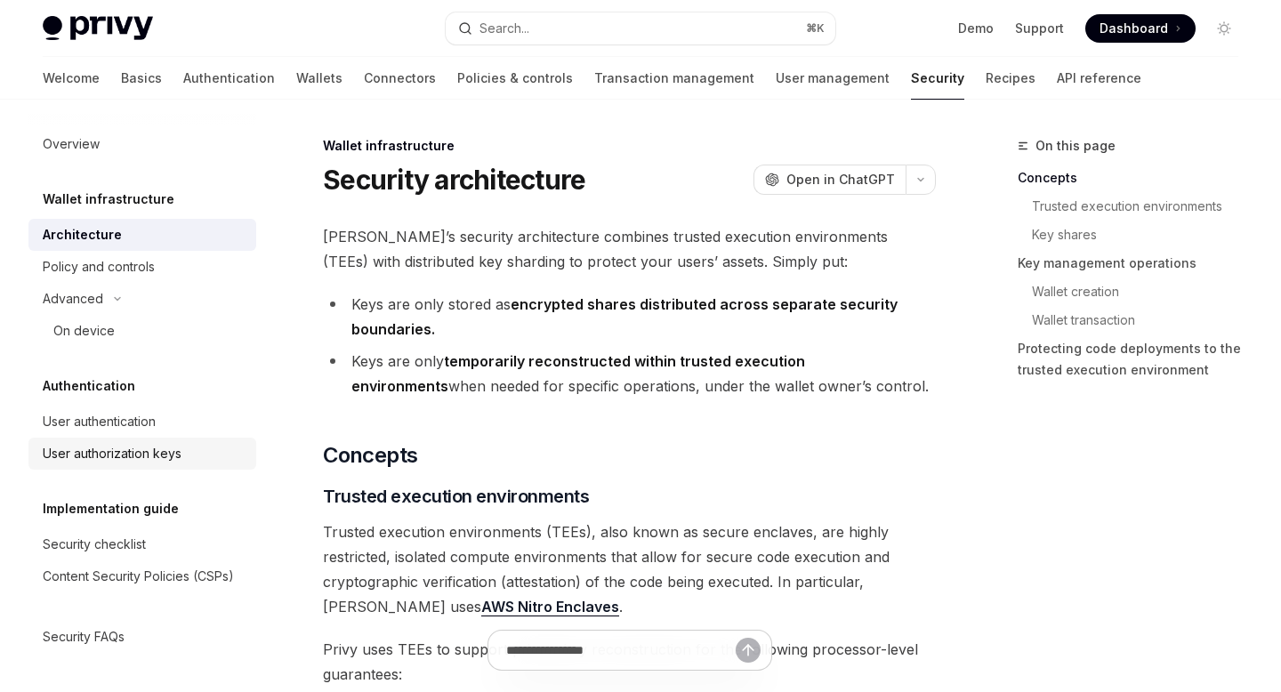
click at [134, 457] on div "User authorization keys" at bounding box center [112, 453] width 139 height 21
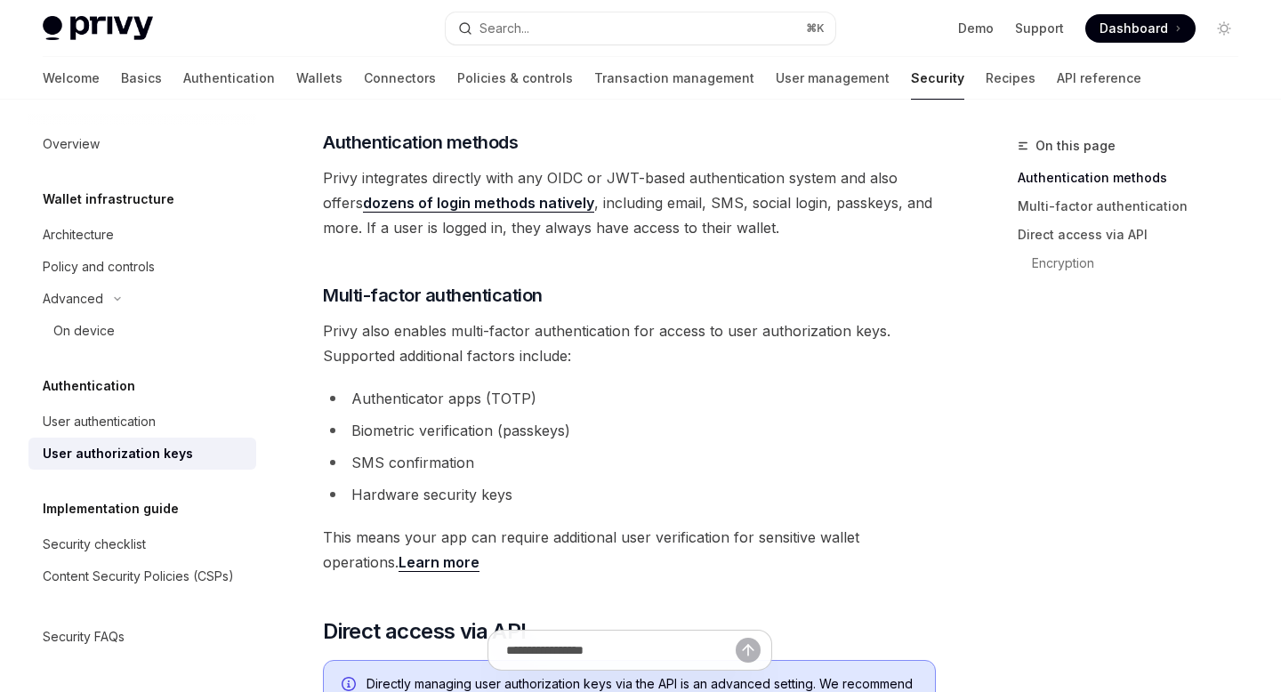
scroll to position [376, 0]
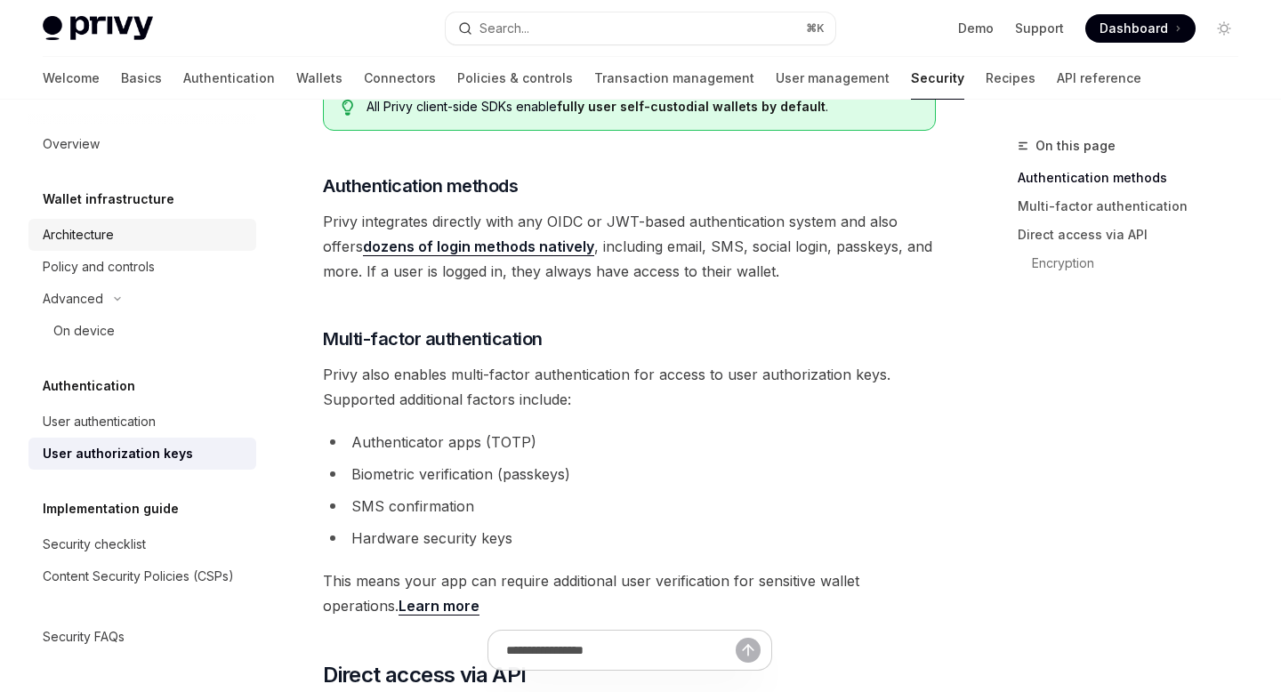
click at [129, 233] on div "Architecture" at bounding box center [144, 234] width 203 height 21
type textarea "*"
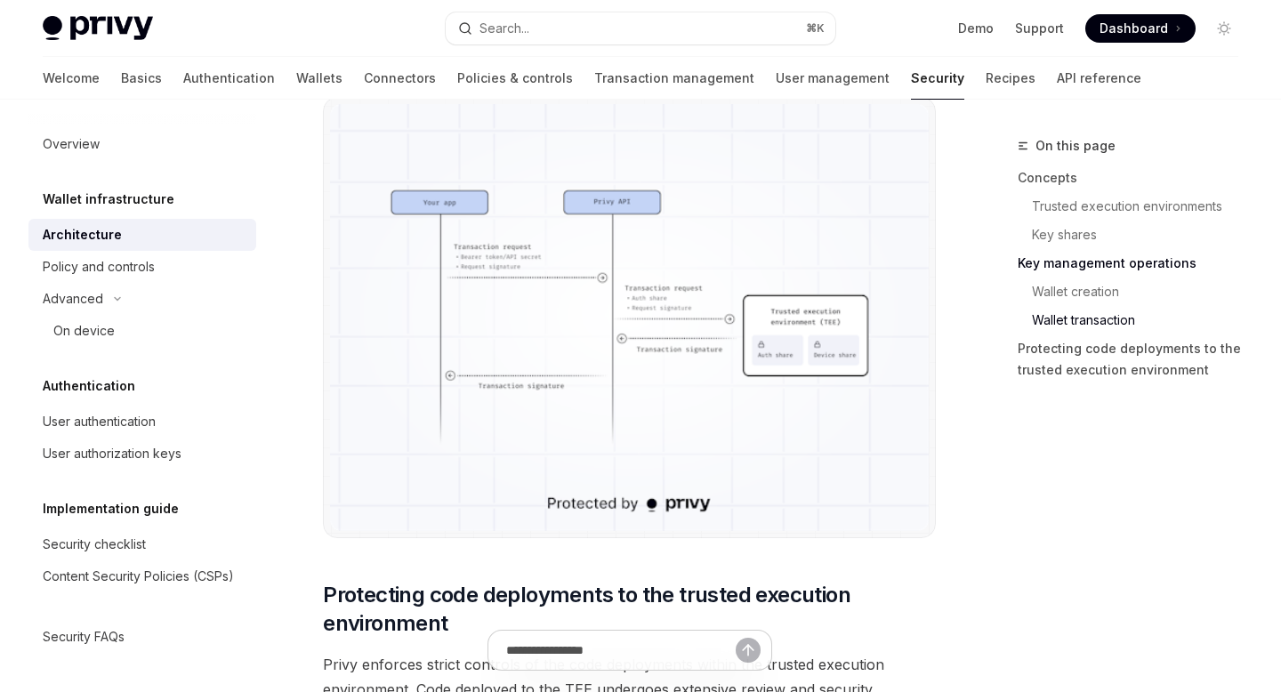
scroll to position [3339, 0]
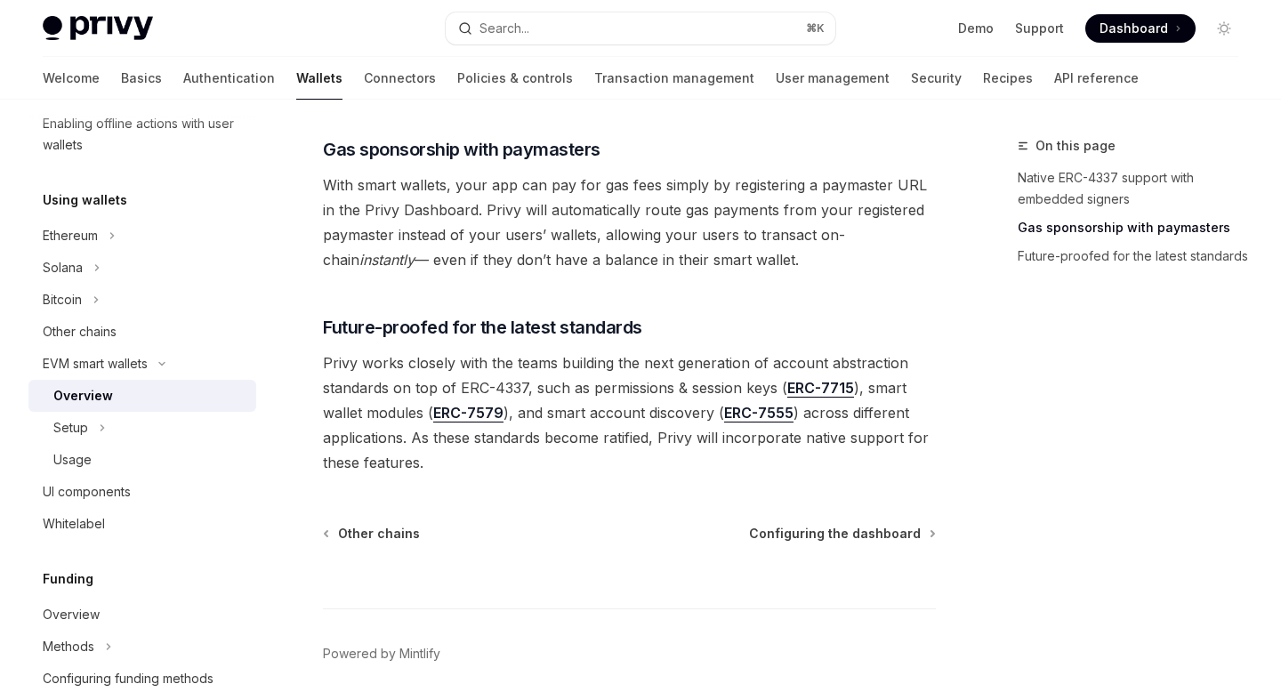
scroll to position [1469, 0]
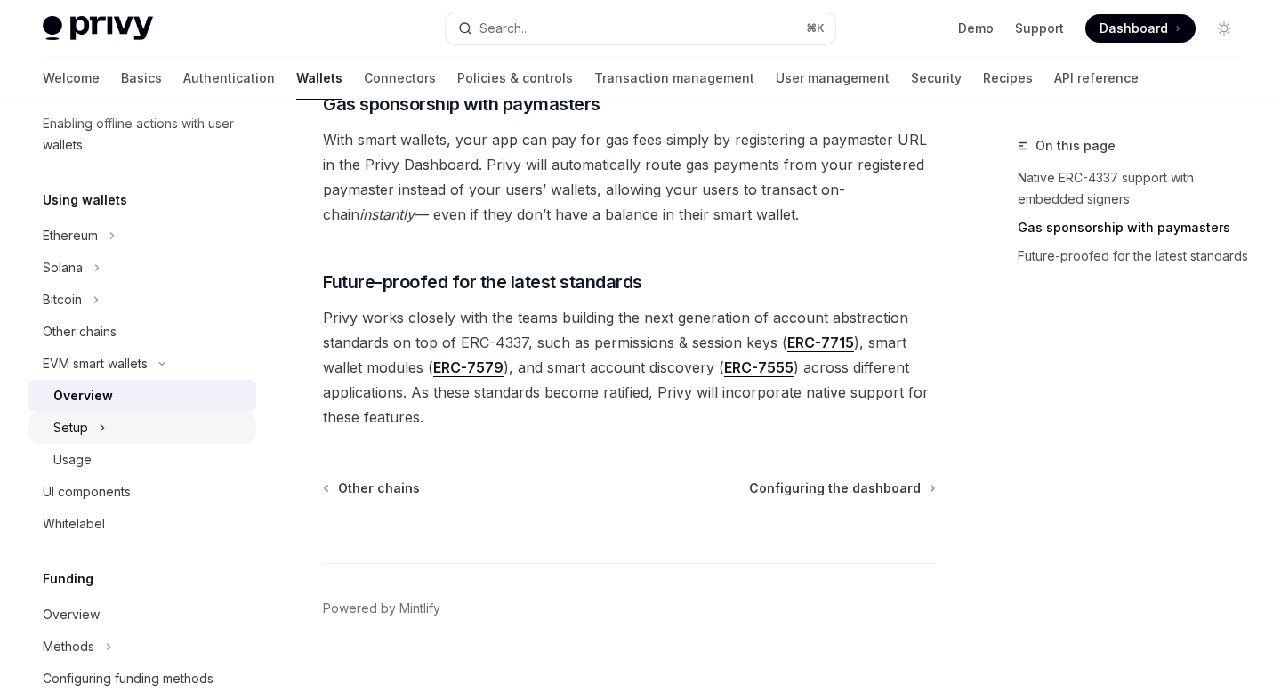
click at [108, 420] on div "Setup" at bounding box center [142, 428] width 228 height 32
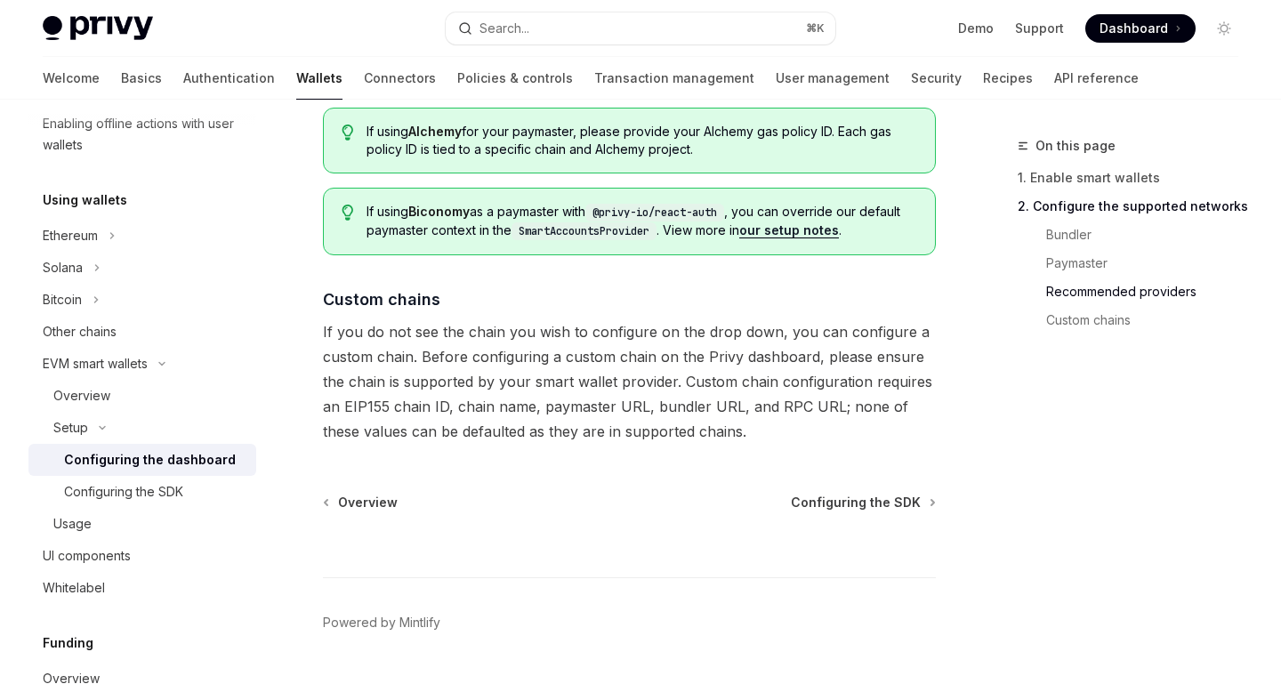
scroll to position [2459, 0]
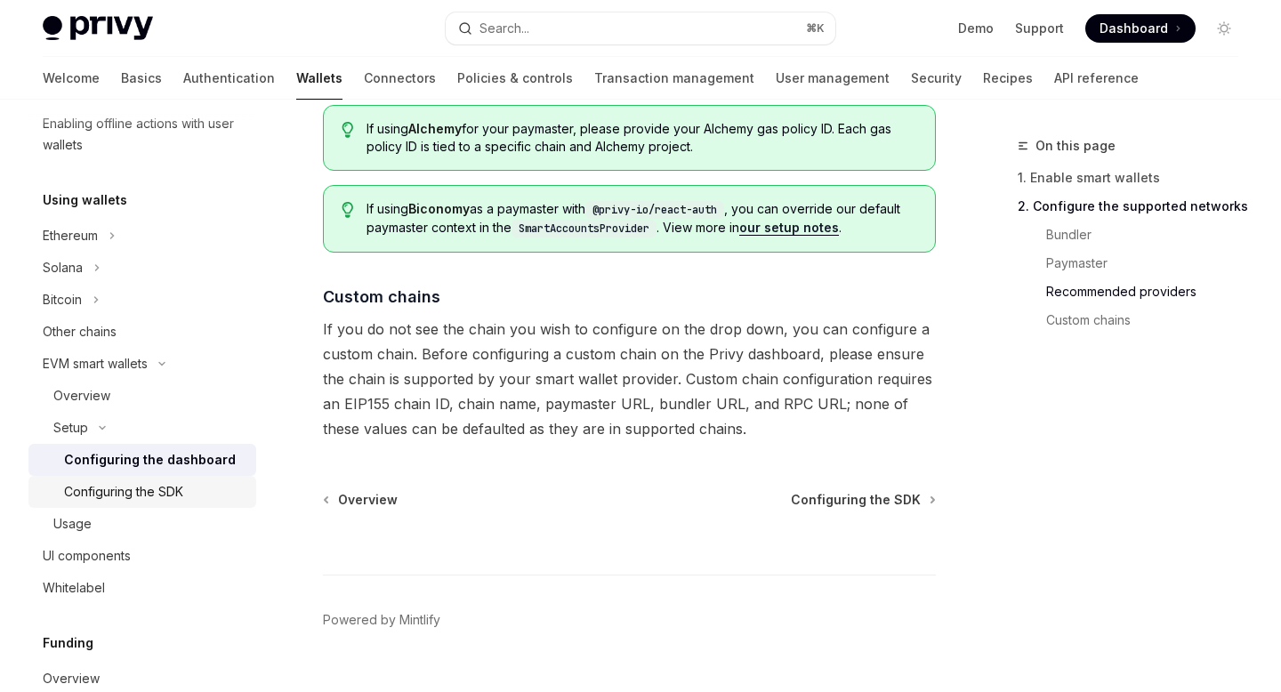
click at [163, 495] on div "Configuring the SDK" at bounding box center [123, 491] width 119 height 21
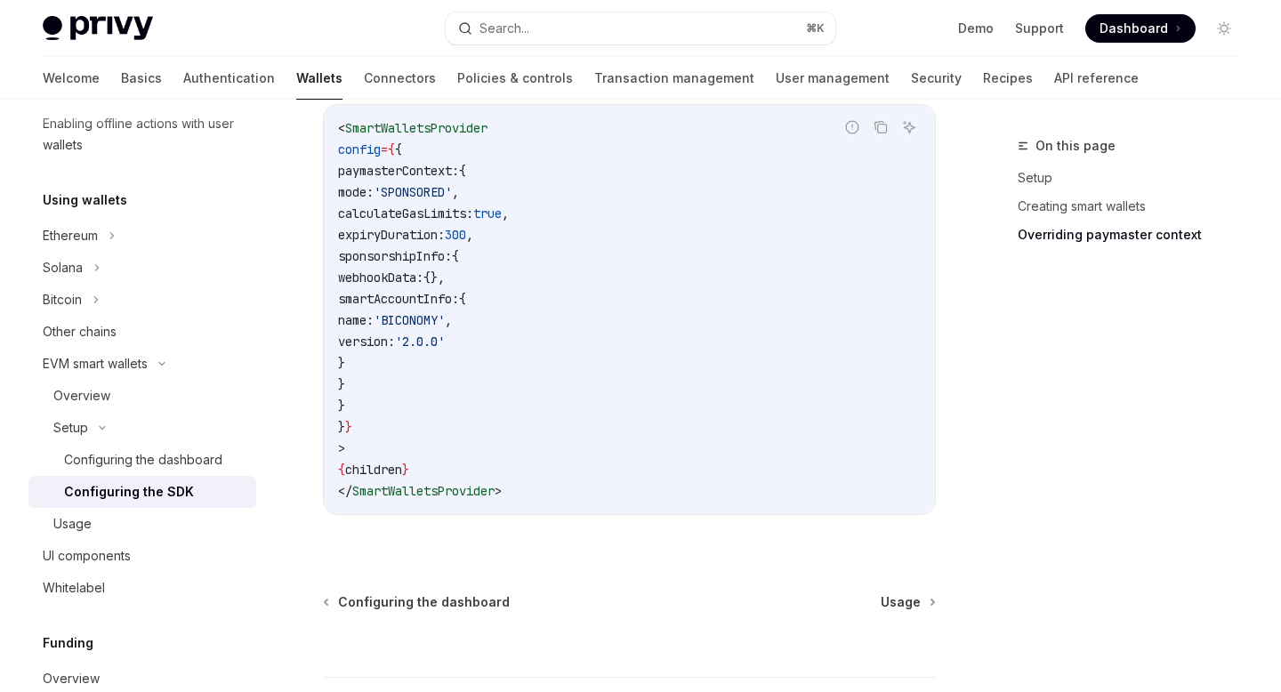
scroll to position [1690, 0]
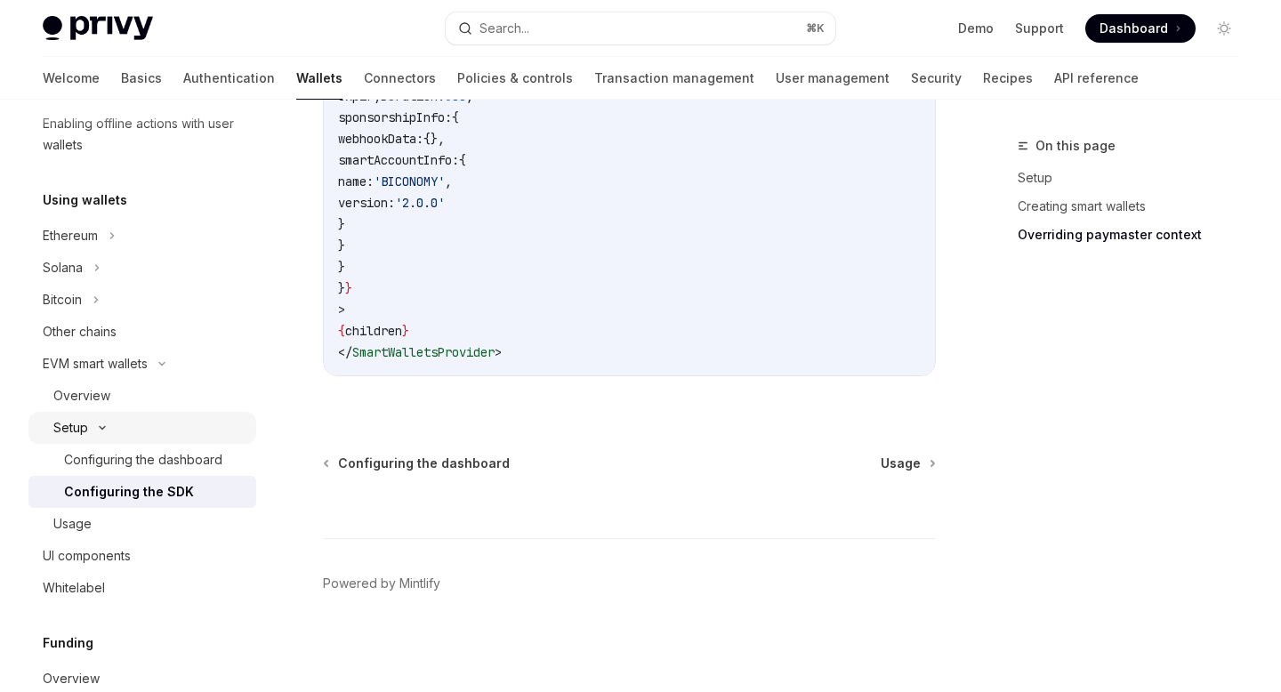
click at [155, 423] on div "Setup" at bounding box center [142, 428] width 228 height 32
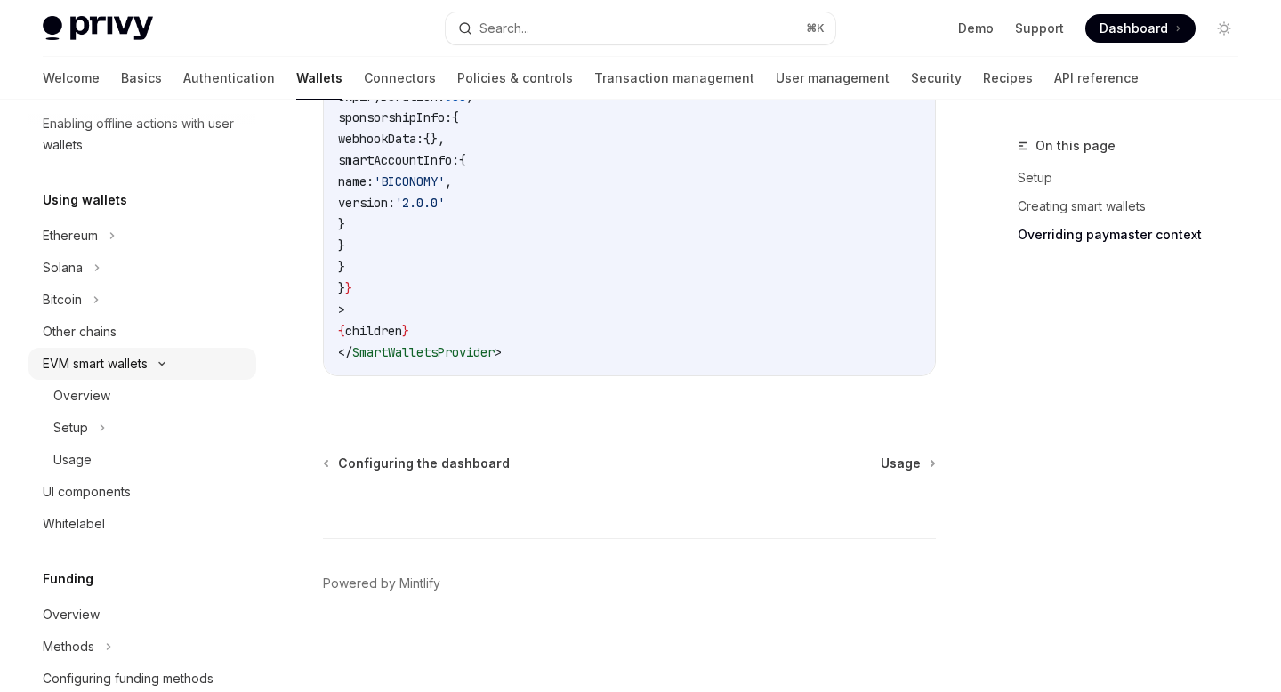
click at [153, 367] on div "EVM smart wallets" at bounding box center [142, 364] width 228 height 32
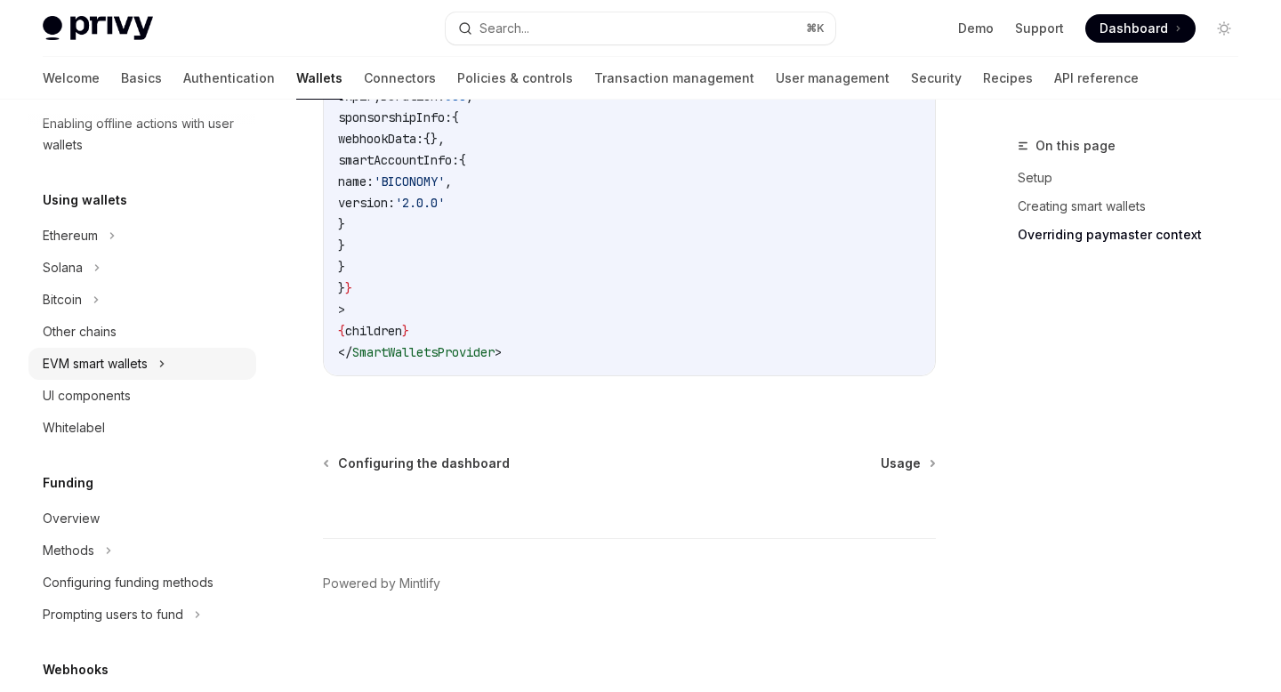
click at [153, 367] on div "EVM smart wallets" at bounding box center [142, 364] width 228 height 32
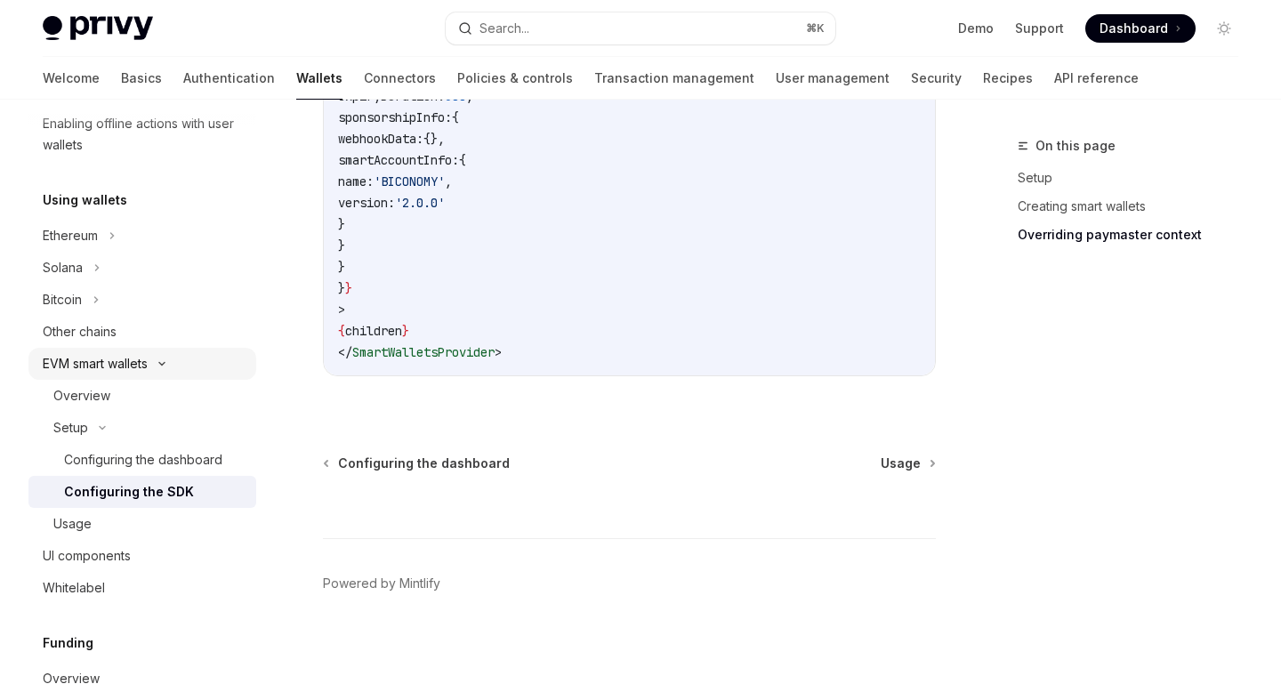
click at [158, 370] on div "EVM smart wallets" at bounding box center [142, 364] width 228 height 32
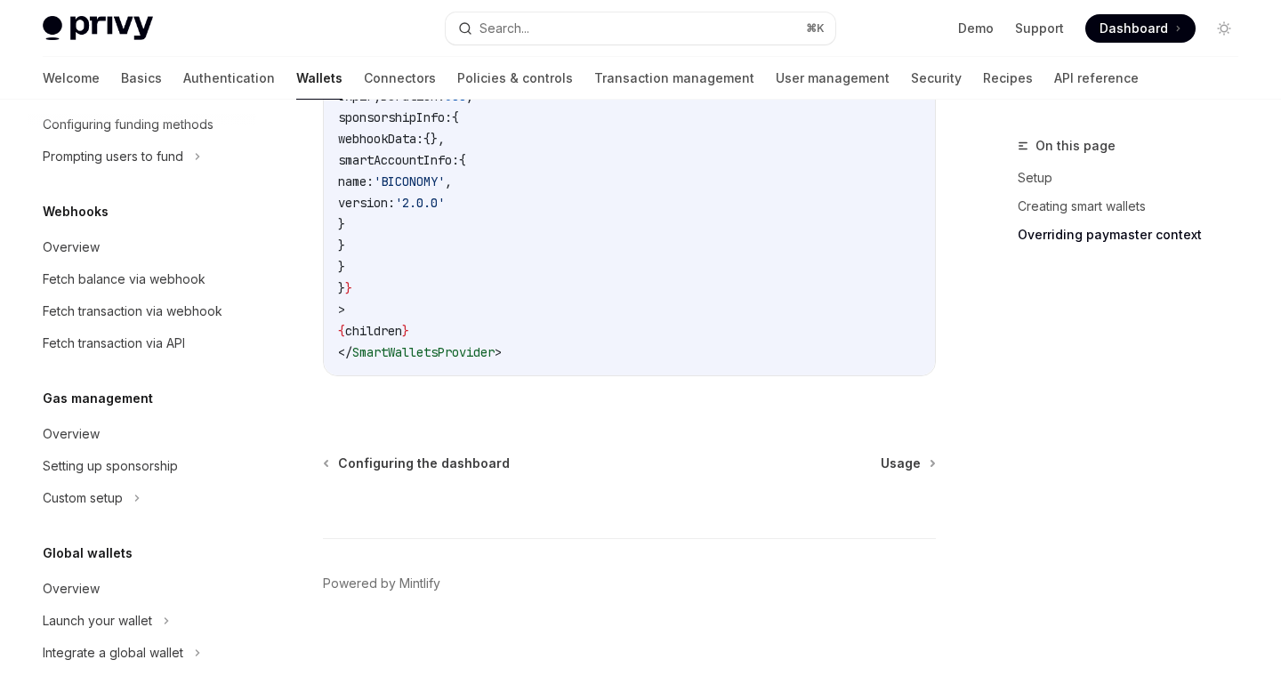
scroll to position [827, 0]
click at [146, 473] on div "Setting up sponsorship" at bounding box center [110, 463] width 135 height 21
type textarea "*"
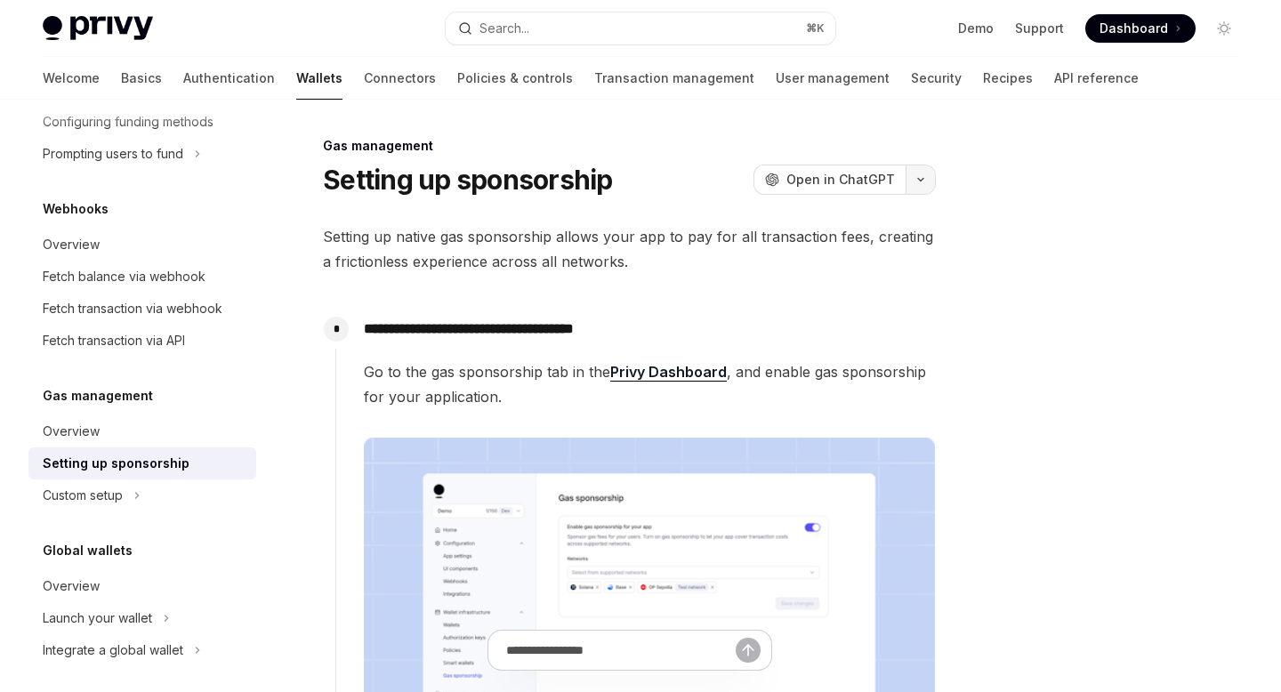
click at [925, 182] on button "button" at bounding box center [921, 180] width 30 height 30
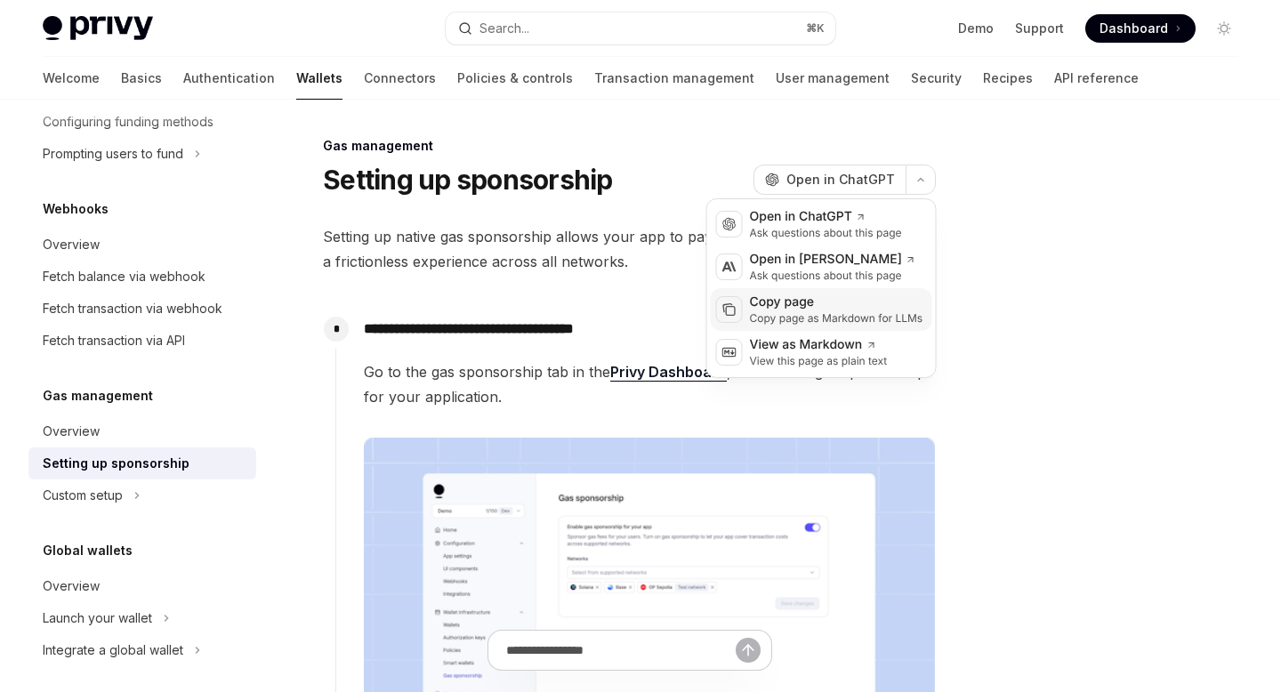
click at [810, 312] on div "Copy page as Markdown for LLMs" at bounding box center [837, 318] width 174 height 14
